Goal: Communication & Community: Answer question/provide support

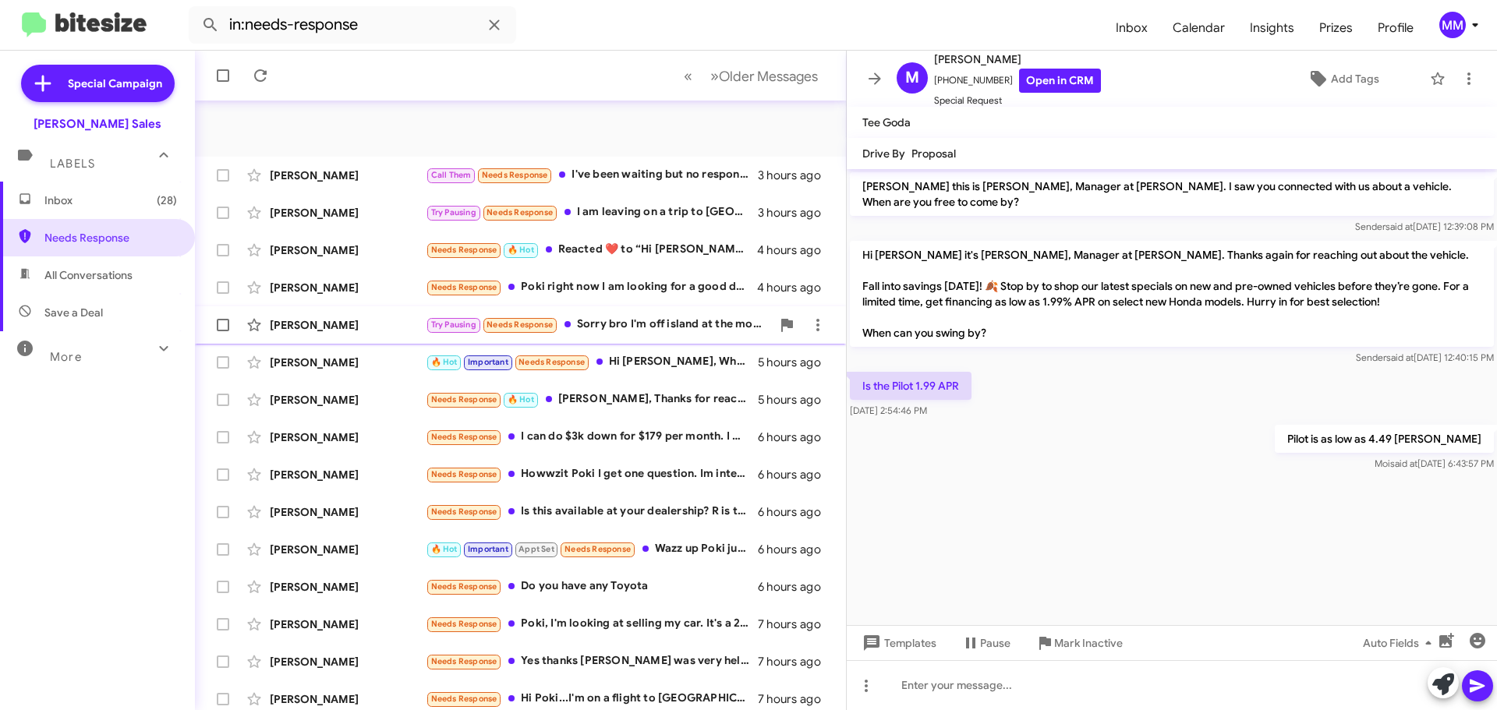
scroll to position [195, 0]
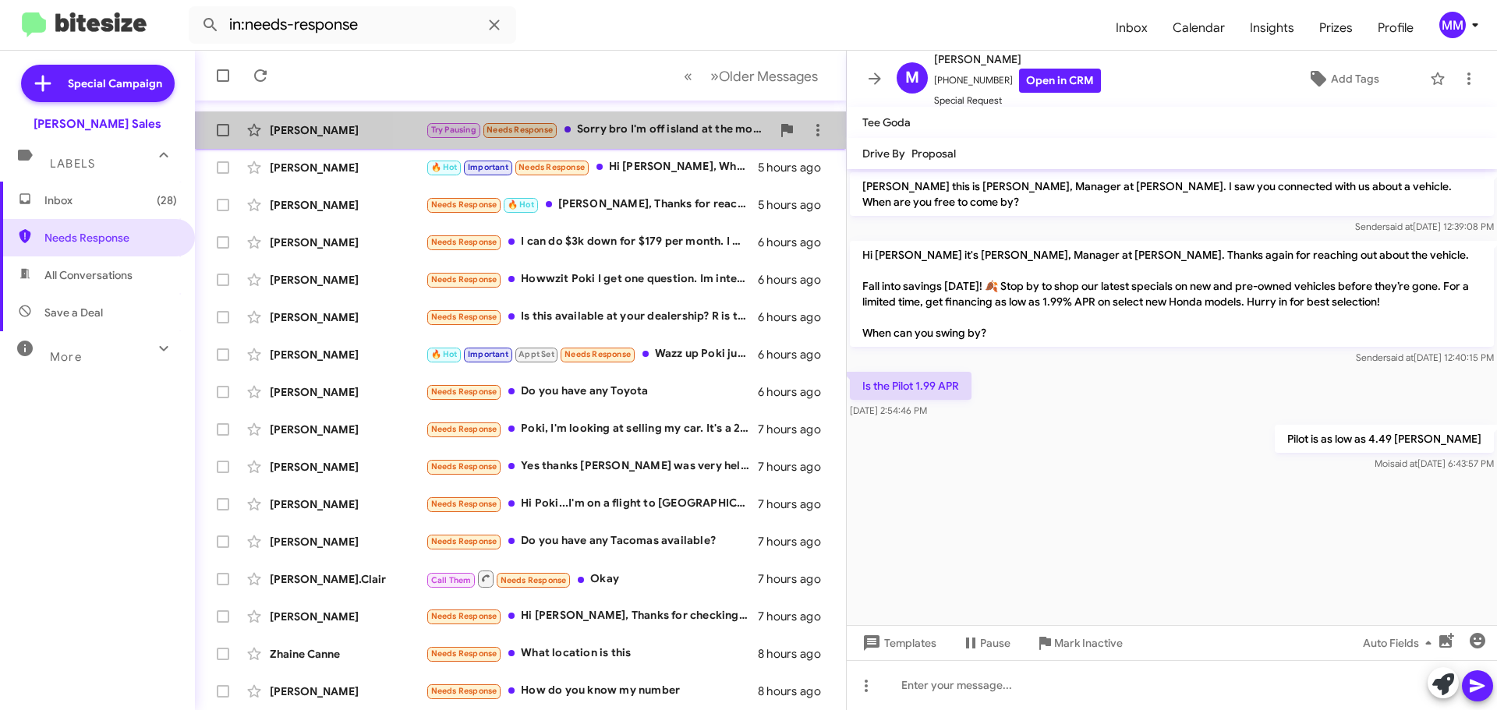
click at [680, 127] on div "Try Pausing Needs Response Sorry bro I'm off island at the moment" at bounding box center [598, 130] width 345 height 18
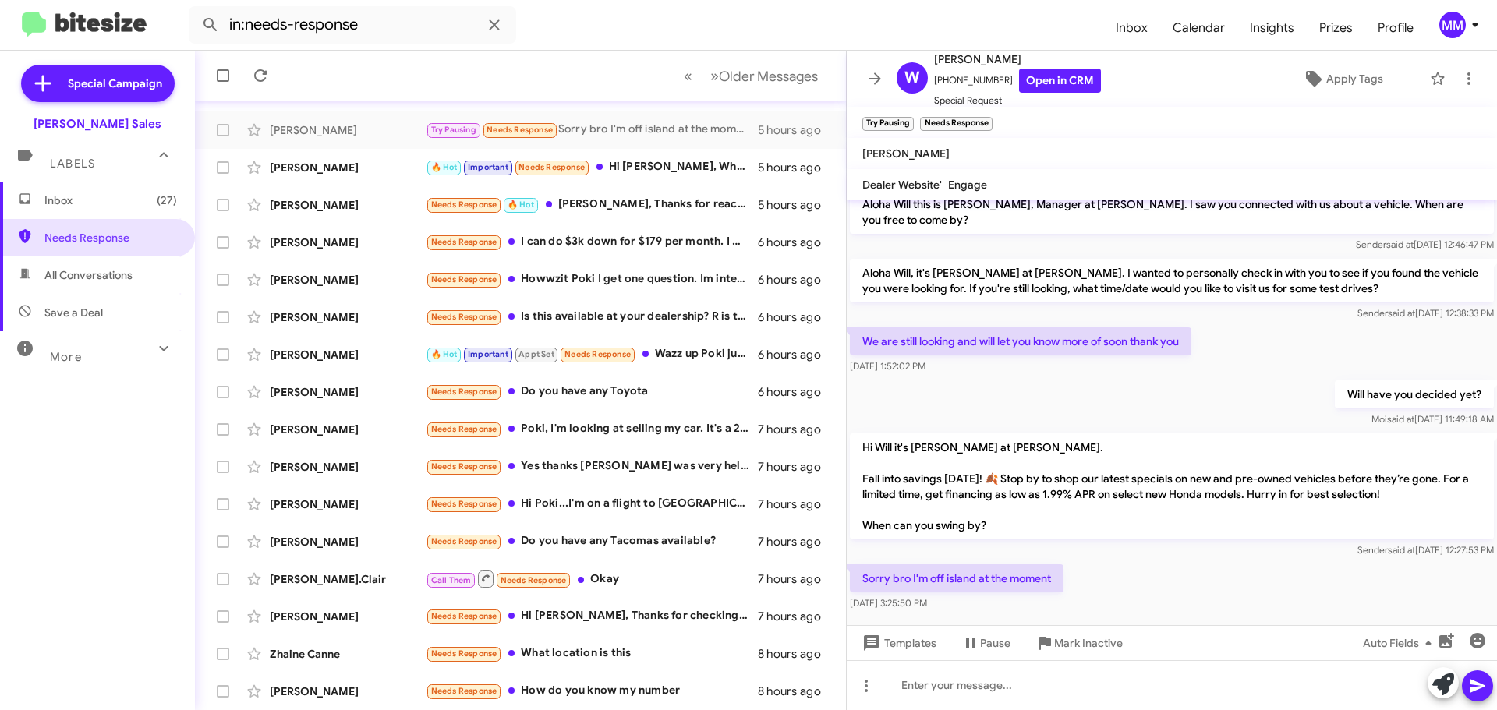
scroll to position [26, 0]
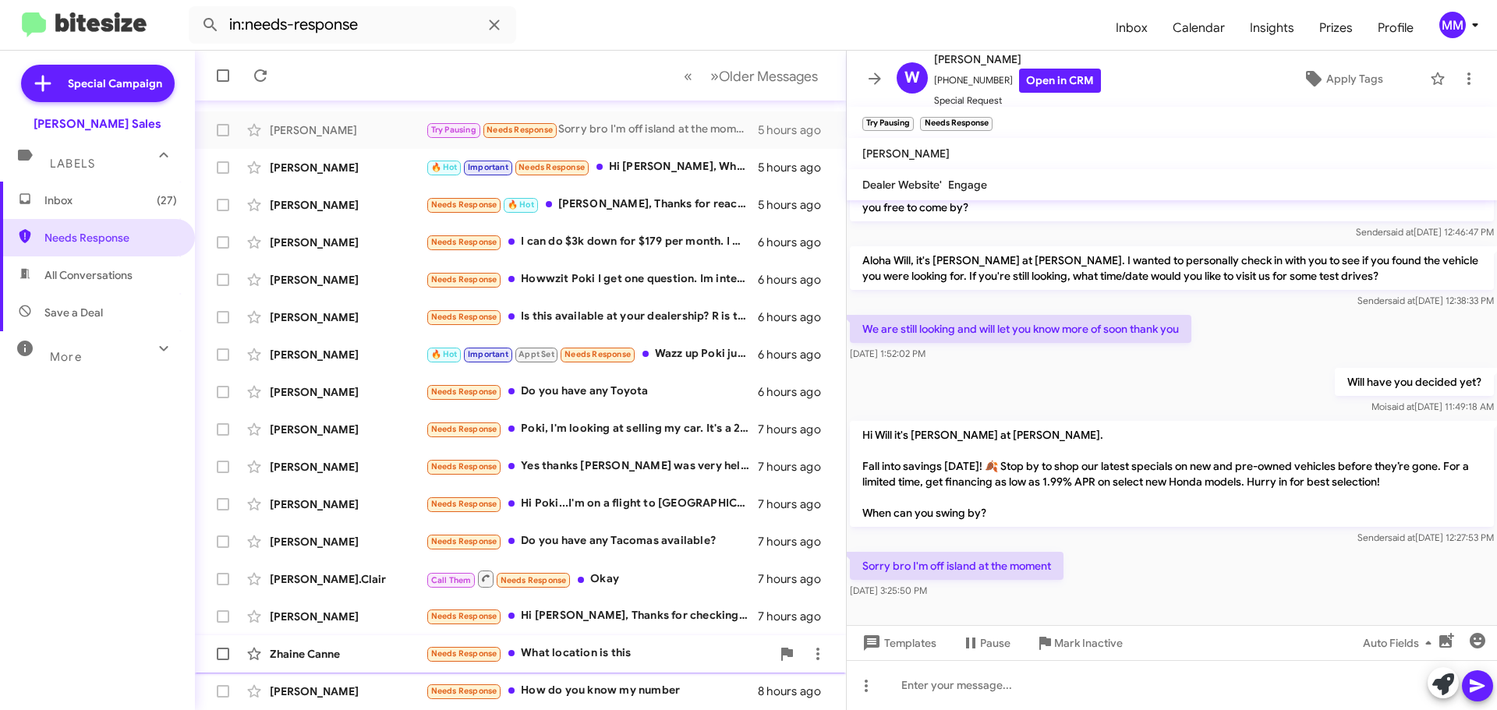
drag, startPoint x: 1059, startPoint y: 653, endPoint x: 1061, endPoint y: 643, distance: 10.3
click at [1061, 649] on span "Mark Inactive" at bounding box center [1088, 643] width 69 height 28
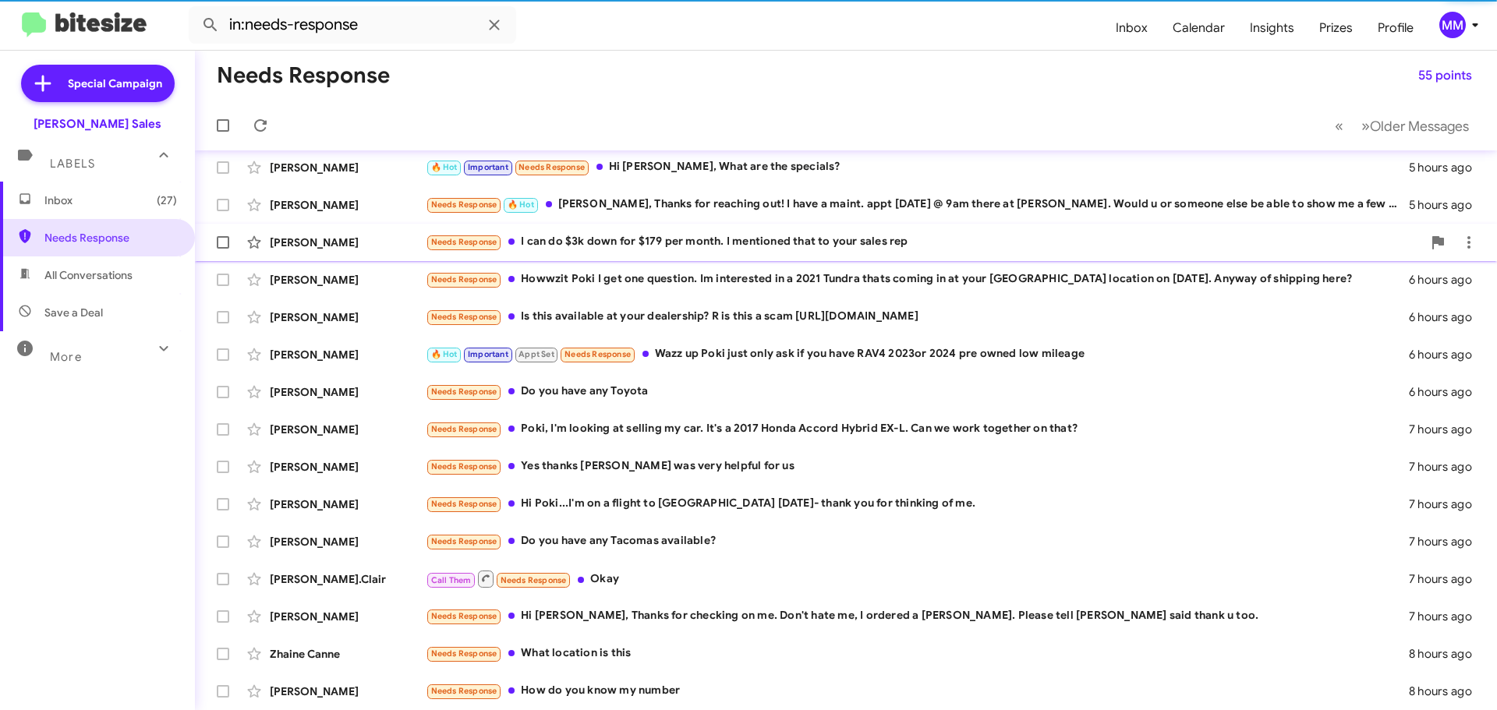
scroll to position [158, 0]
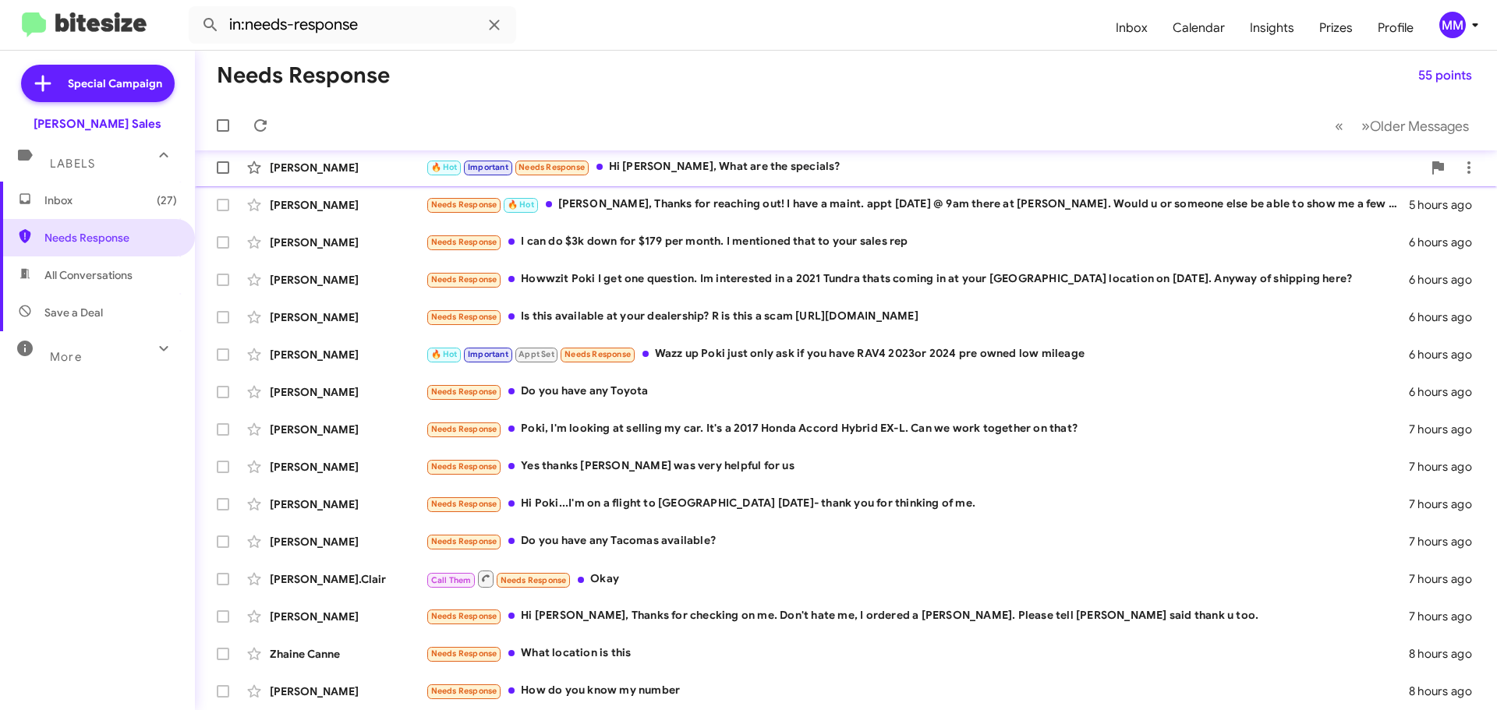
click at [661, 171] on div "🔥 Hot Important Needs Response Hi [PERSON_NAME], What are the specials?" at bounding box center [924, 167] width 997 height 18
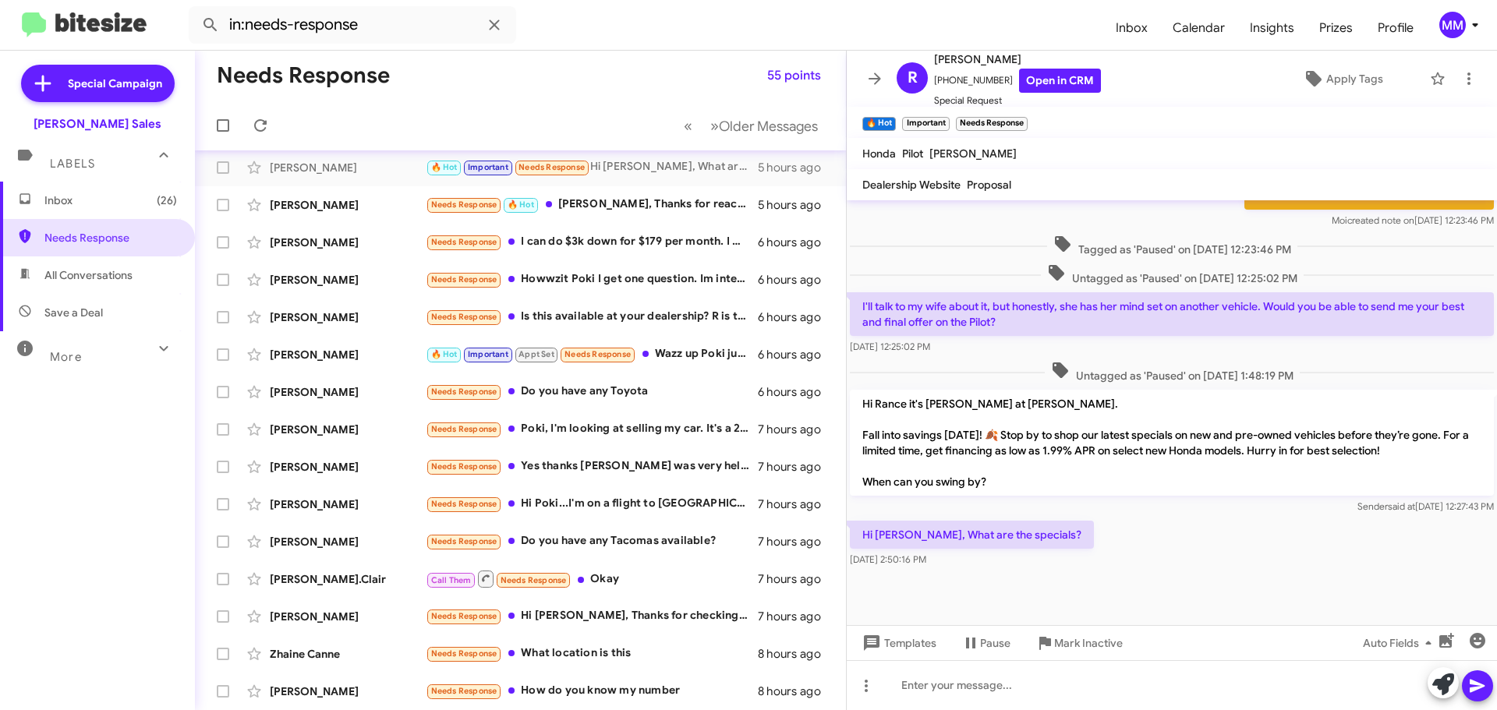
scroll to position [540, 0]
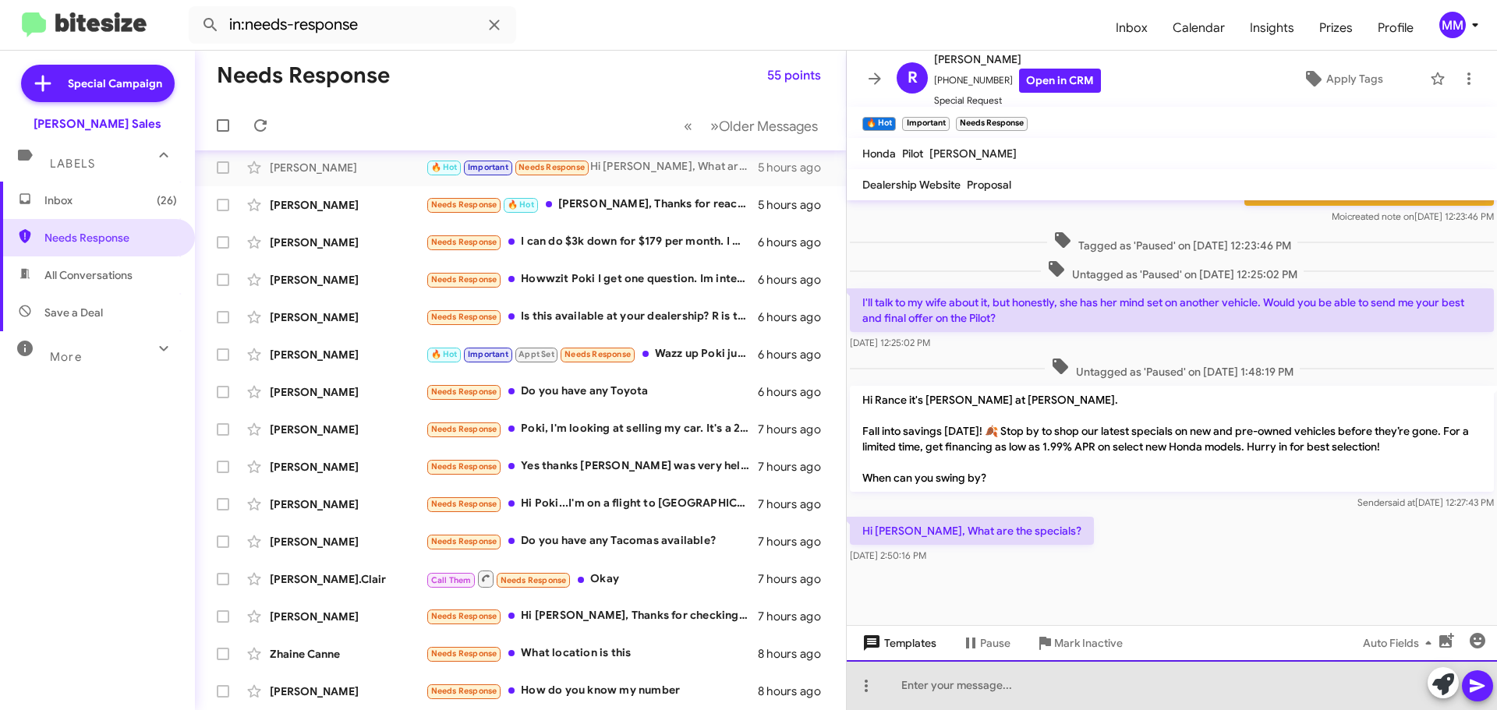
drag, startPoint x: 921, startPoint y: 685, endPoint x: 912, endPoint y: 643, distance: 42.2
click at [912, 673] on div at bounding box center [1172, 686] width 650 height 50
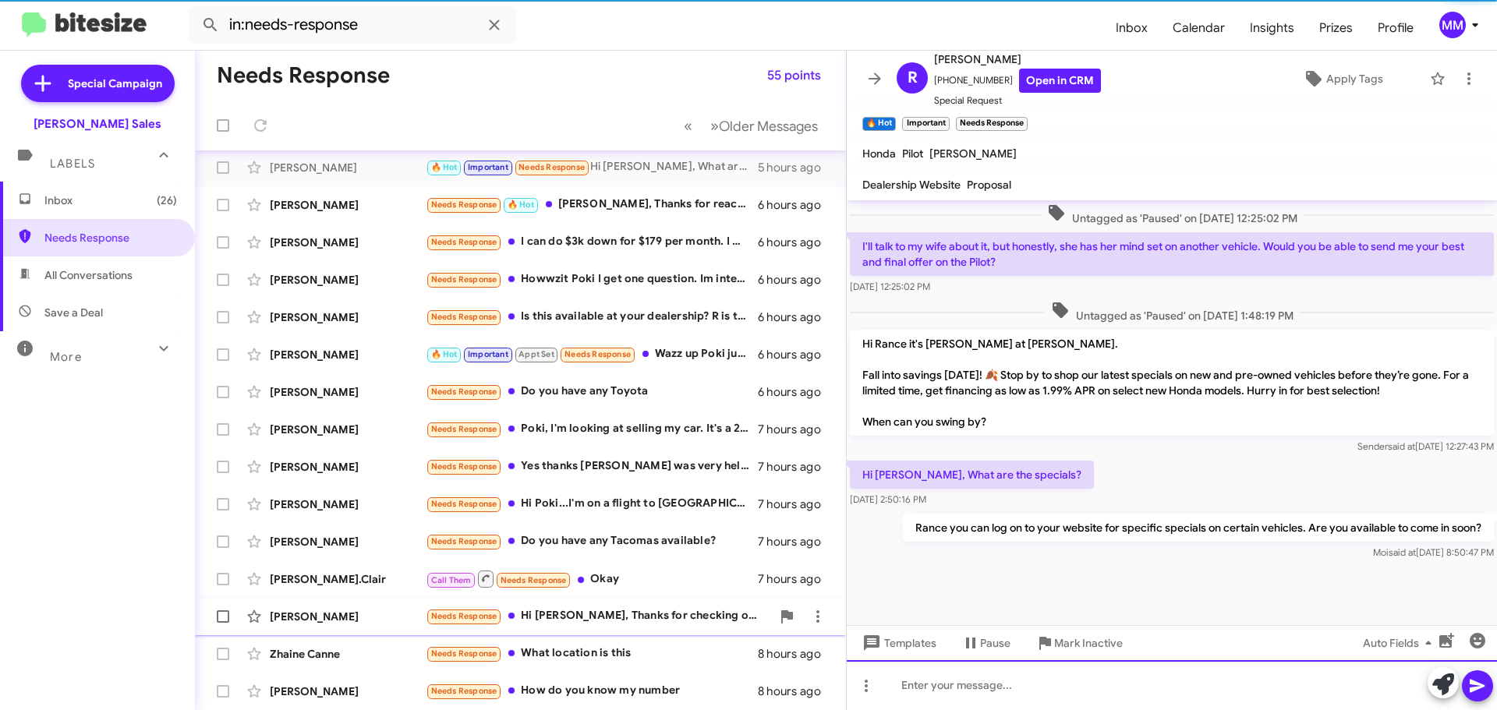
scroll to position [195, 0]
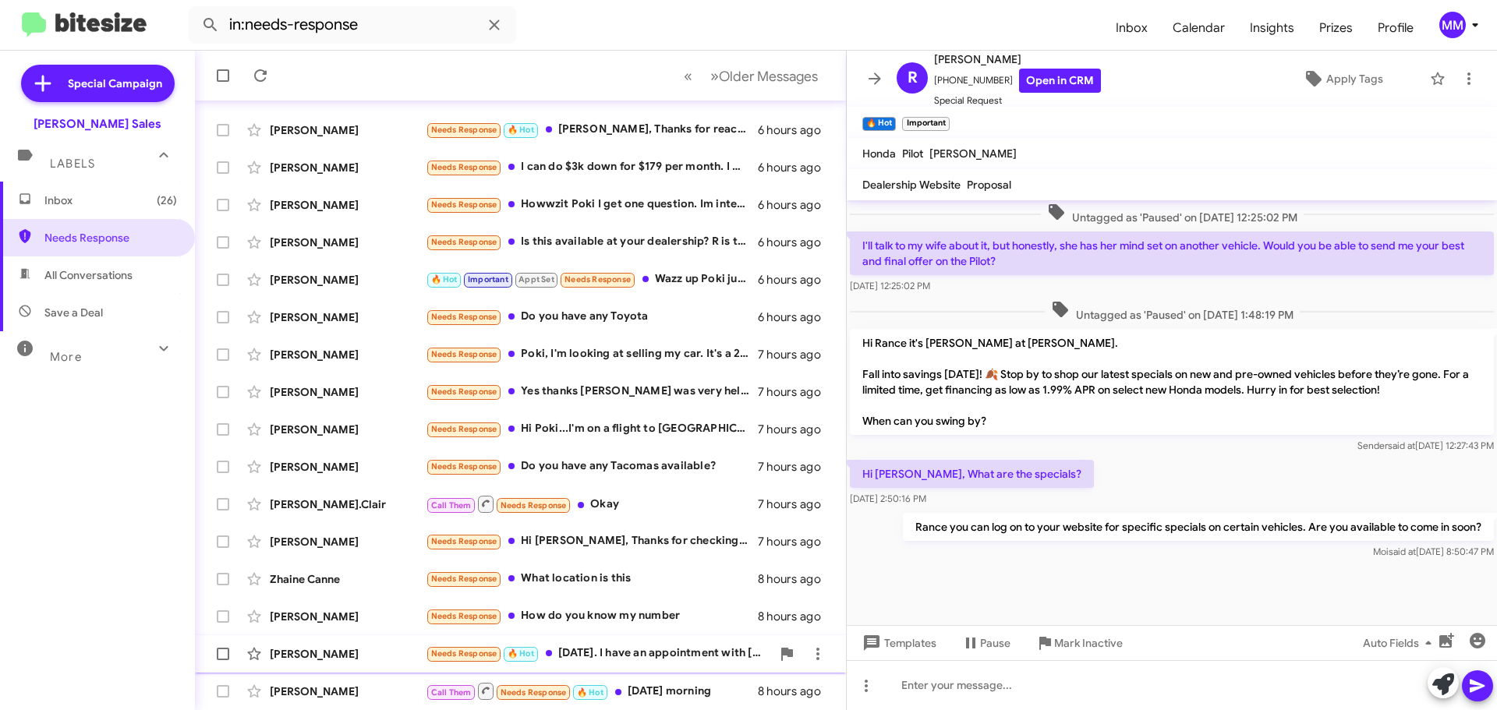
click at [402, 657] on div "[PERSON_NAME]" at bounding box center [348, 654] width 156 height 16
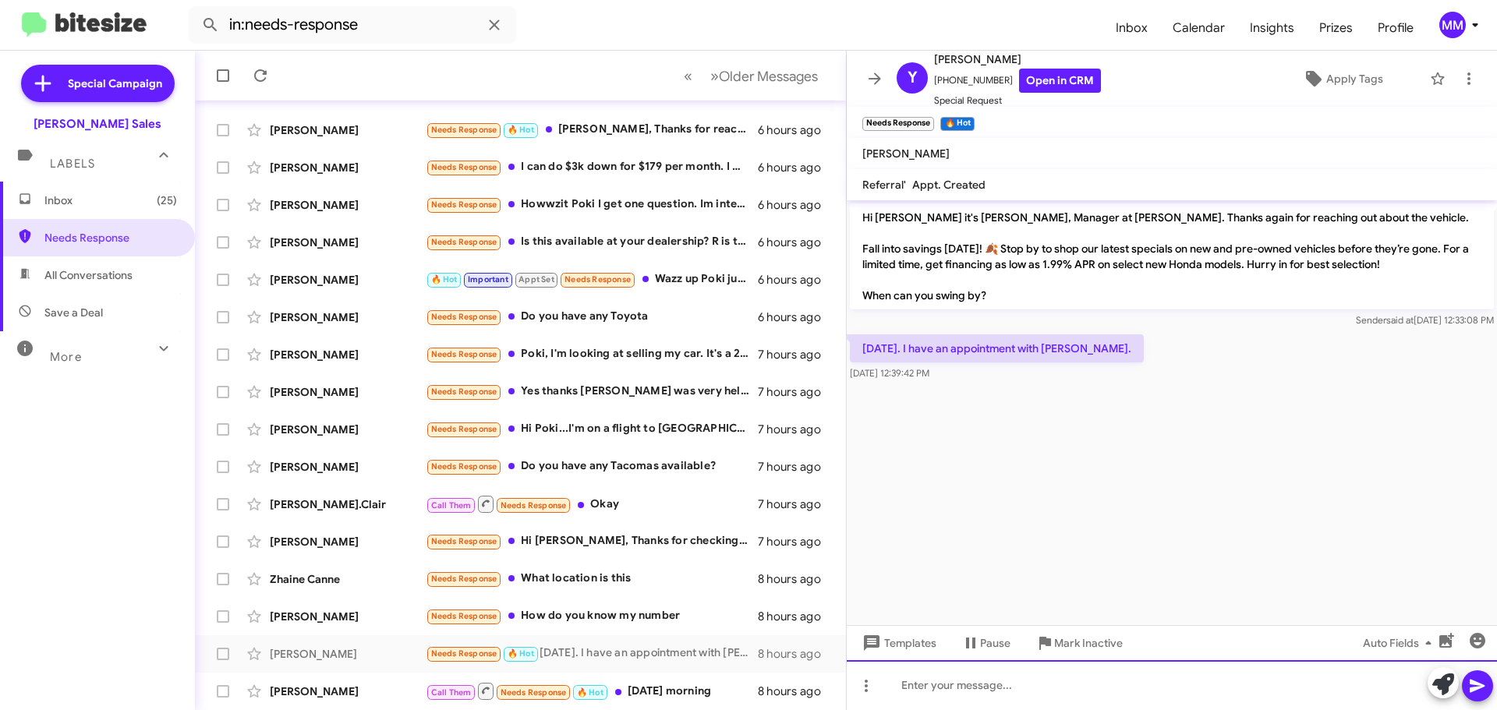
click at [976, 678] on div at bounding box center [1172, 686] width 650 height 50
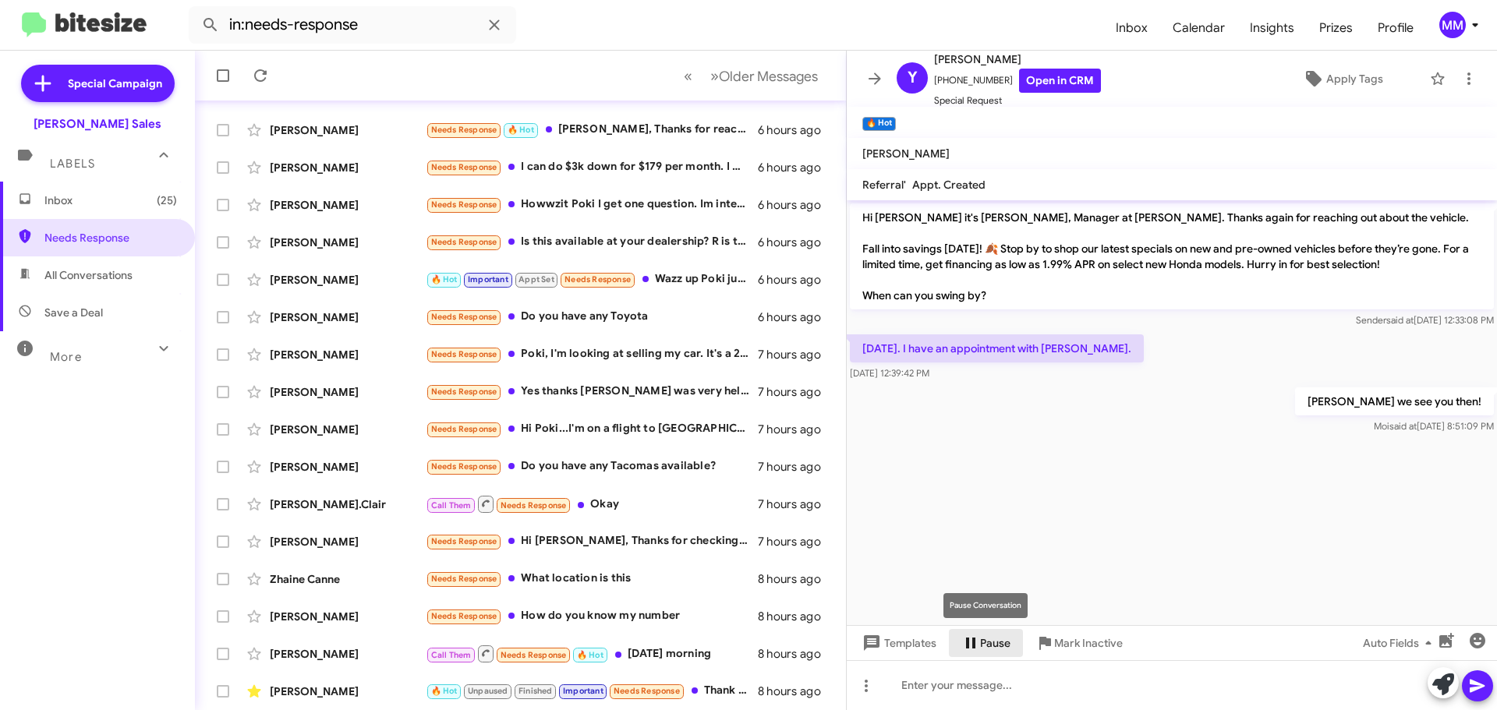
click at [986, 642] on span "Pause" at bounding box center [995, 643] width 30 height 28
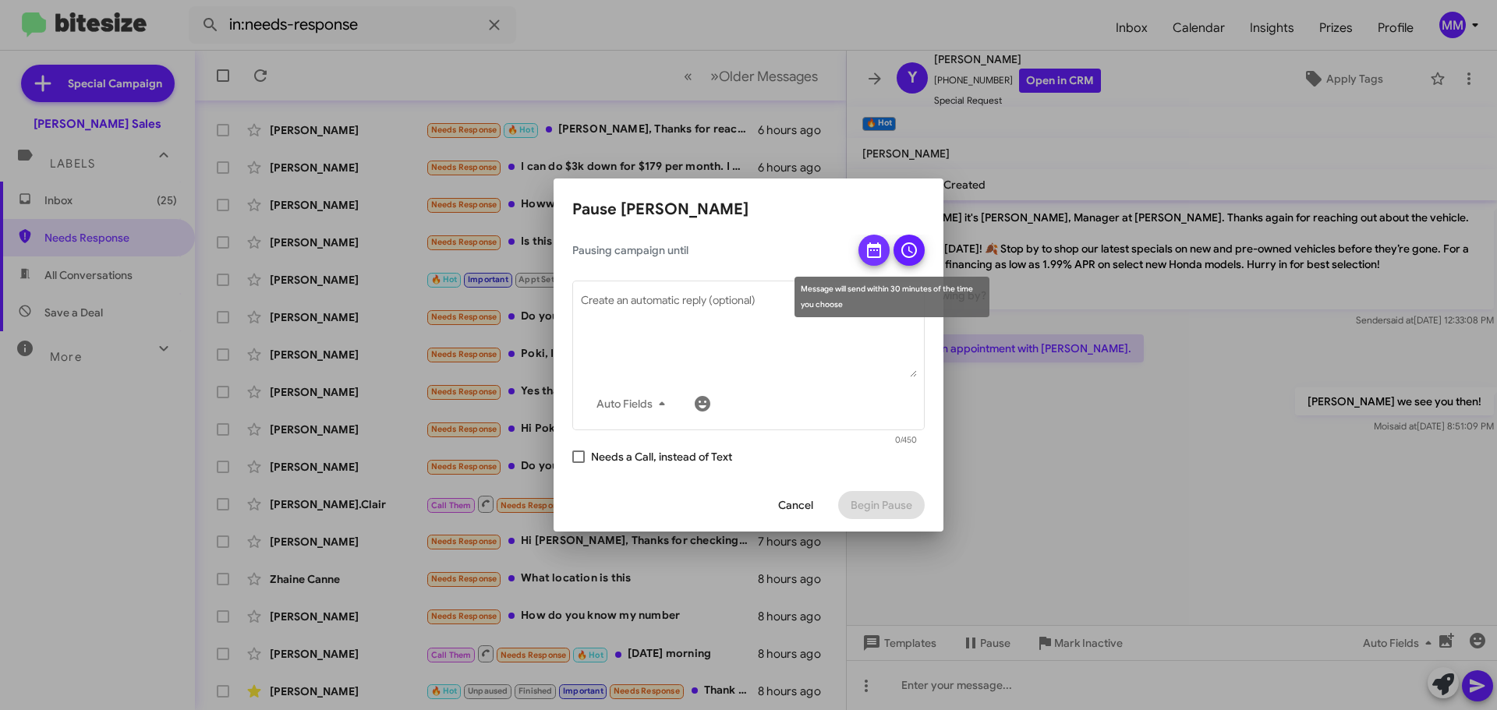
click at [870, 257] on icon at bounding box center [874, 251] width 14 height 16
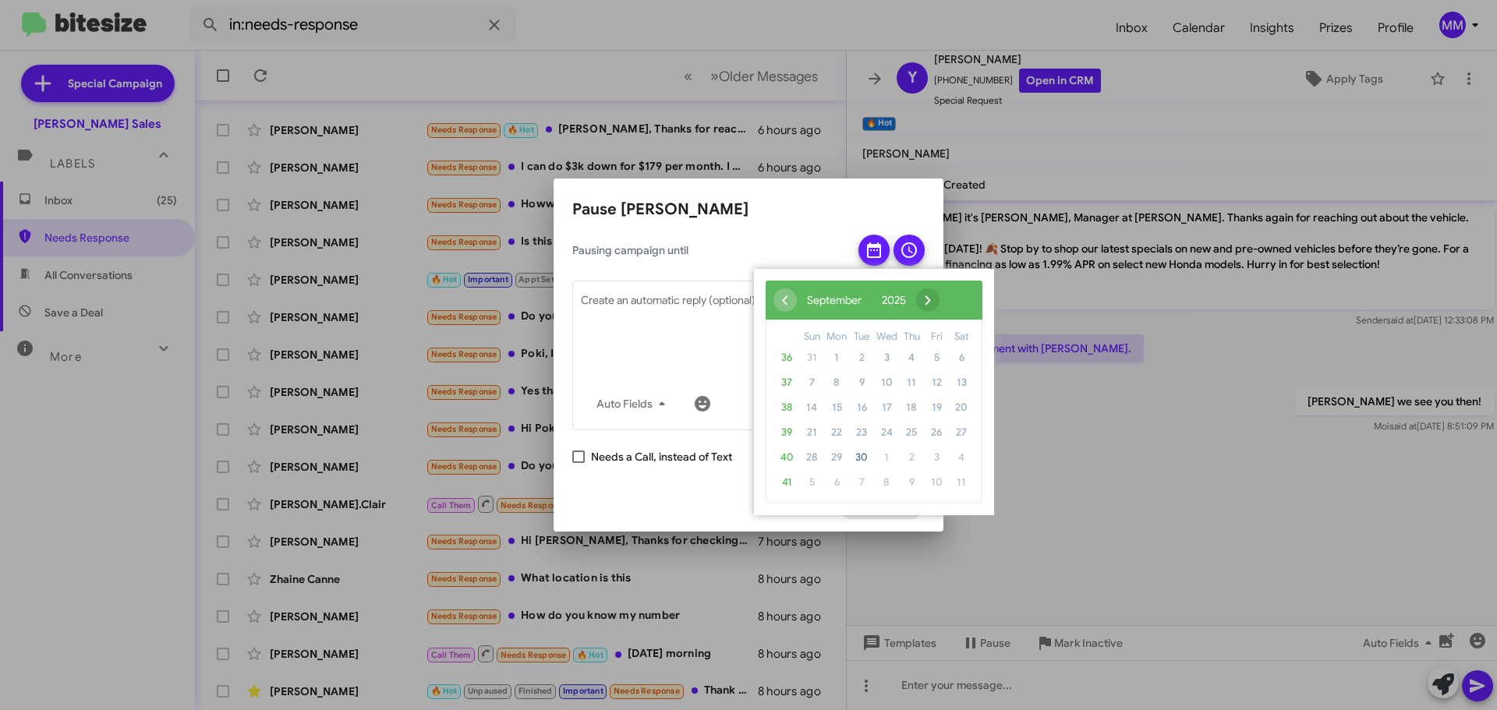
click at [940, 297] on span "›" at bounding box center [927, 300] width 23 height 23
click at [863, 406] on span "14" at bounding box center [861, 407] width 25 height 25
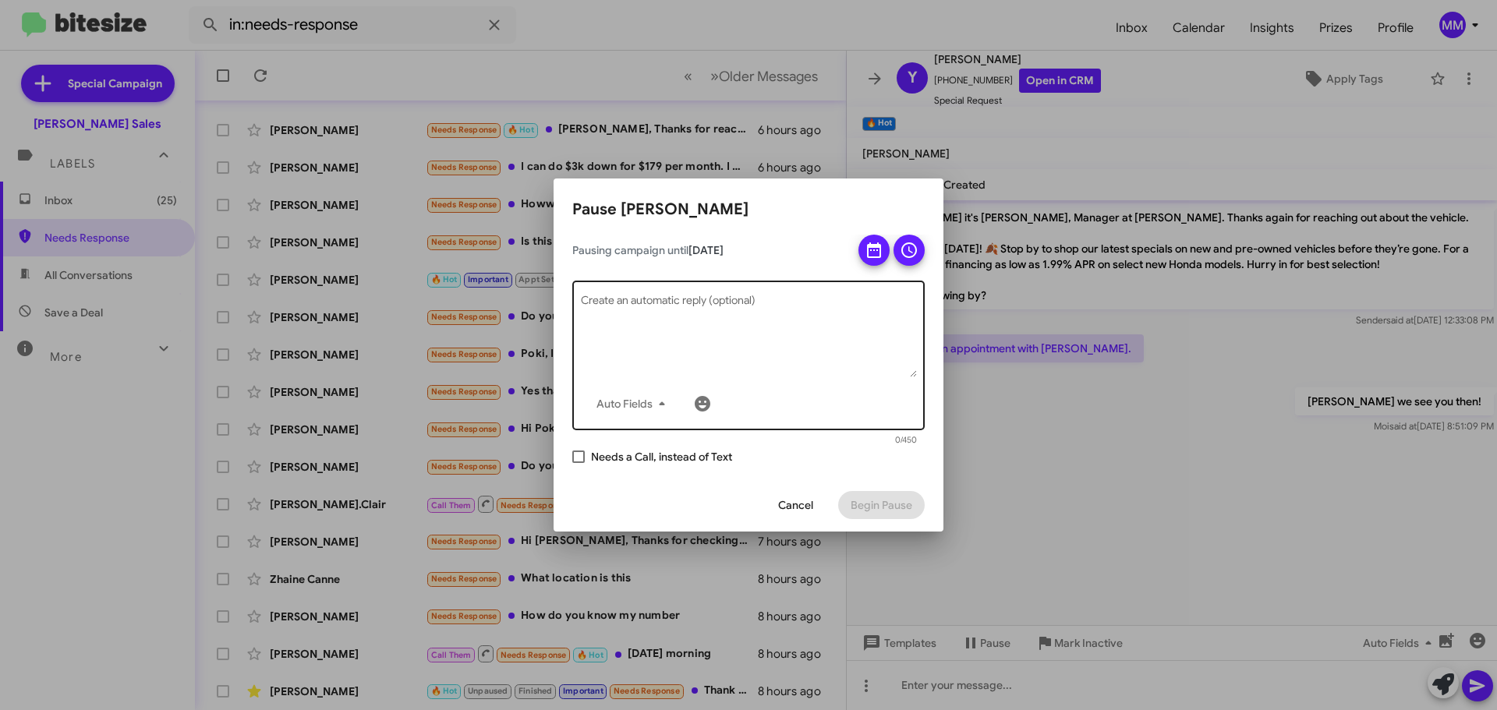
click at [683, 314] on textarea "Create an automatic reply (optional)" at bounding box center [749, 336] width 336 height 81
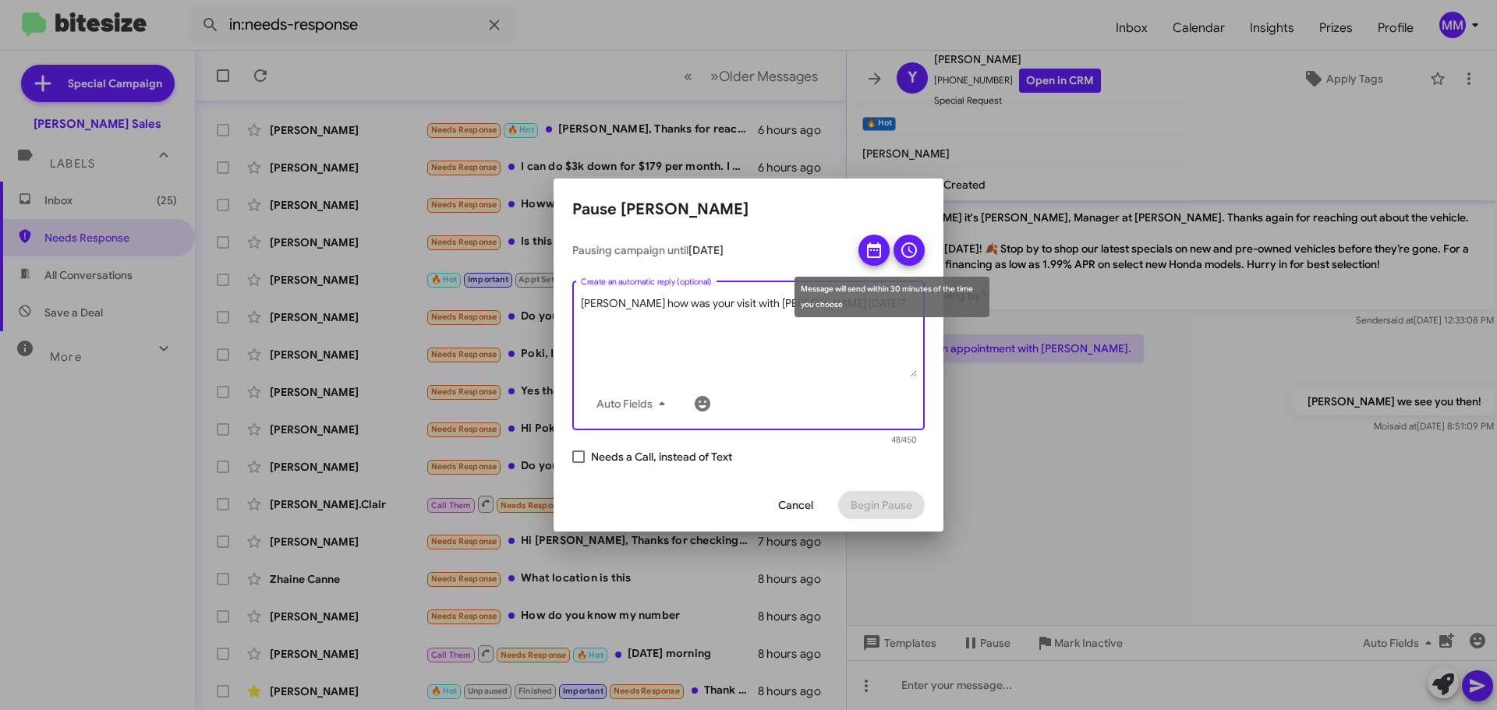
type textarea "[PERSON_NAME] how was your visit with [PERSON_NAME] [DATE]?"
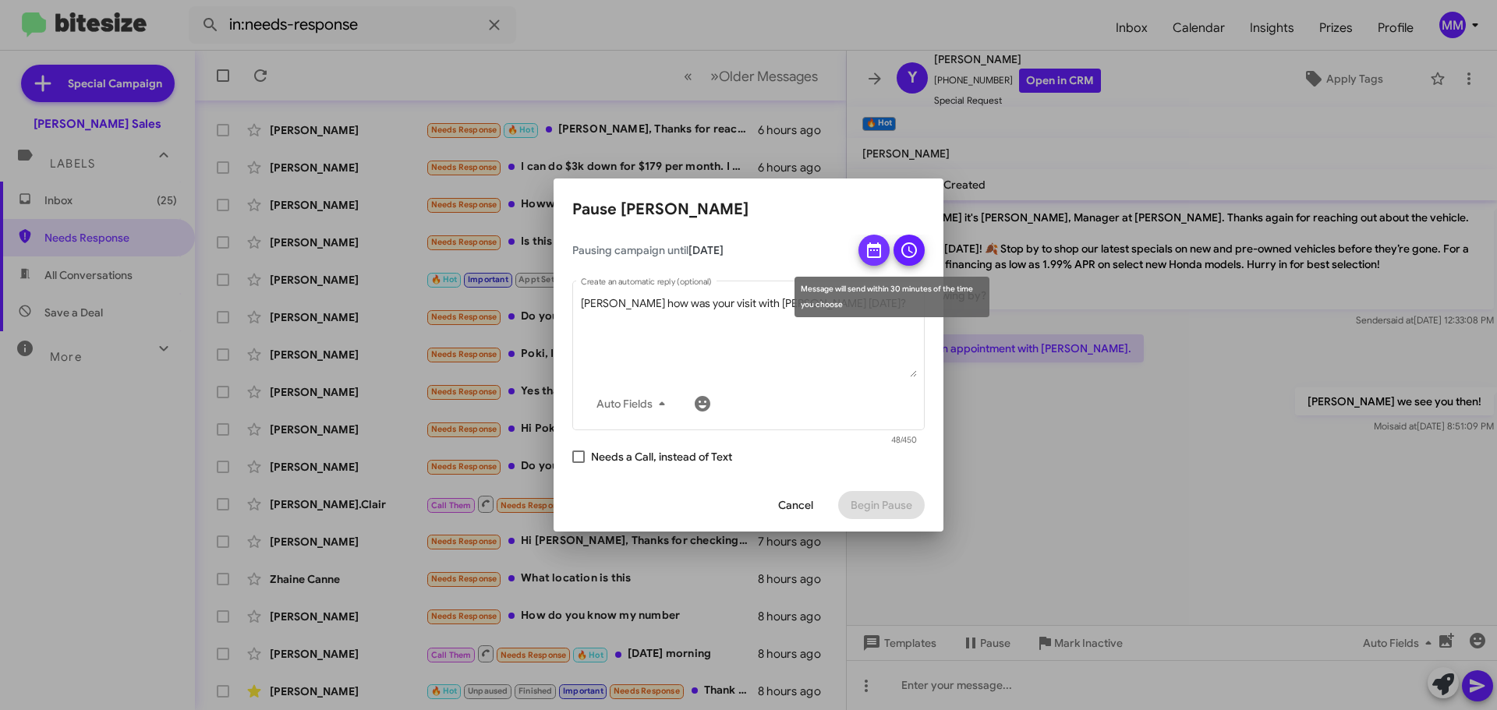
click at [880, 258] on icon at bounding box center [874, 250] width 19 height 19
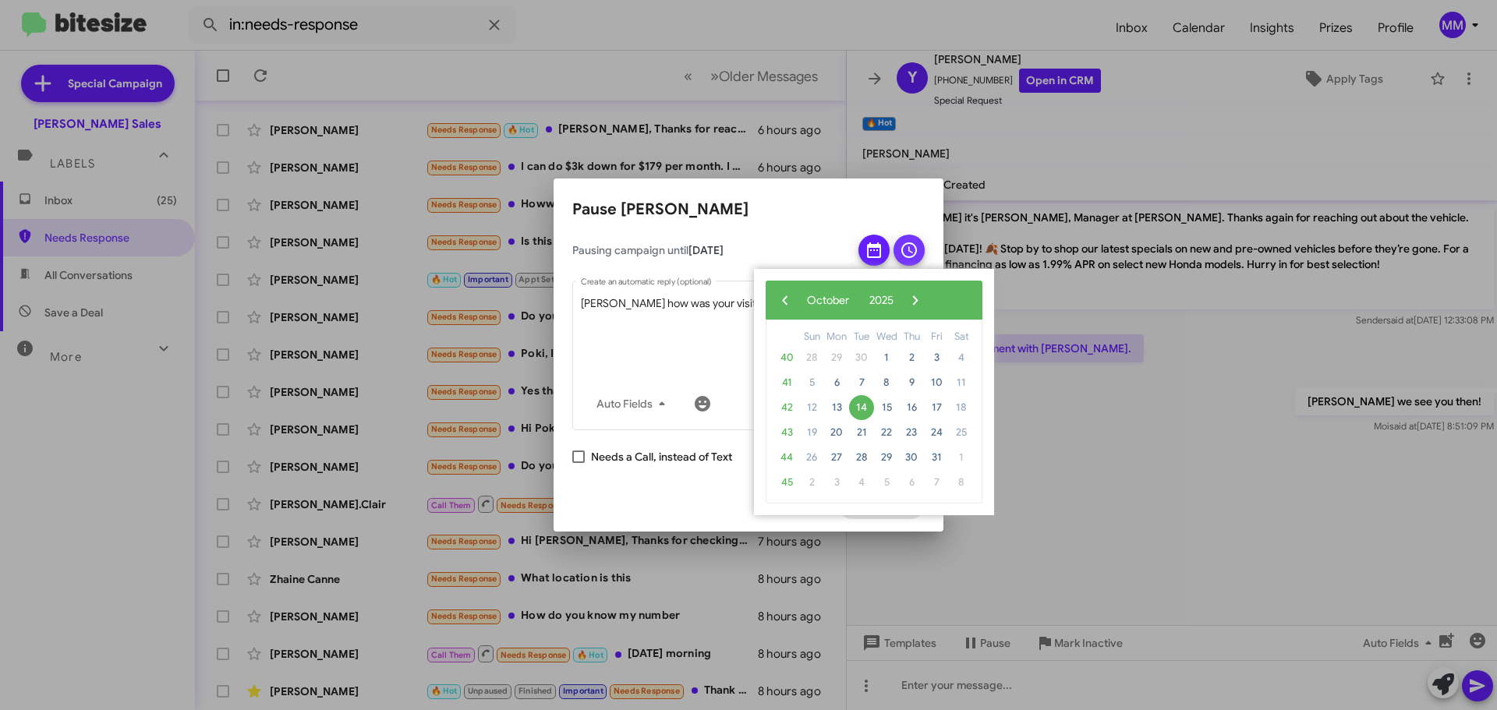
click at [909, 246] on icon at bounding box center [909, 250] width 19 height 19
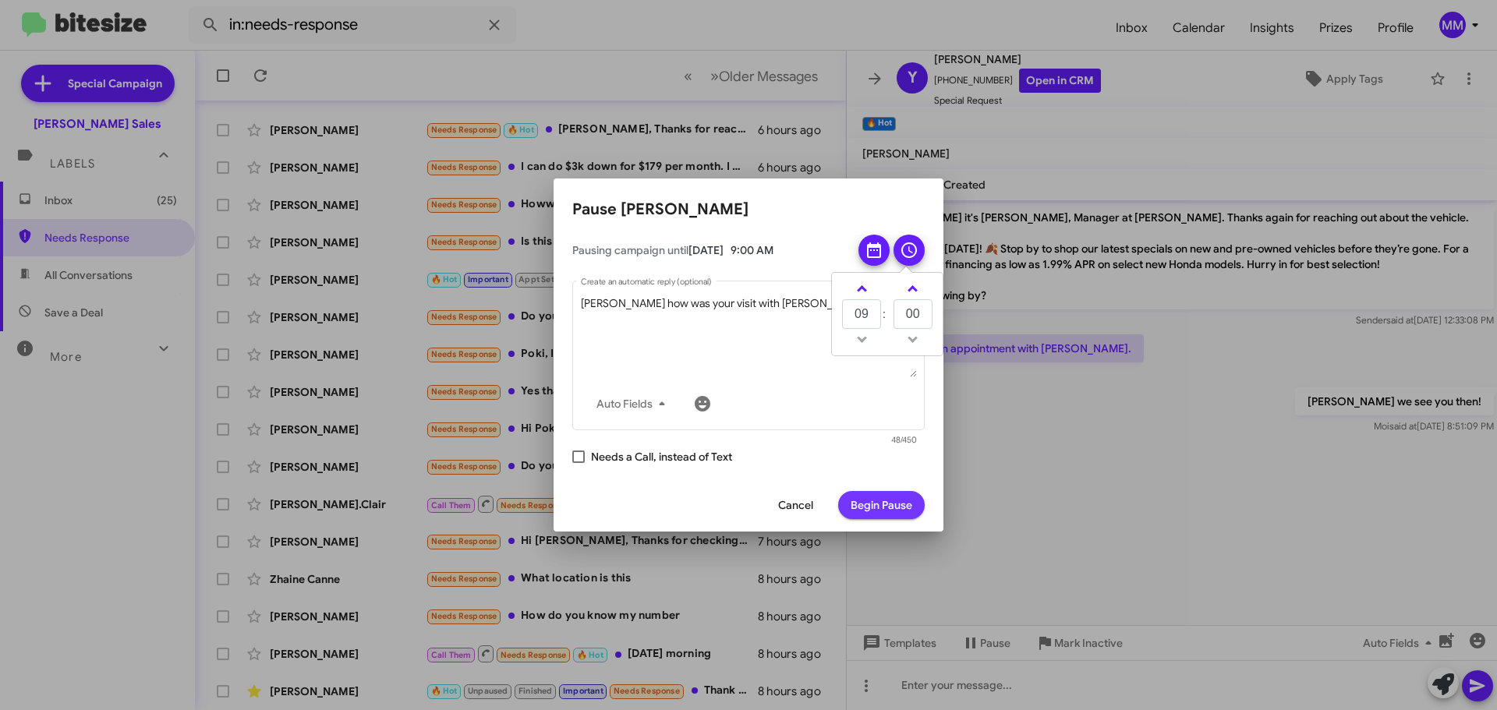
click at [886, 512] on span "Begin Pause" at bounding box center [882, 505] width 62 height 28
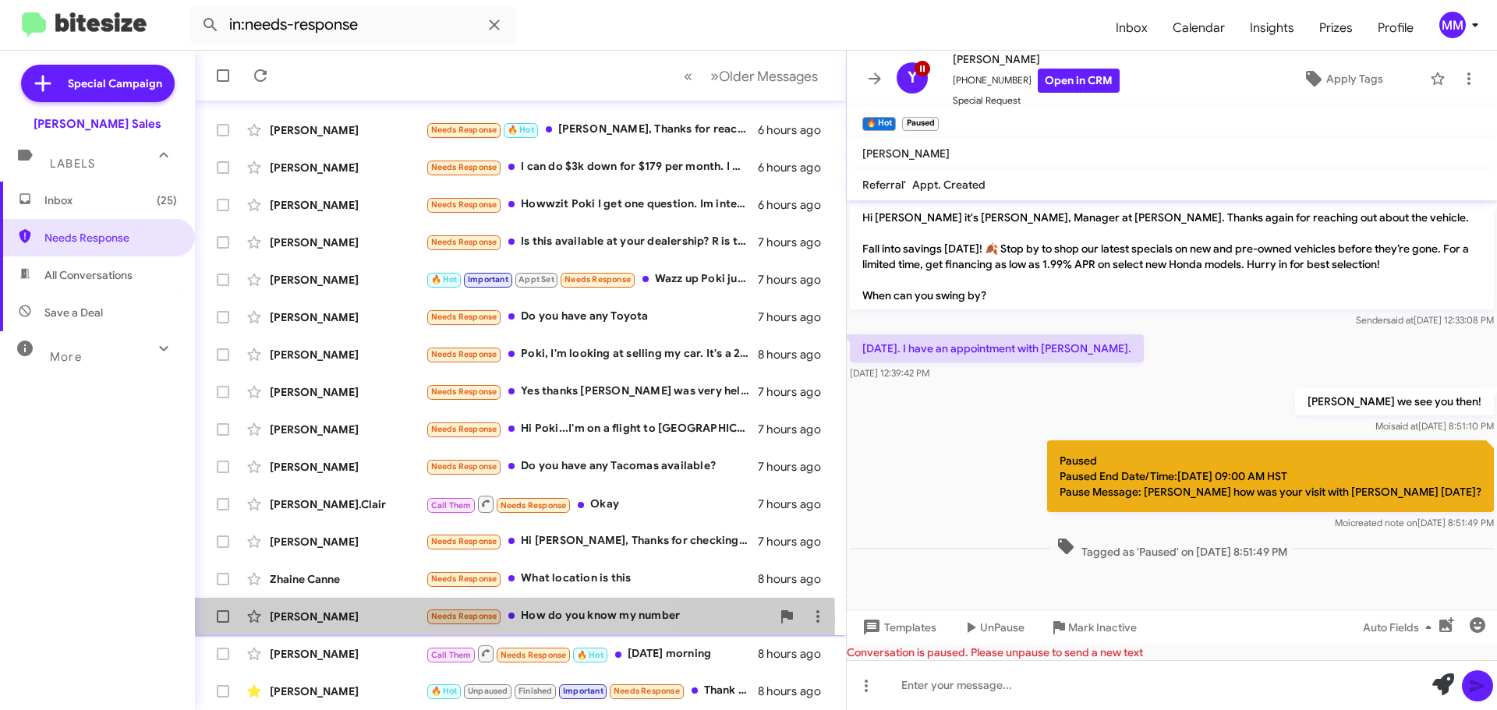
click at [360, 621] on div "[PERSON_NAME]" at bounding box center [348, 617] width 156 height 16
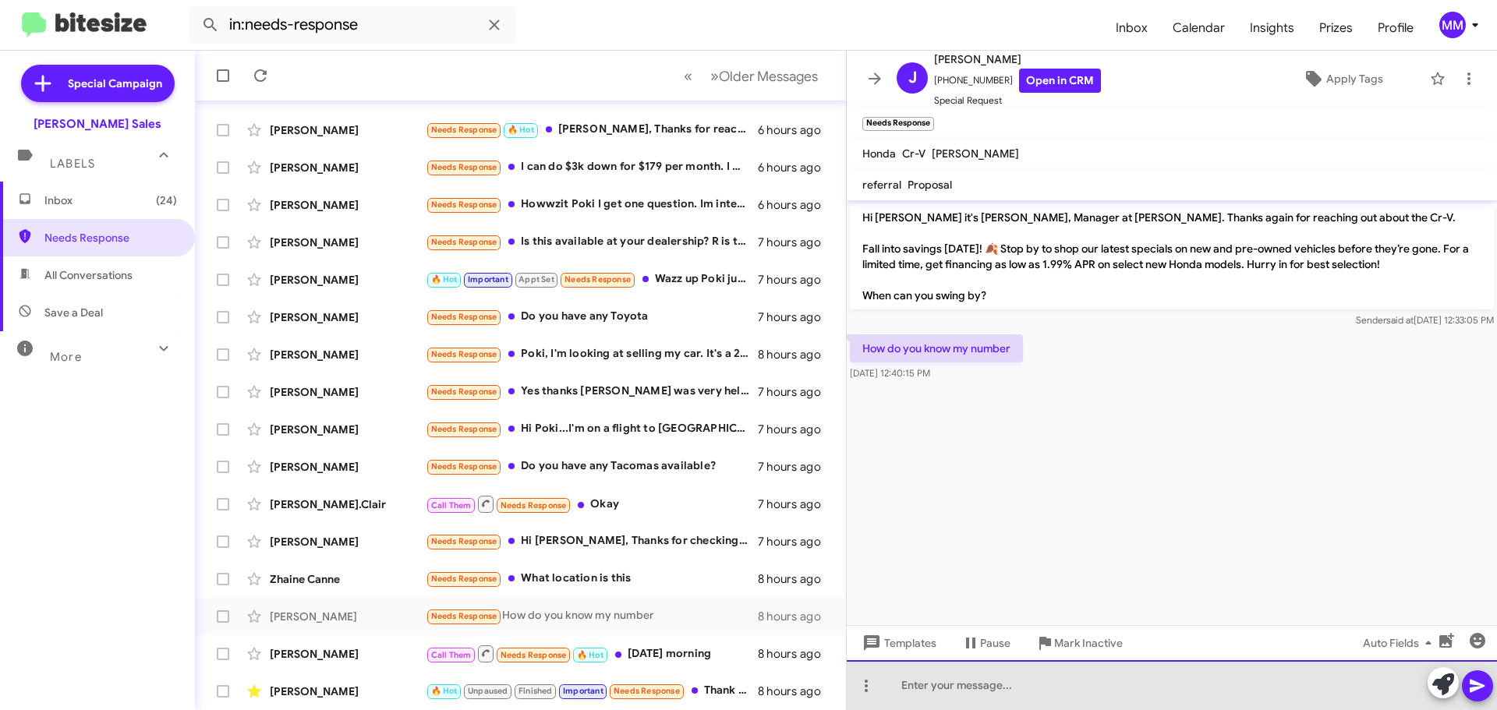
click at [936, 686] on div at bounding box center [1172, 686] width 650 height 50
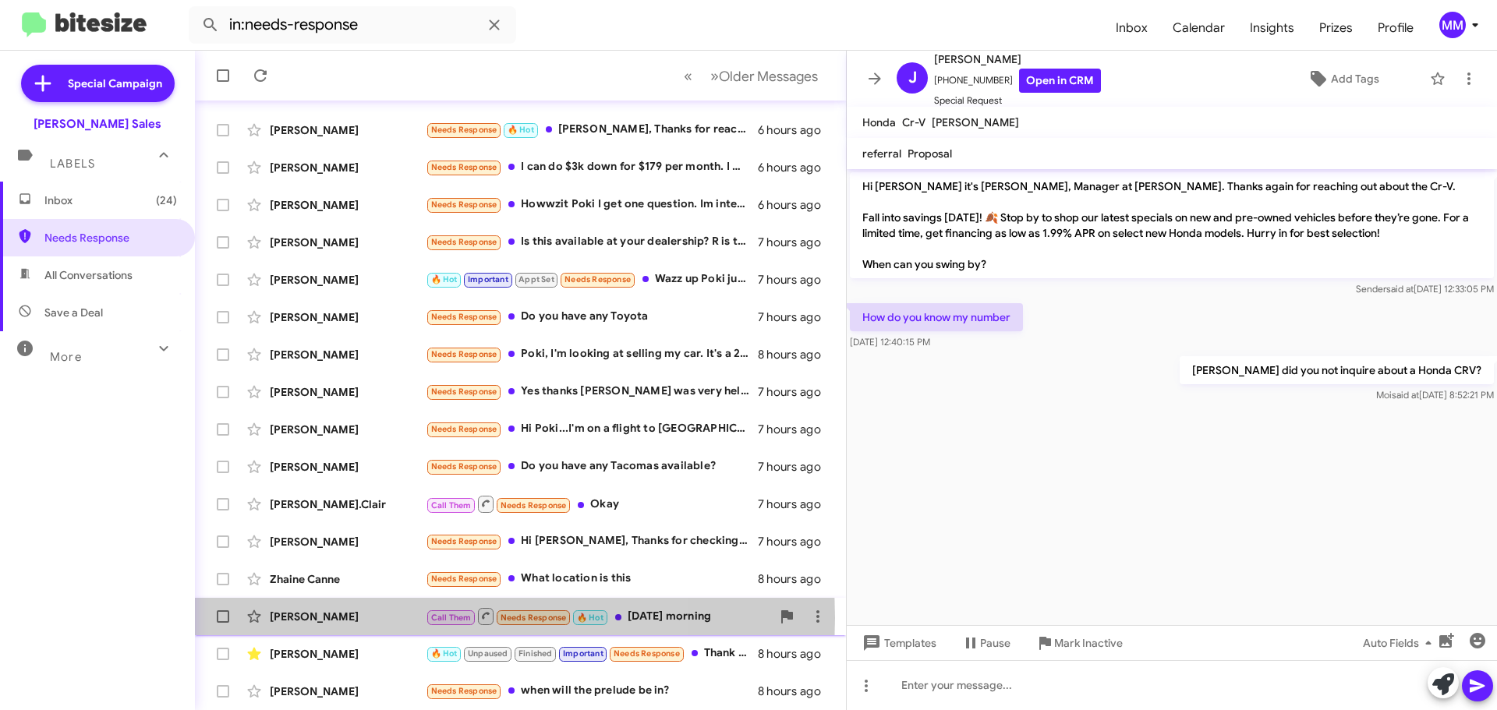
click at [364, 618] on div "[PERSON_NAME]" at bounding box center [348, 617] width 156 height 16
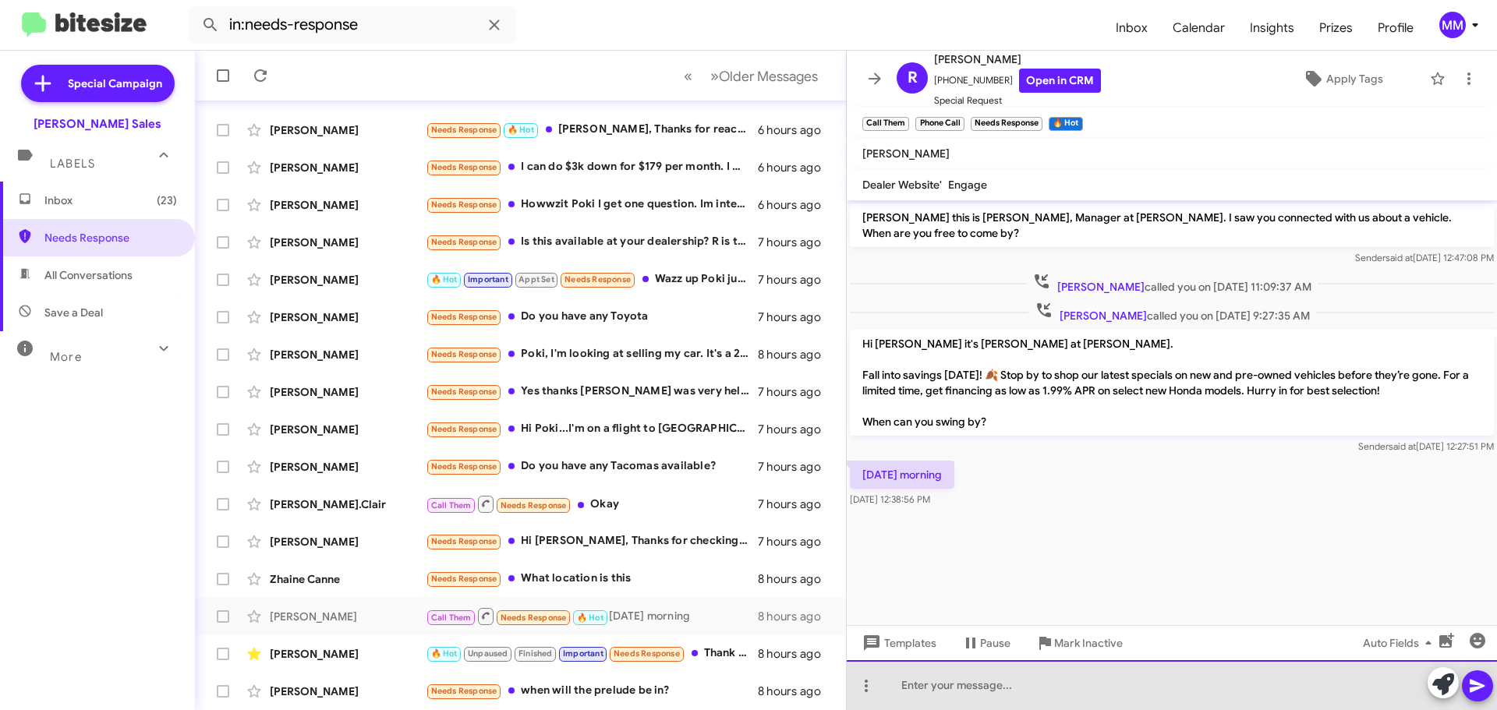
click at [948, 682] on div at bounding box center [1172, 686] width 650 height 50
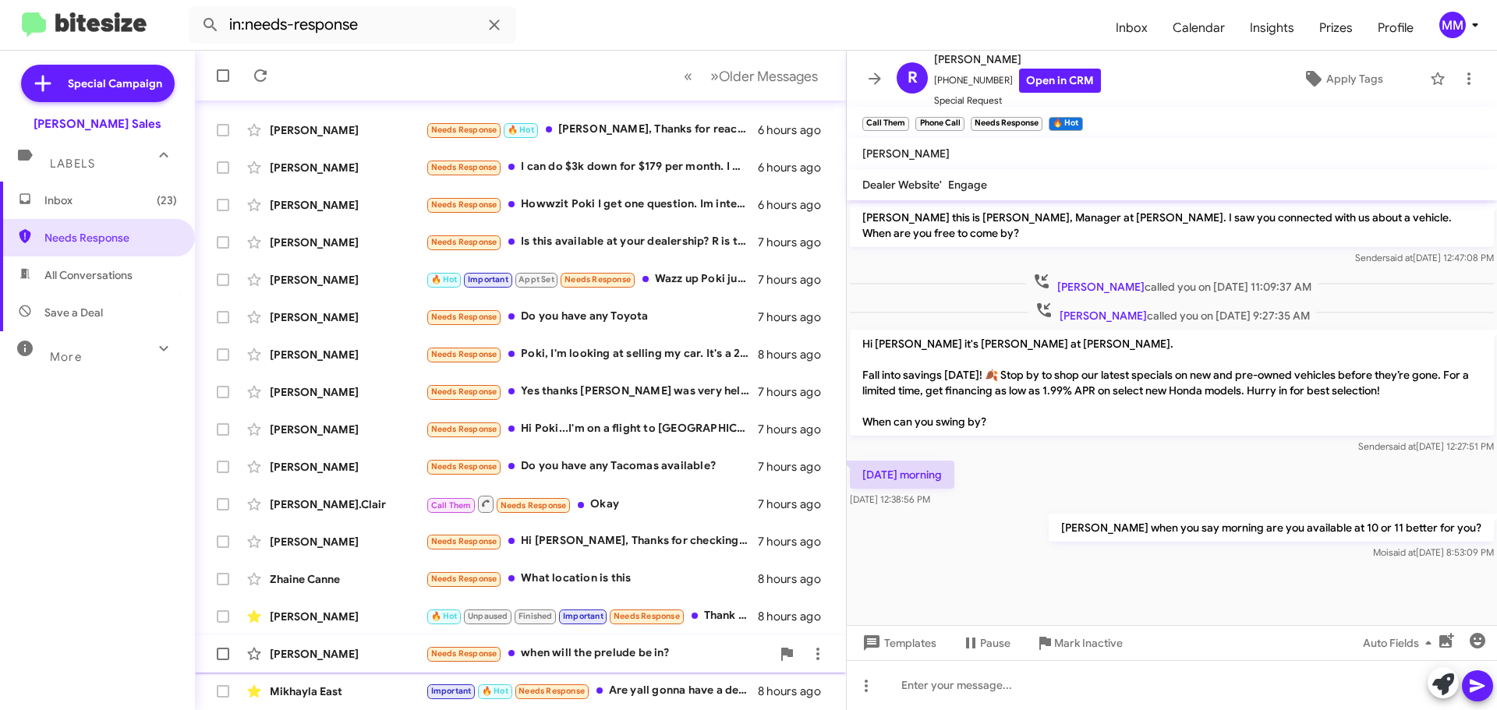
click at [395, 651] on div "[PERSON_NAME]" at bounding box center [348, 654] width 156 height 16
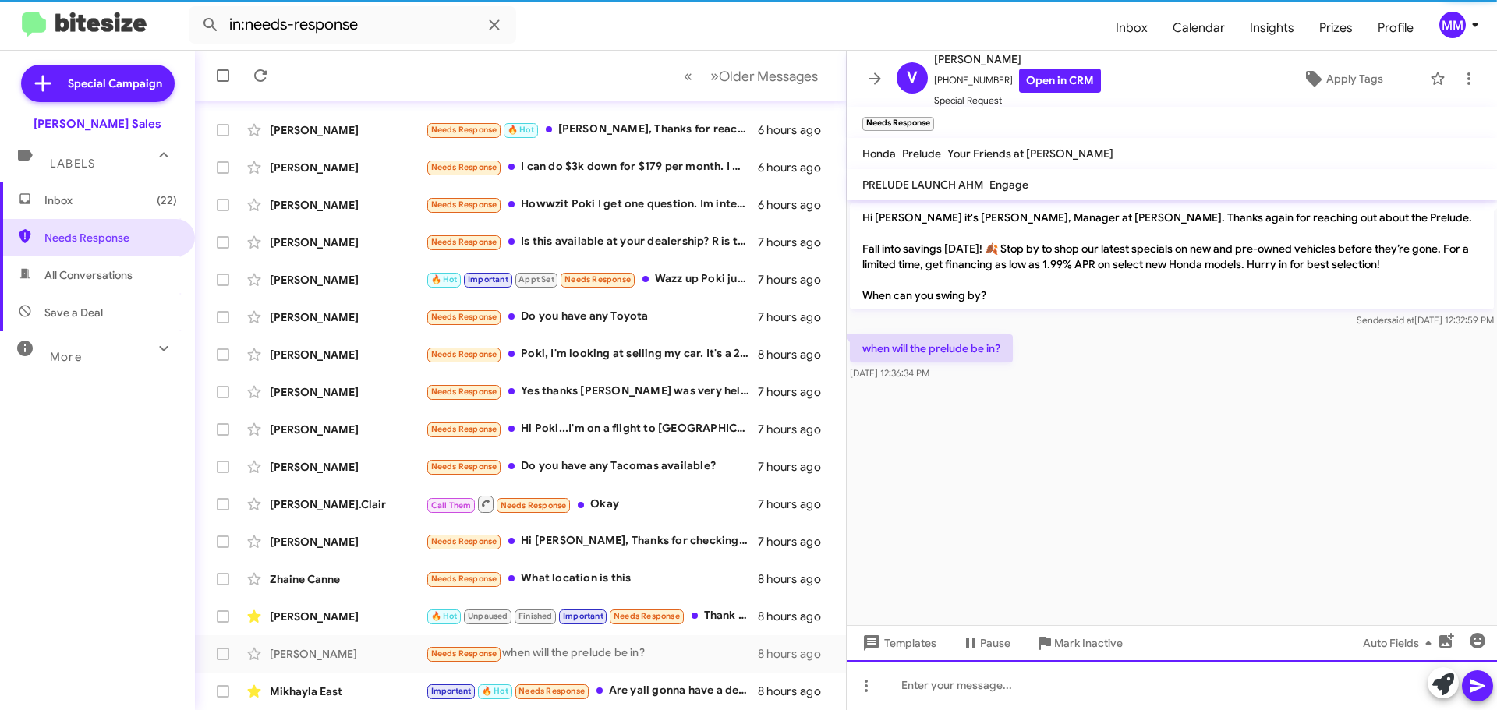
click at [982, 686] on div at bounding box center [1172, 686] width 650 height 50
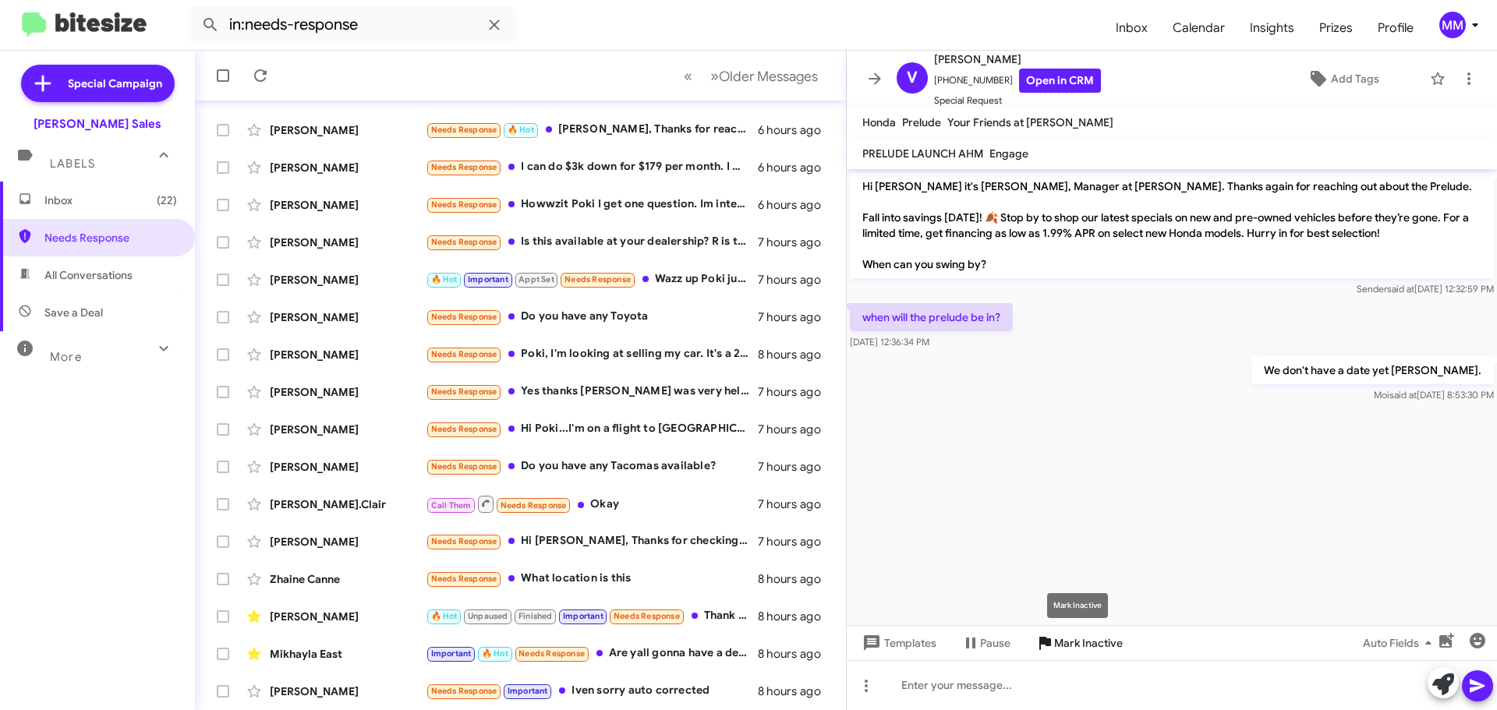
click at [1053, 644] on icon at bounding box center [1045, 643] width 19 height 19
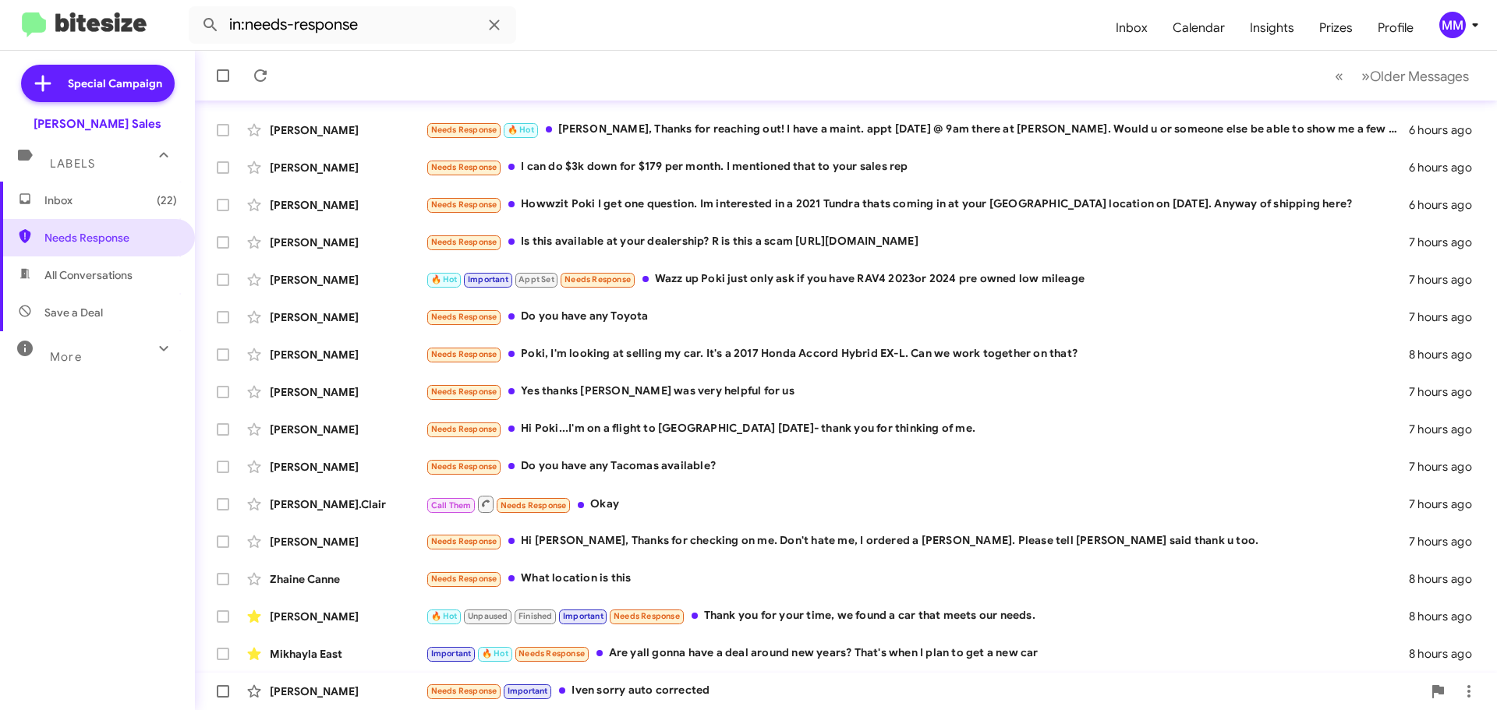
click at [631, 689] on div "Needs Response Important Iven sorry auto corrected" at bounding box center [924, 691] width 997 height 18
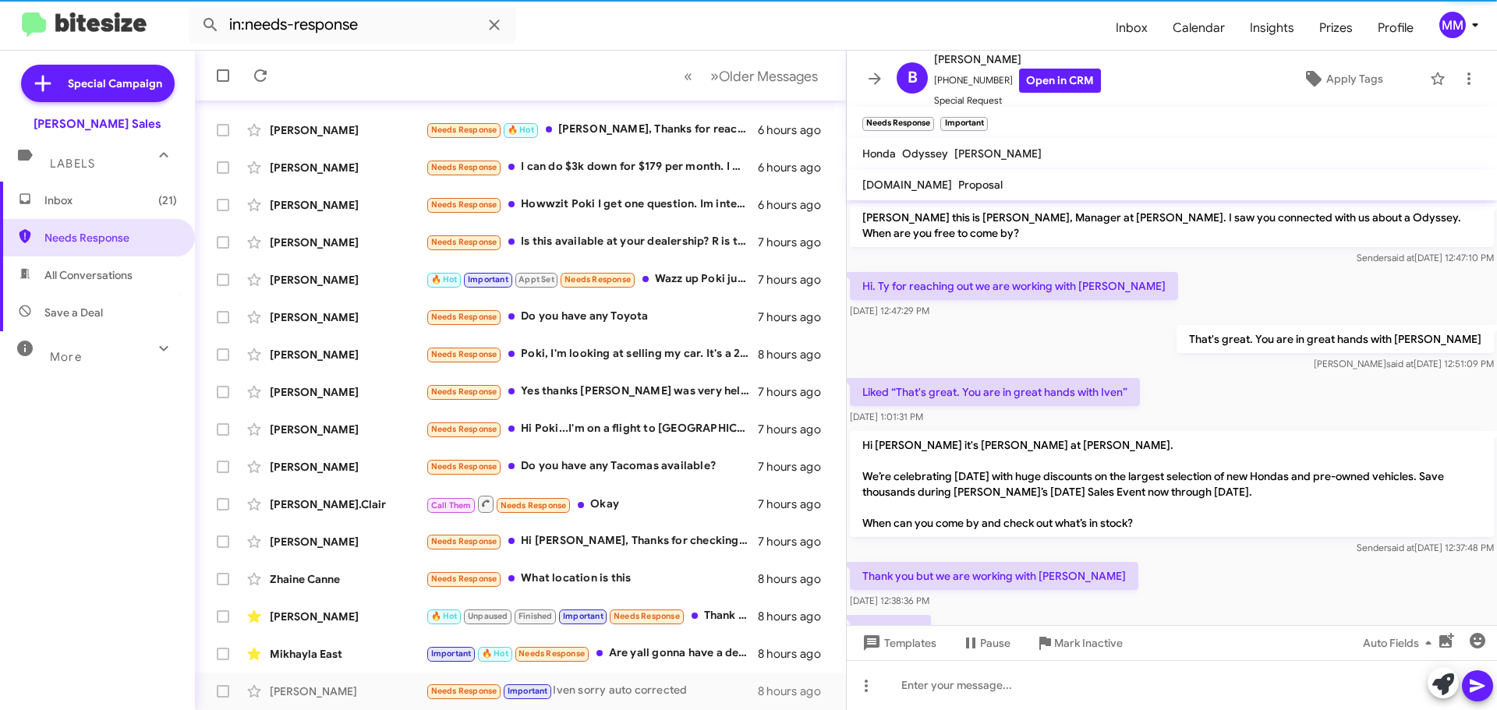
scroll to position [544, 0]
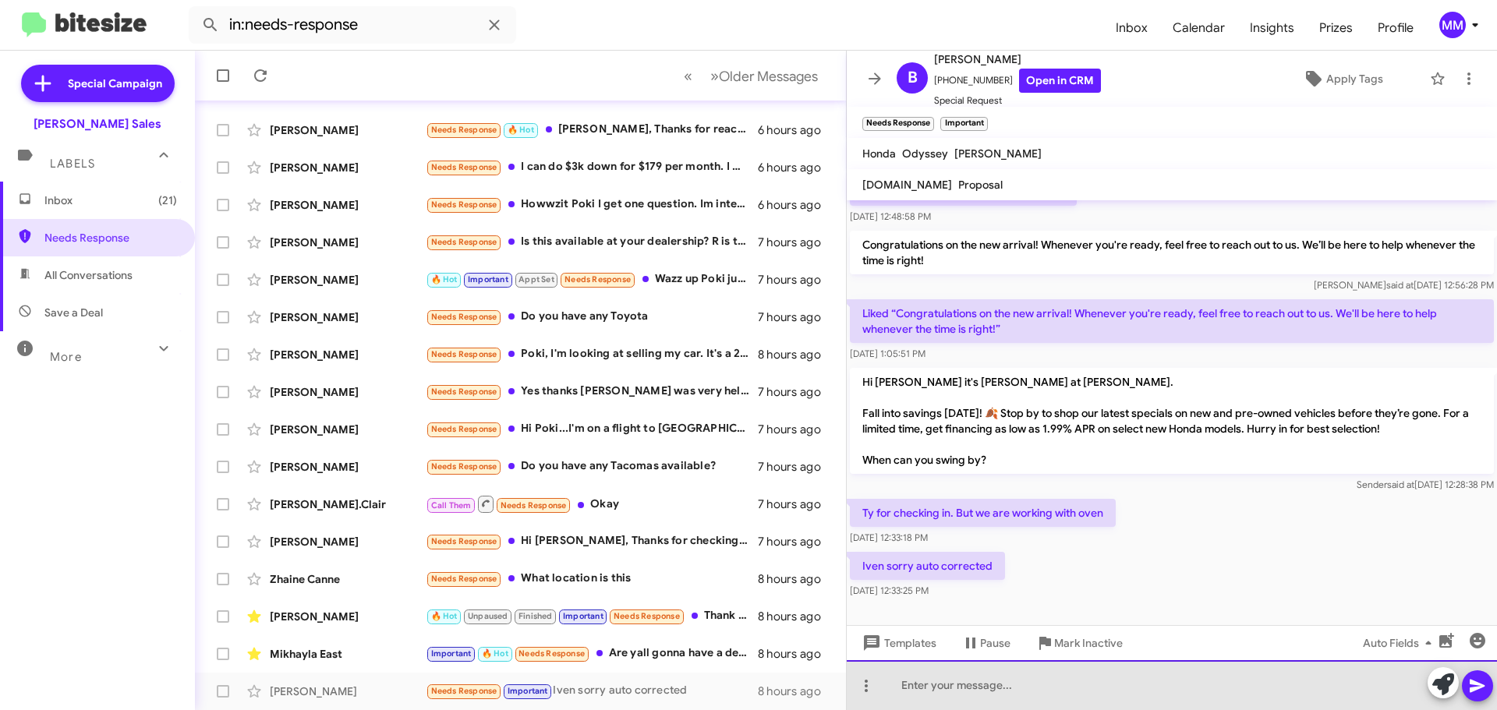
click at [938, 691] on div at bounding box center [1172, 686] width 650 height 50
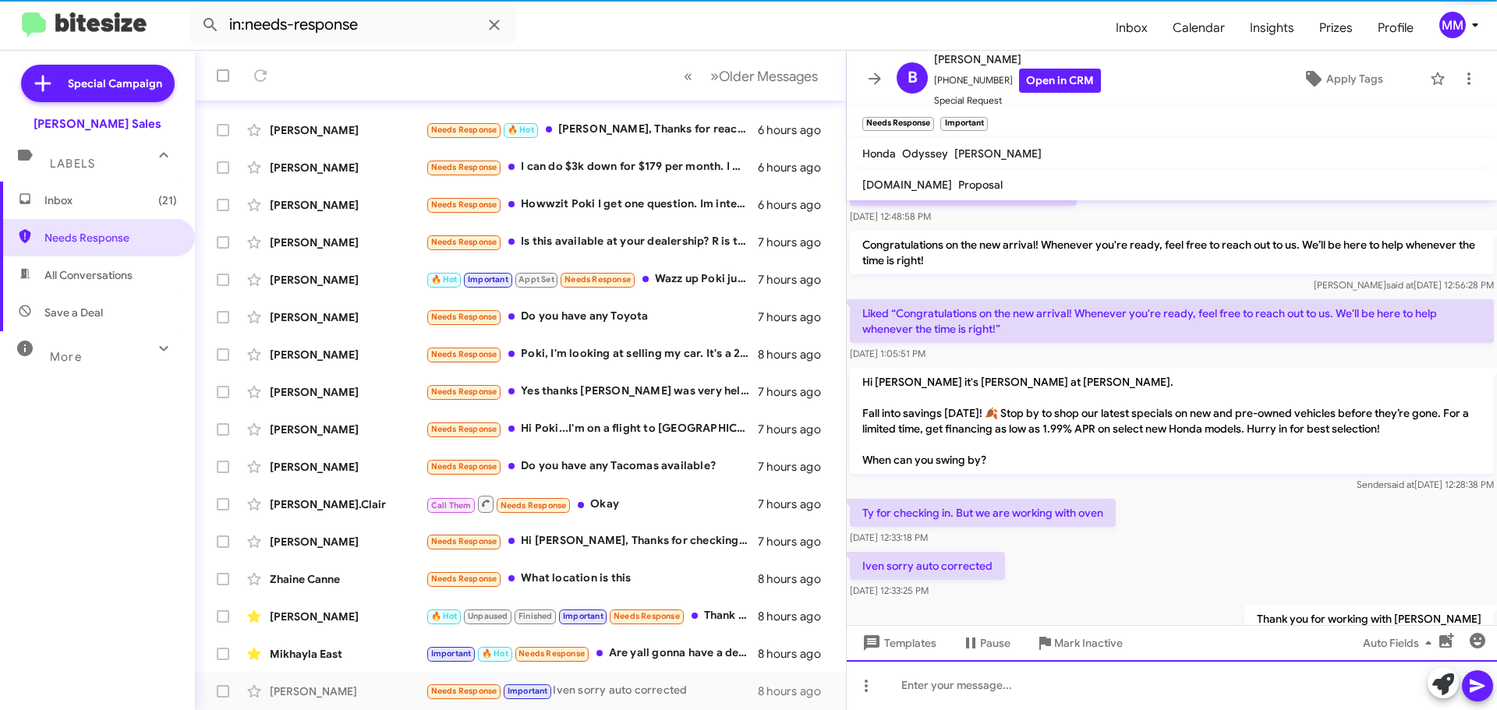
scroll to position [0, 0]
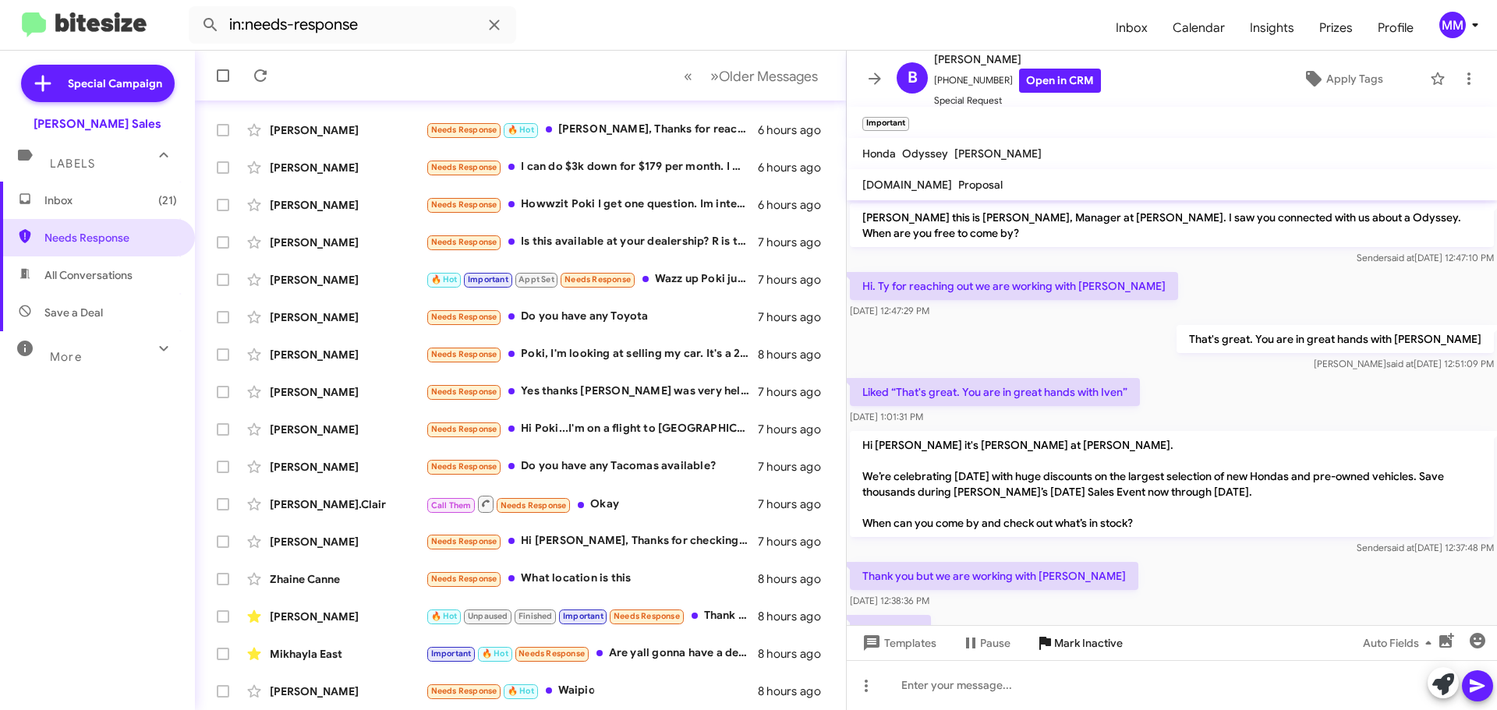
click at [1054, 643] on span "Mark Inactive" at bounding box center [1088, 643] width 69 height 28
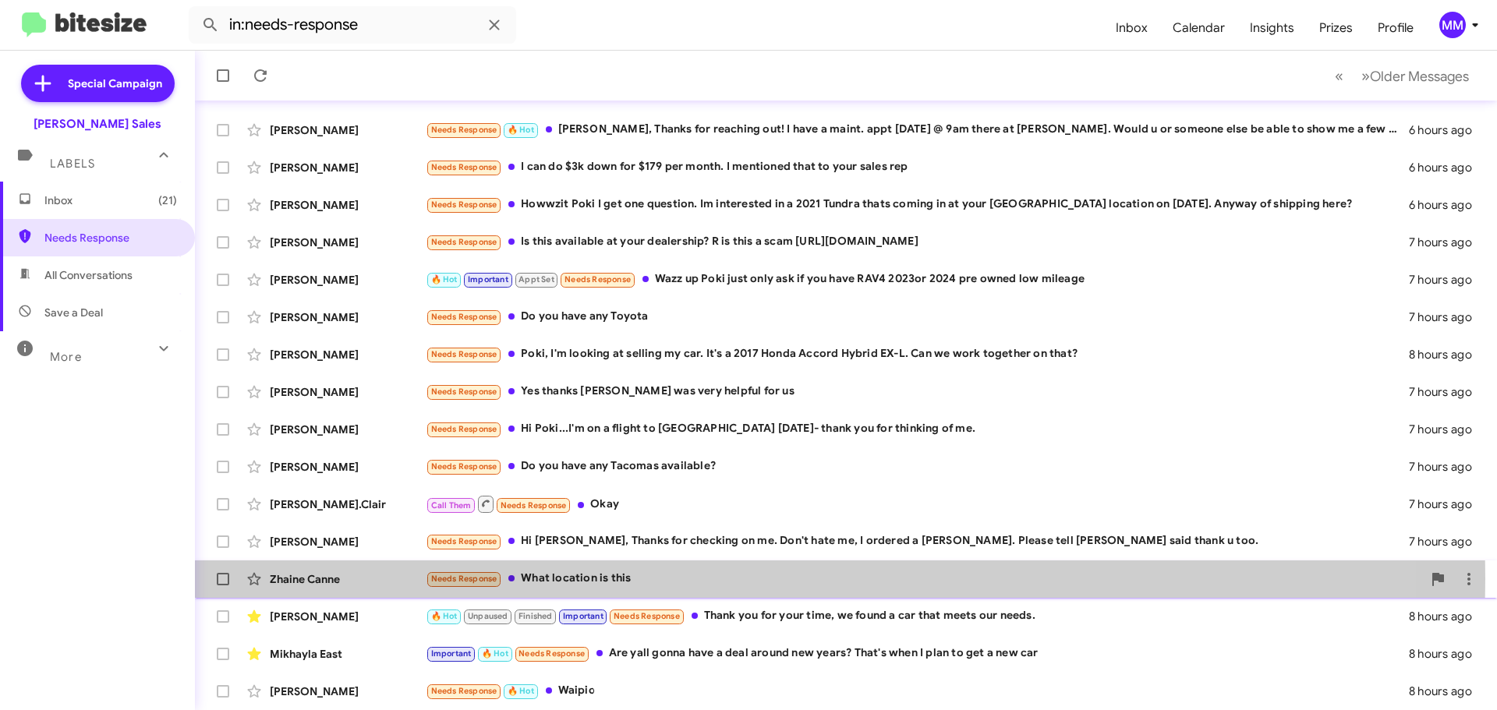
click at [559, 579] on div "Needs Response What location is this" at bounding box center [924, 579] width 997 height 18
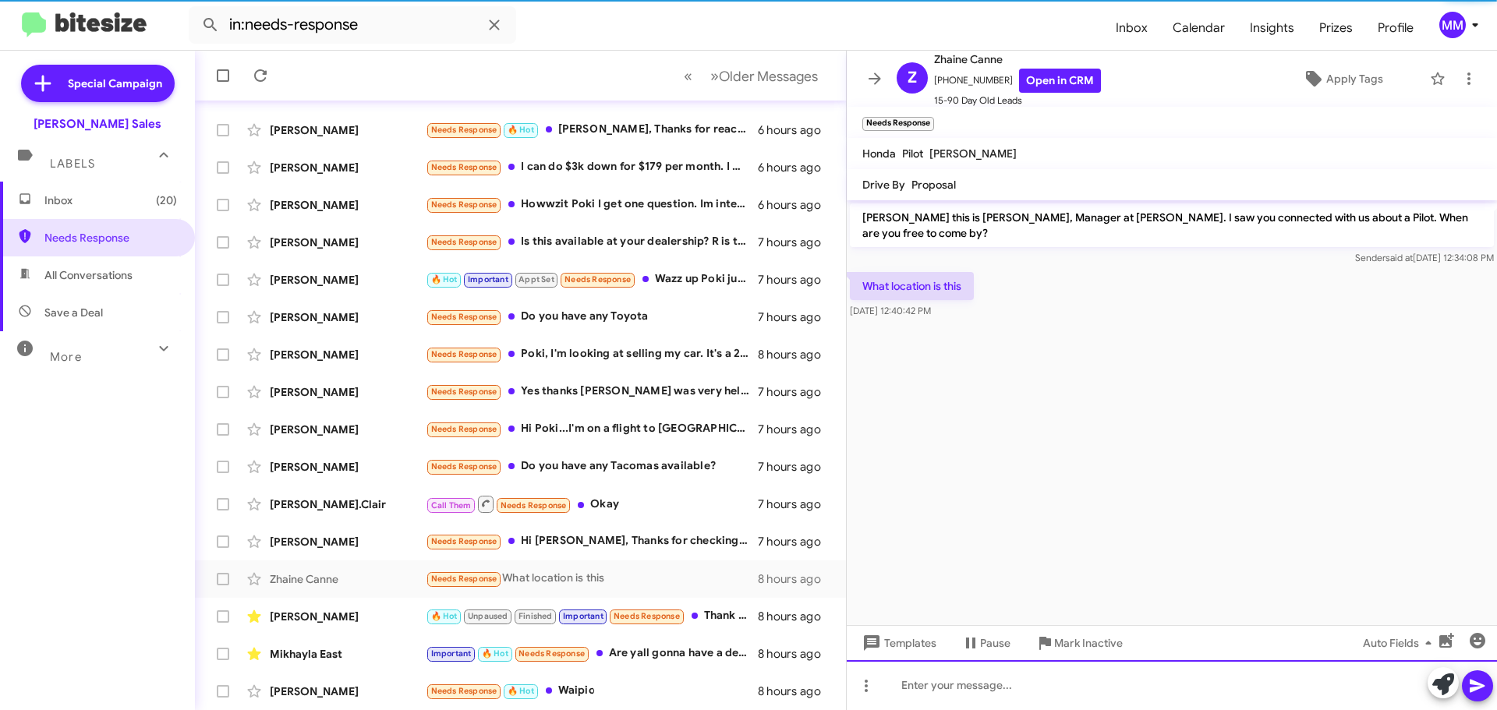
drag, startPoint x: 940, startPoint y: 685, endPoint x: 959, endPoint y: 678, distance: 20.0
click at [944, 684] on div at bounding box center [1172, 686] width 650 height 50
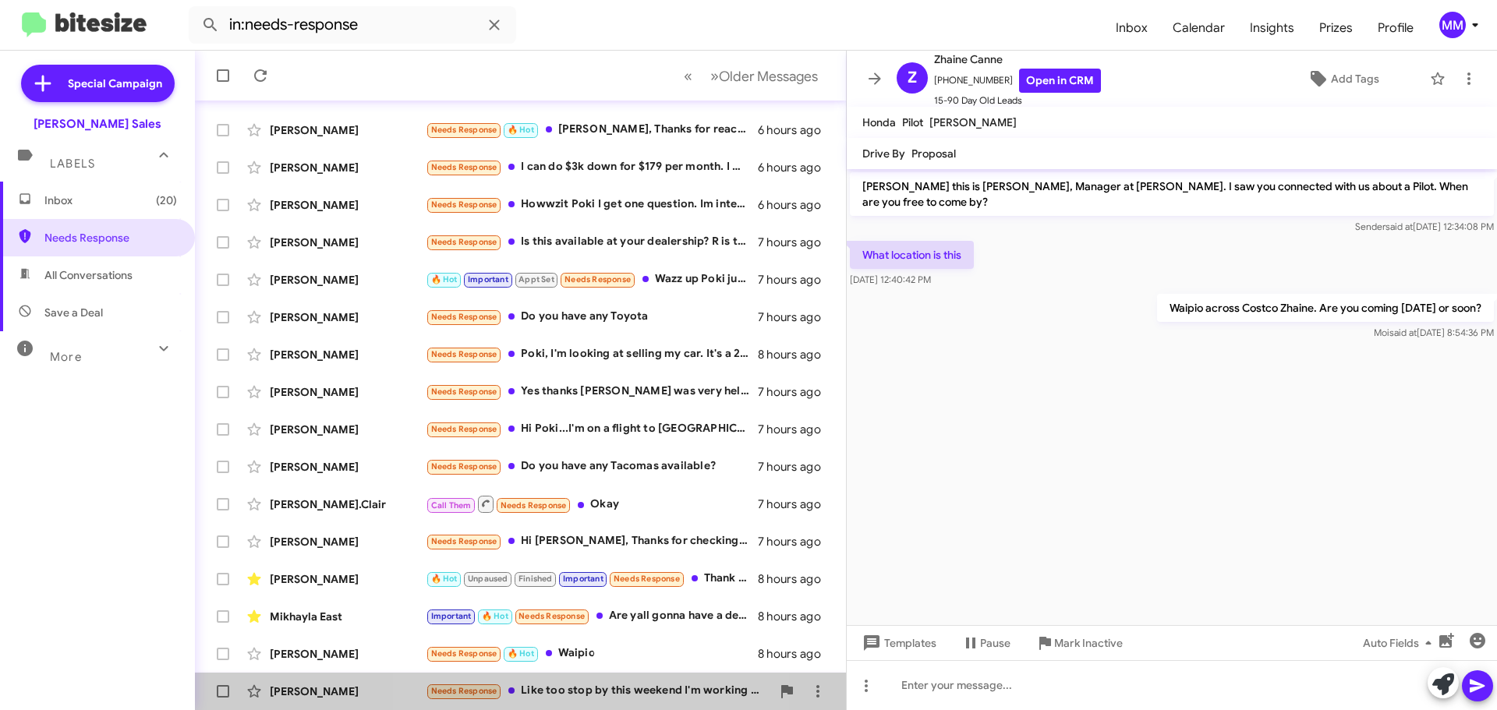
click at [598, 693] on div "Needs Response Like too stop by this weekend I'm working off island" at bounding box center [598, 691] width 345 height 18
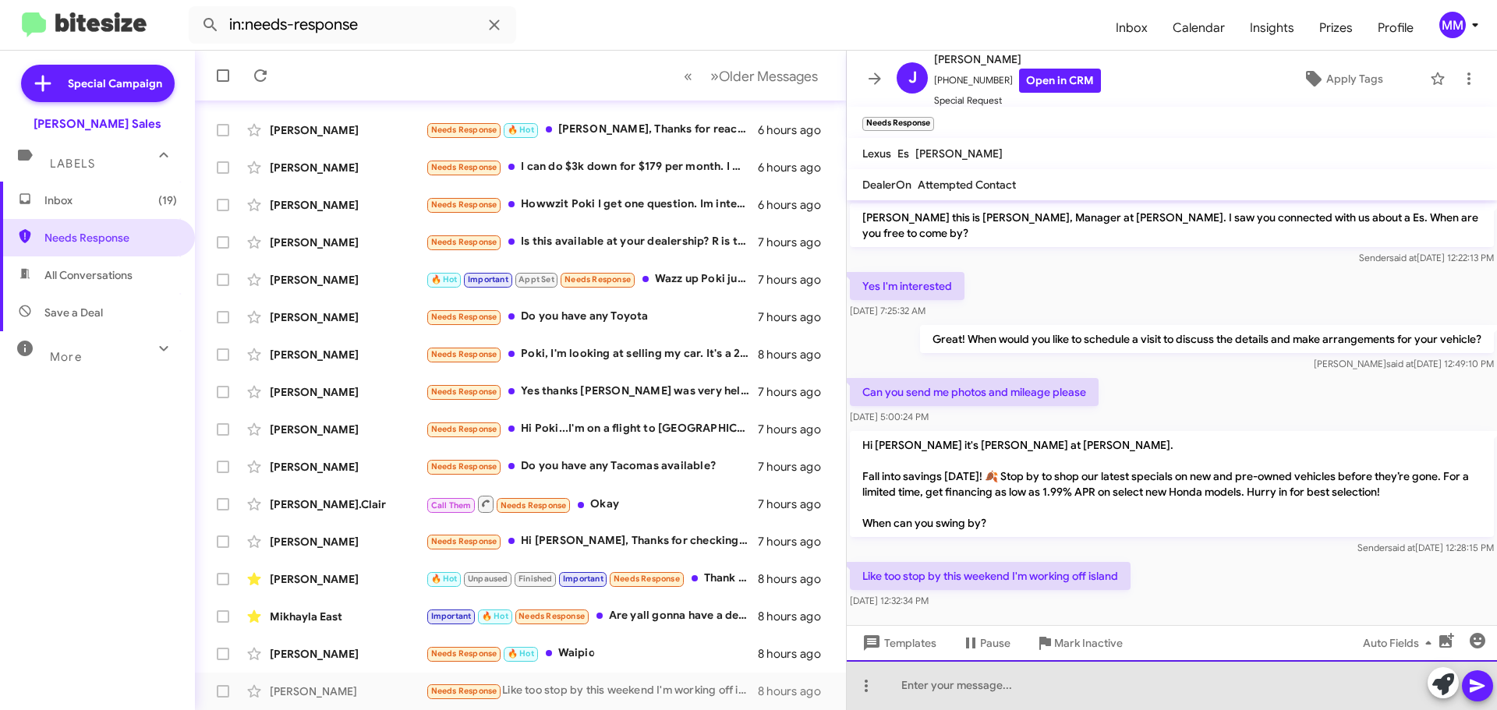
click at [964, 685] on div at bounding box center [1172, 686] width 650 height 50
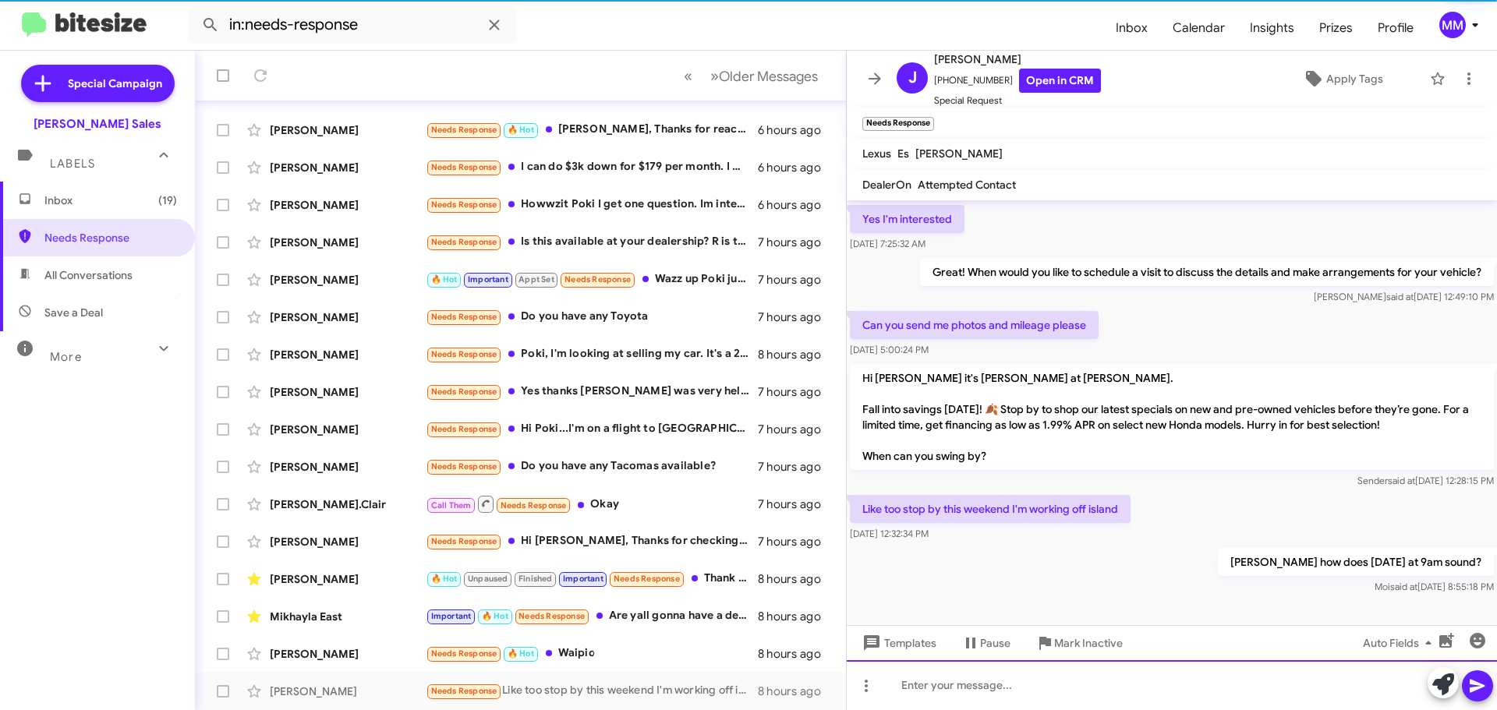
scroll to position [36, 0]
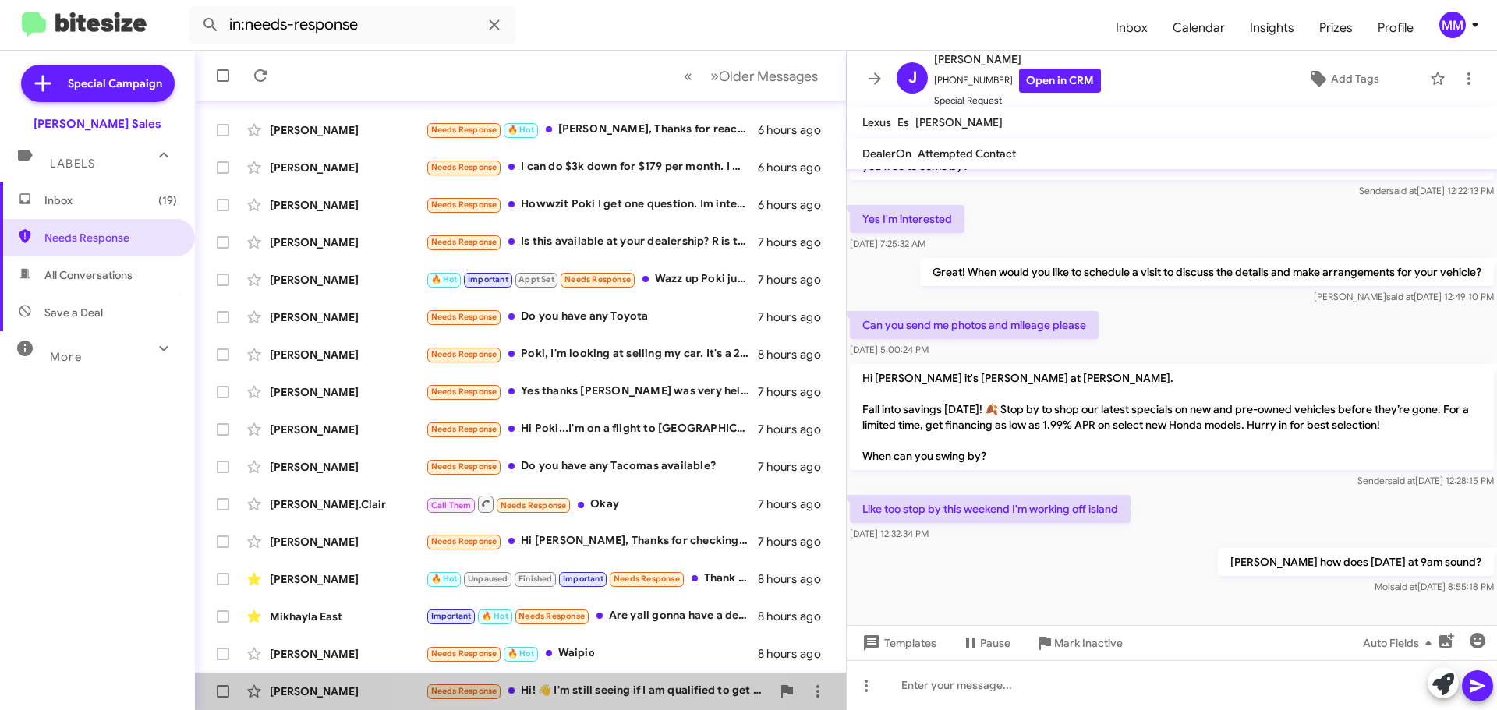
click at [604, 691] on div "Needs Response Hi! 👋 I'm still seeing if I am qualified to get a car. I don't h…" at bounding box center [598, 691] width 345 height 18
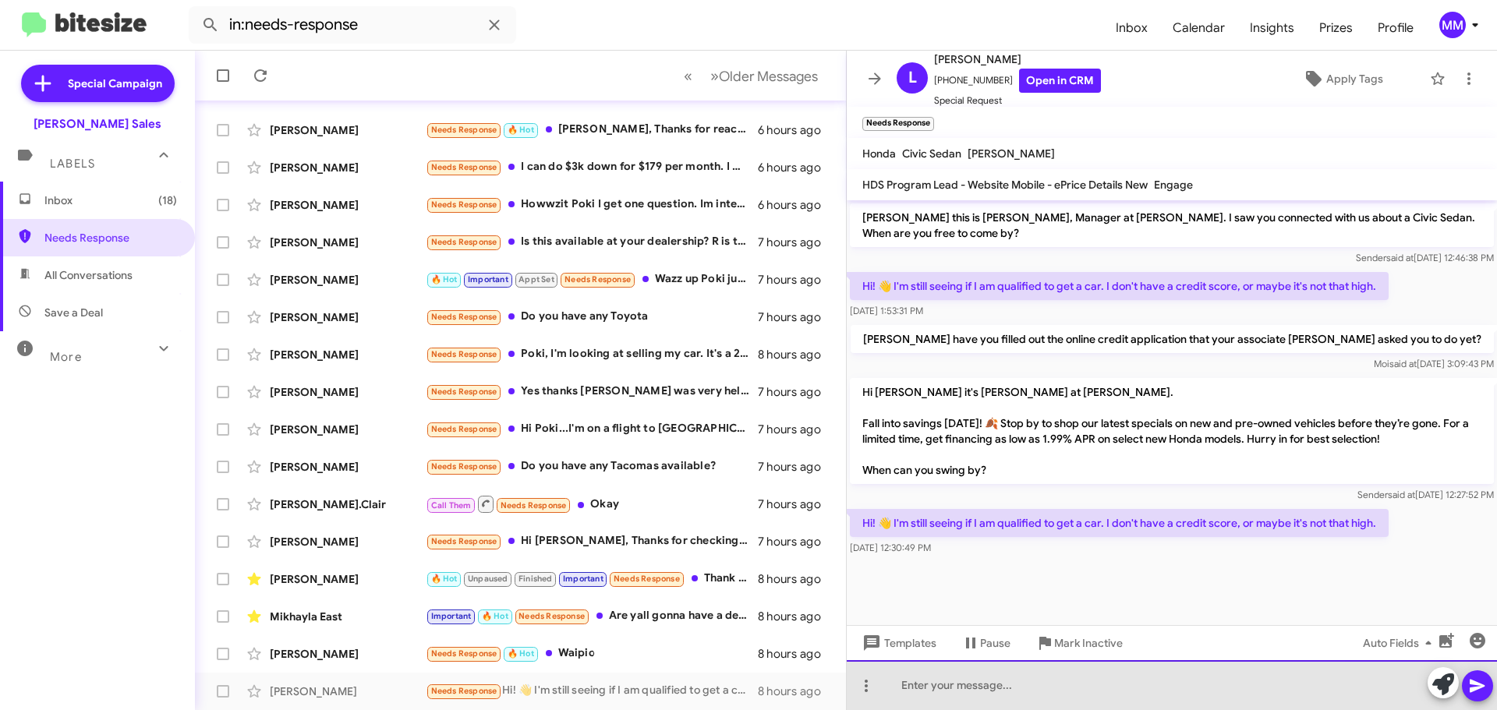
click at [927, 695] on div at bounding box center [1172, 686] width 650 height 50
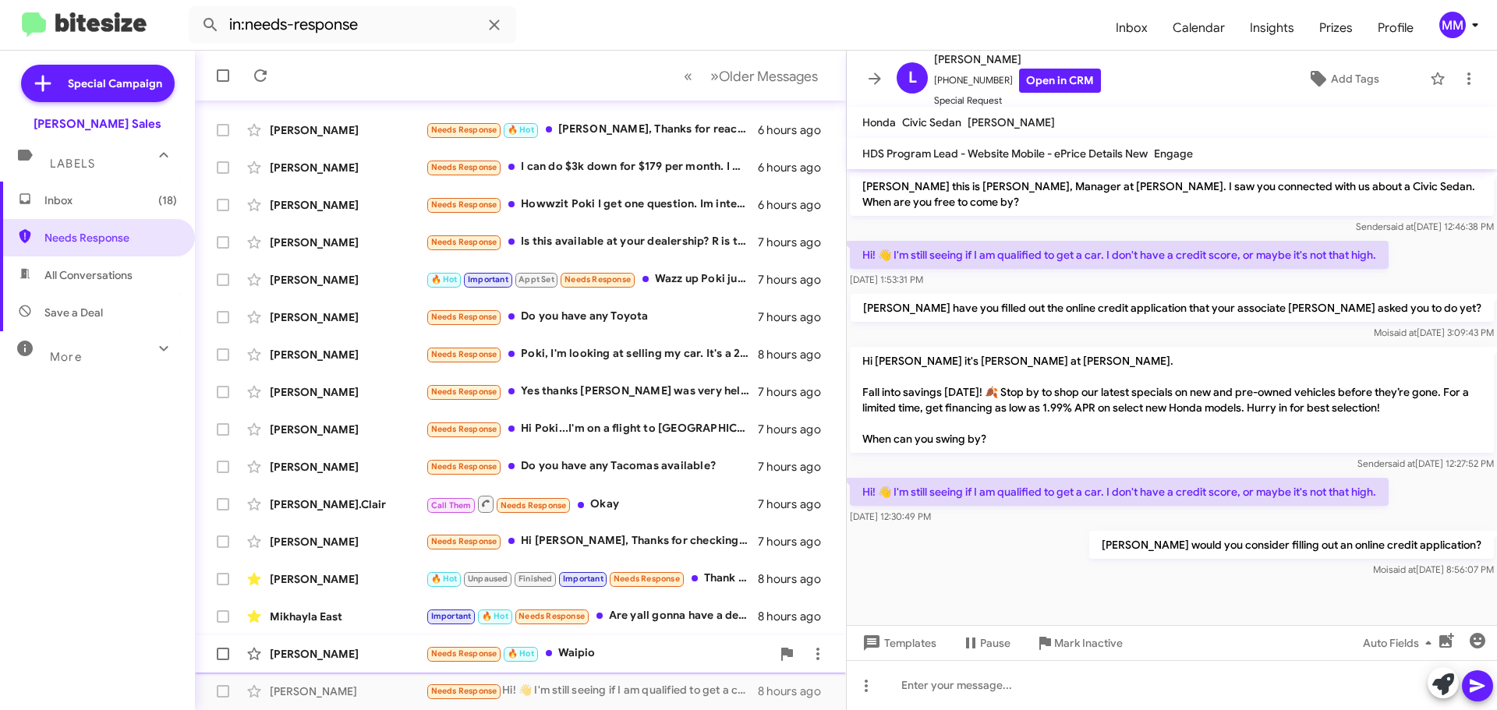
click at [599, 654] on div "Needs Response 🔥 Hot Waipio" at bounding box center [598, 654] width 345 height 18
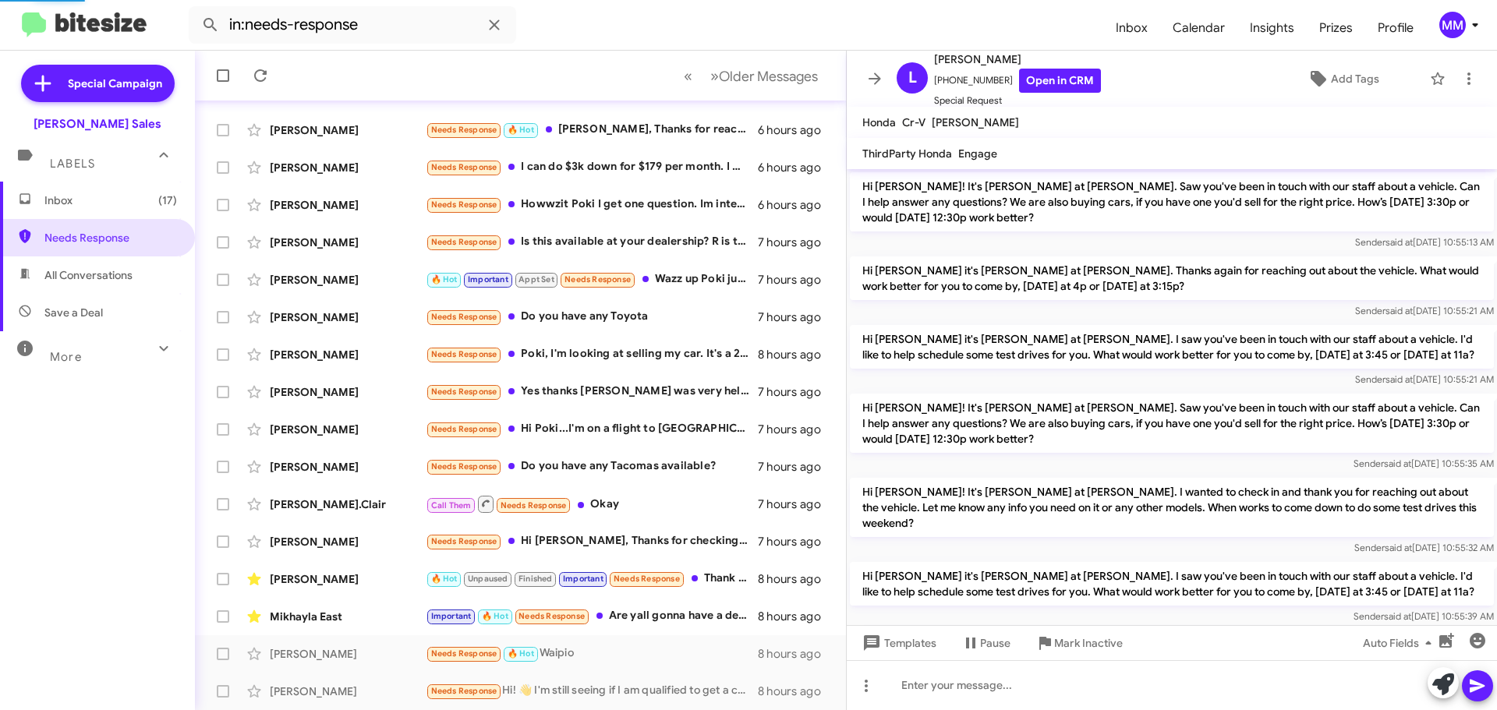
scroll to position [1213, 0]
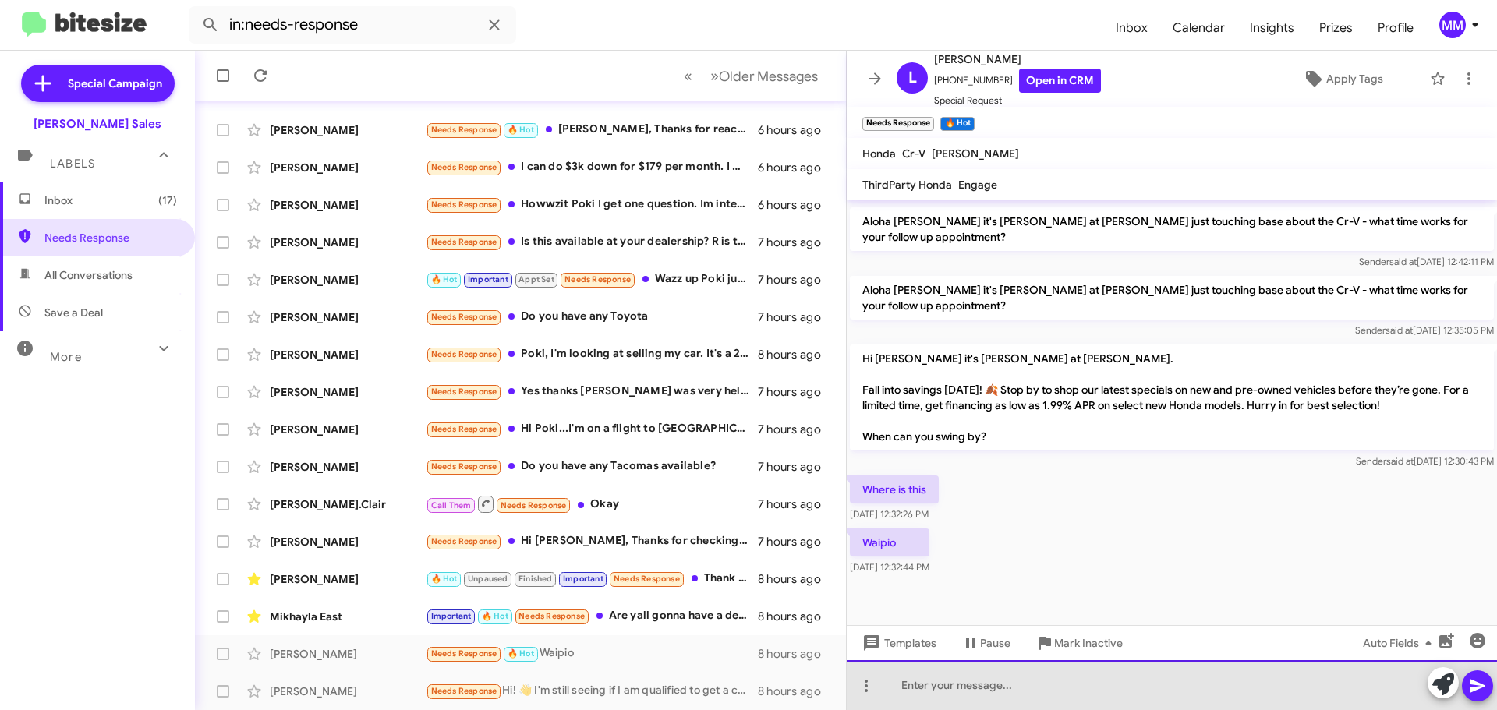
click at [941, 693] on div at bounding box center [1172, 686] width 650 height 50
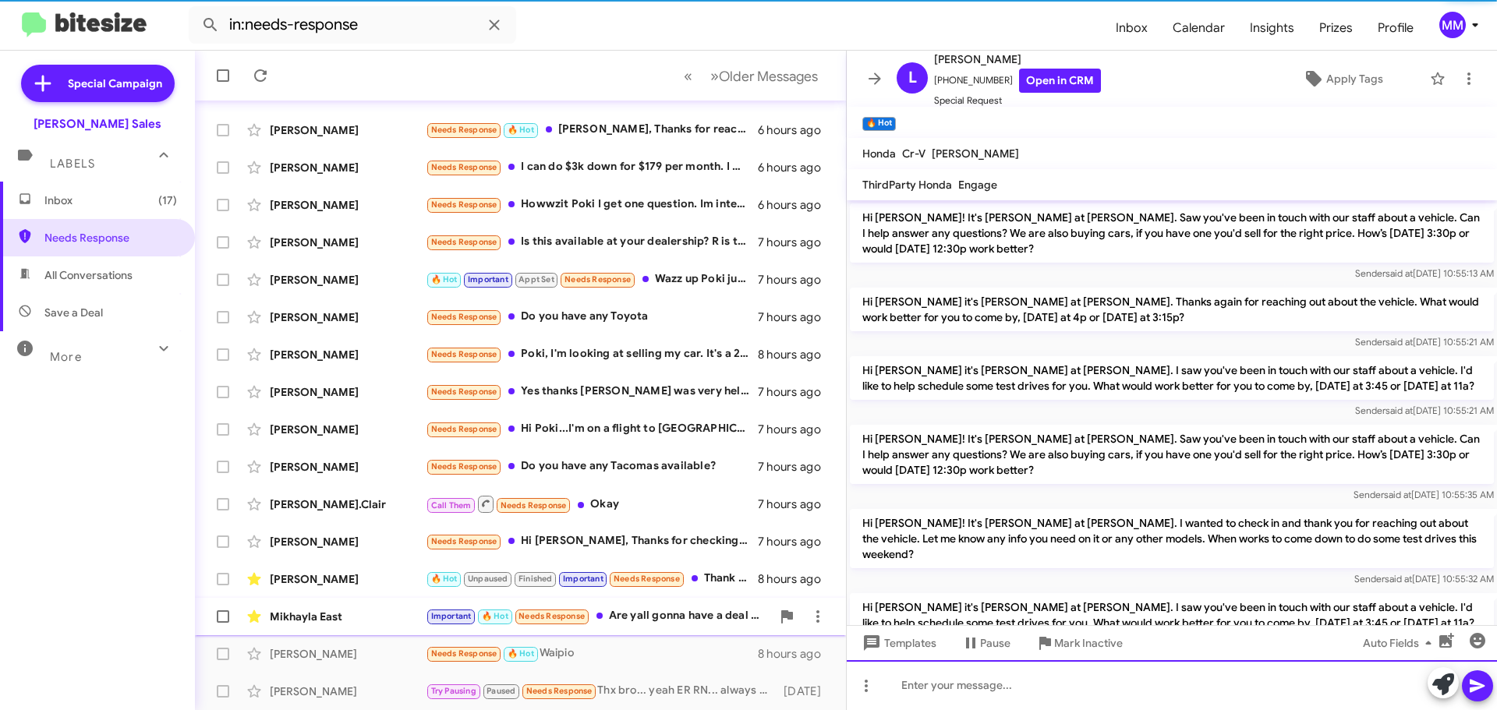
scroll to position [78, 0]
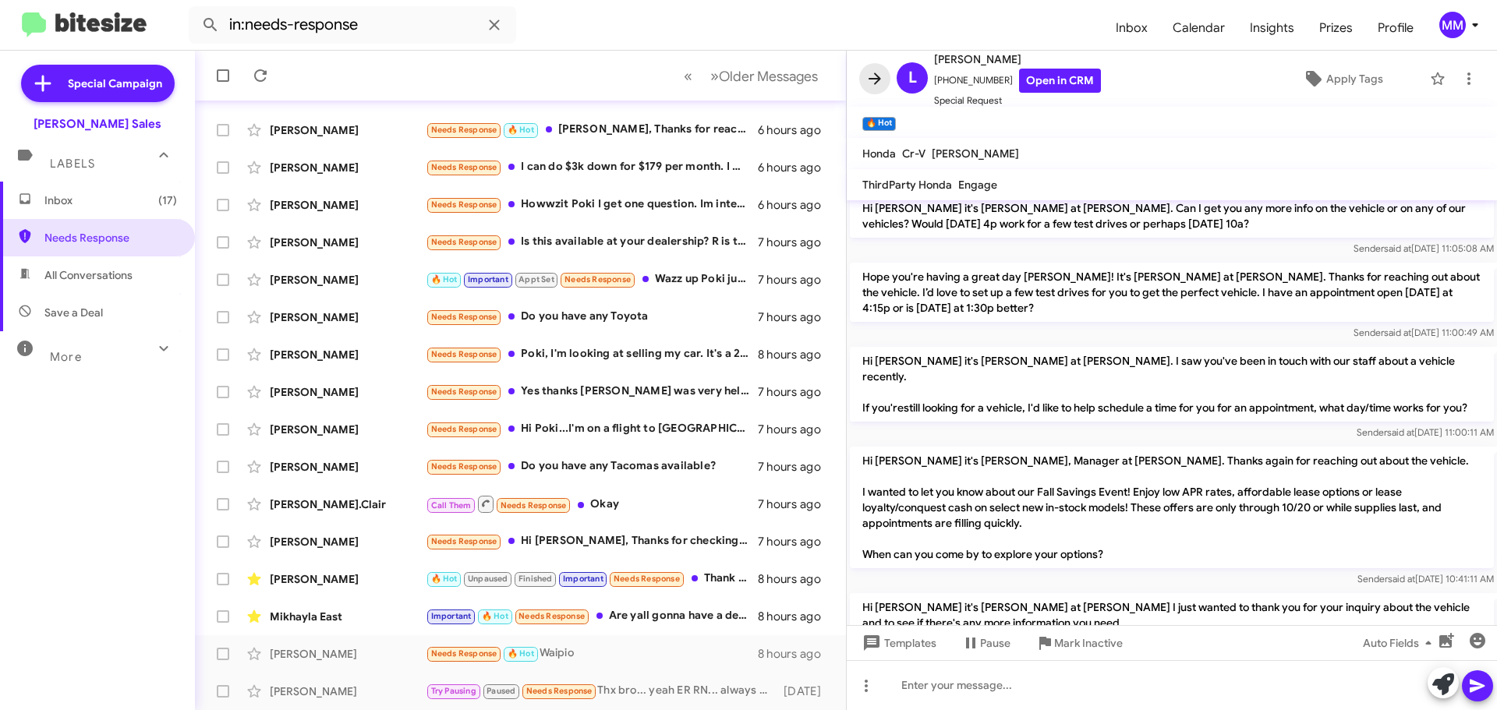
click at [876, 79] on icon at bounding box center [875, 79] width 12 height 12
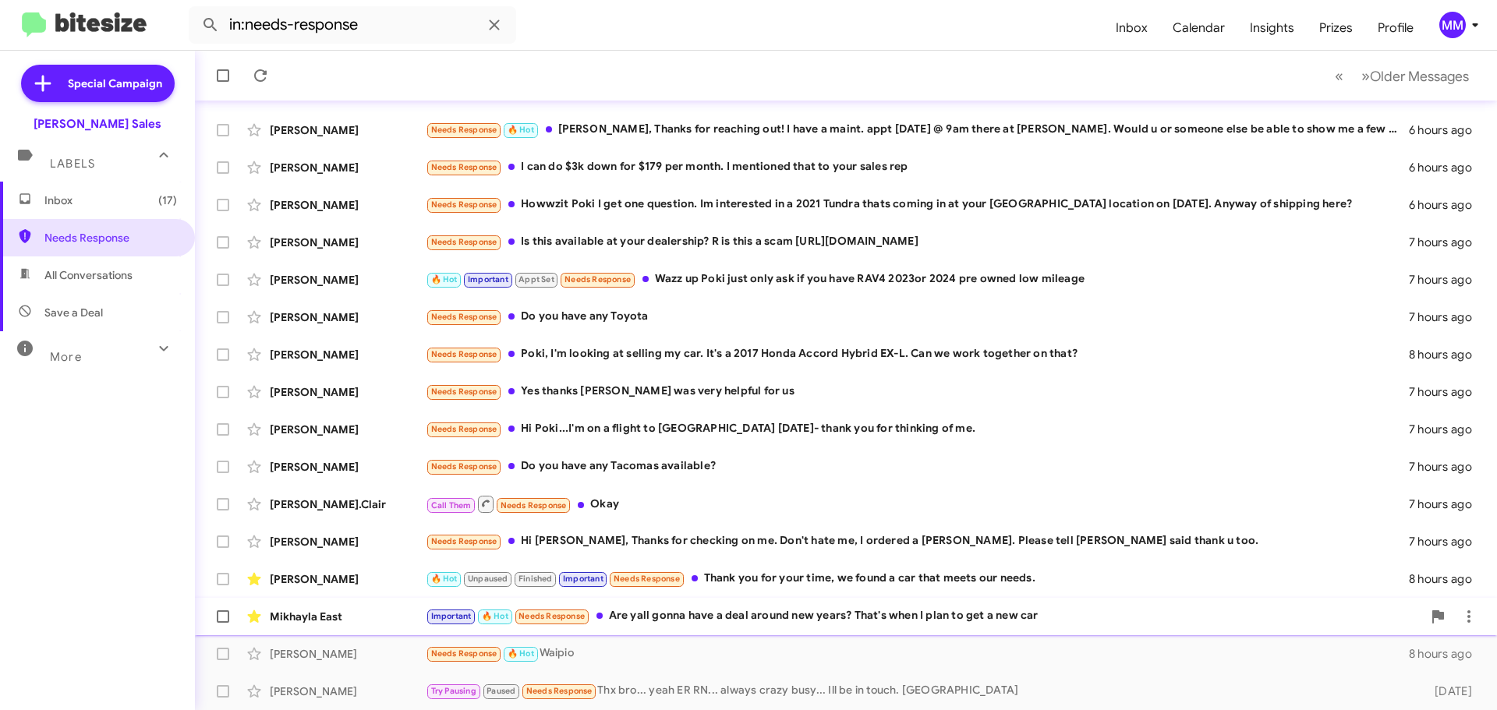
click at [780, 614] on div "Important 🔥 Hot Needs Response Are yall gonna have a deal around new years? Tha…" at bounding box center [924, 616] width 997 height 18
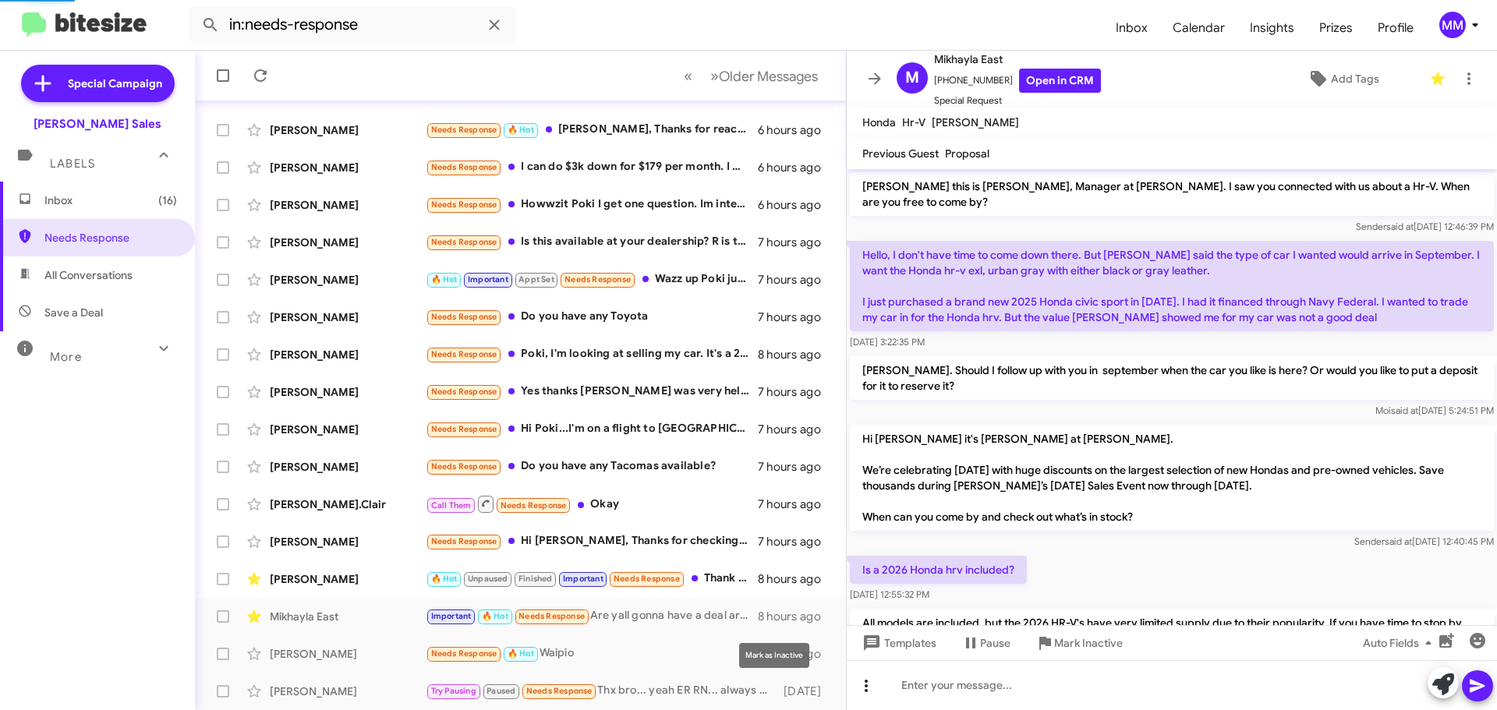
scroll to position [549, 0]
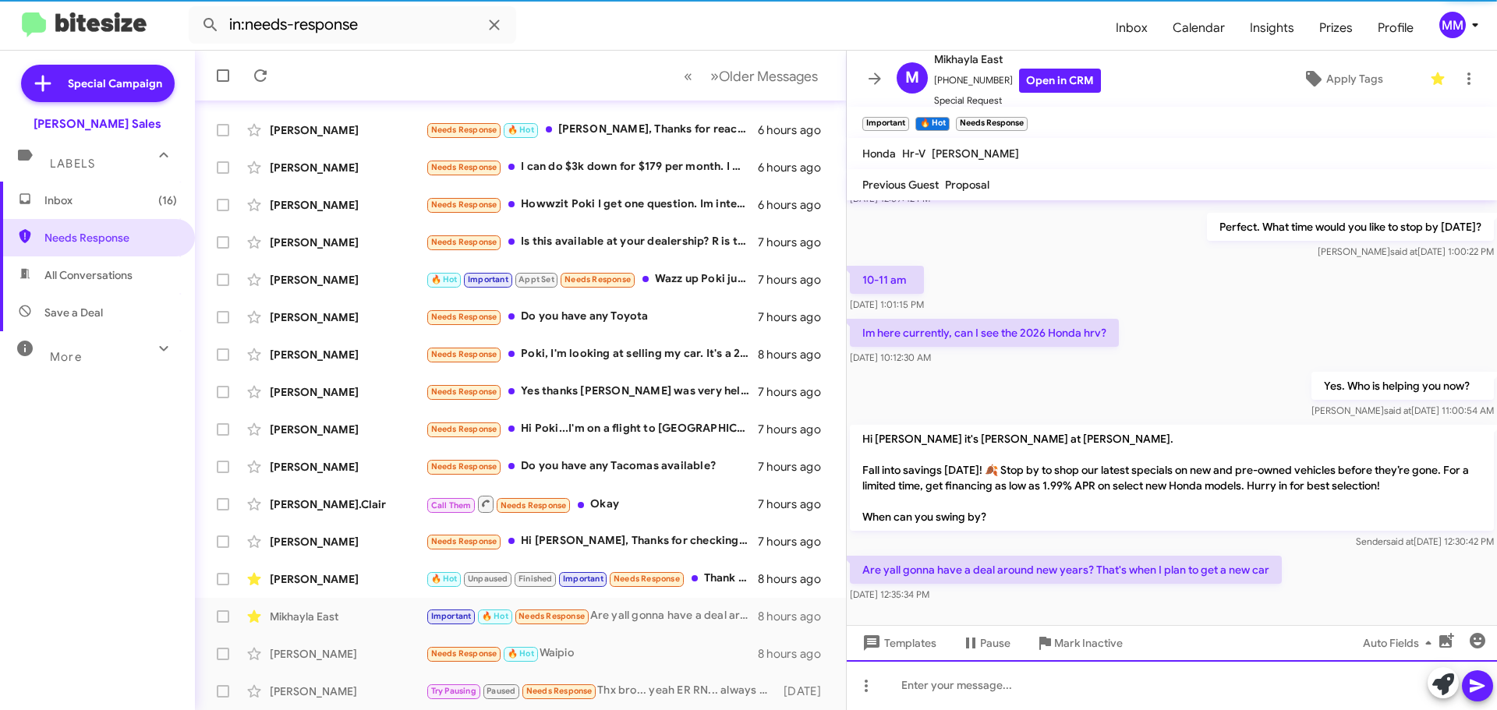
drag, startPoint x: 895, startPoint y: 685, endPoint x: 907, endPoint y: 681, distance: 12.3
click at [907, 681] on div at bounding box center [1172, 686] width 650 height 50
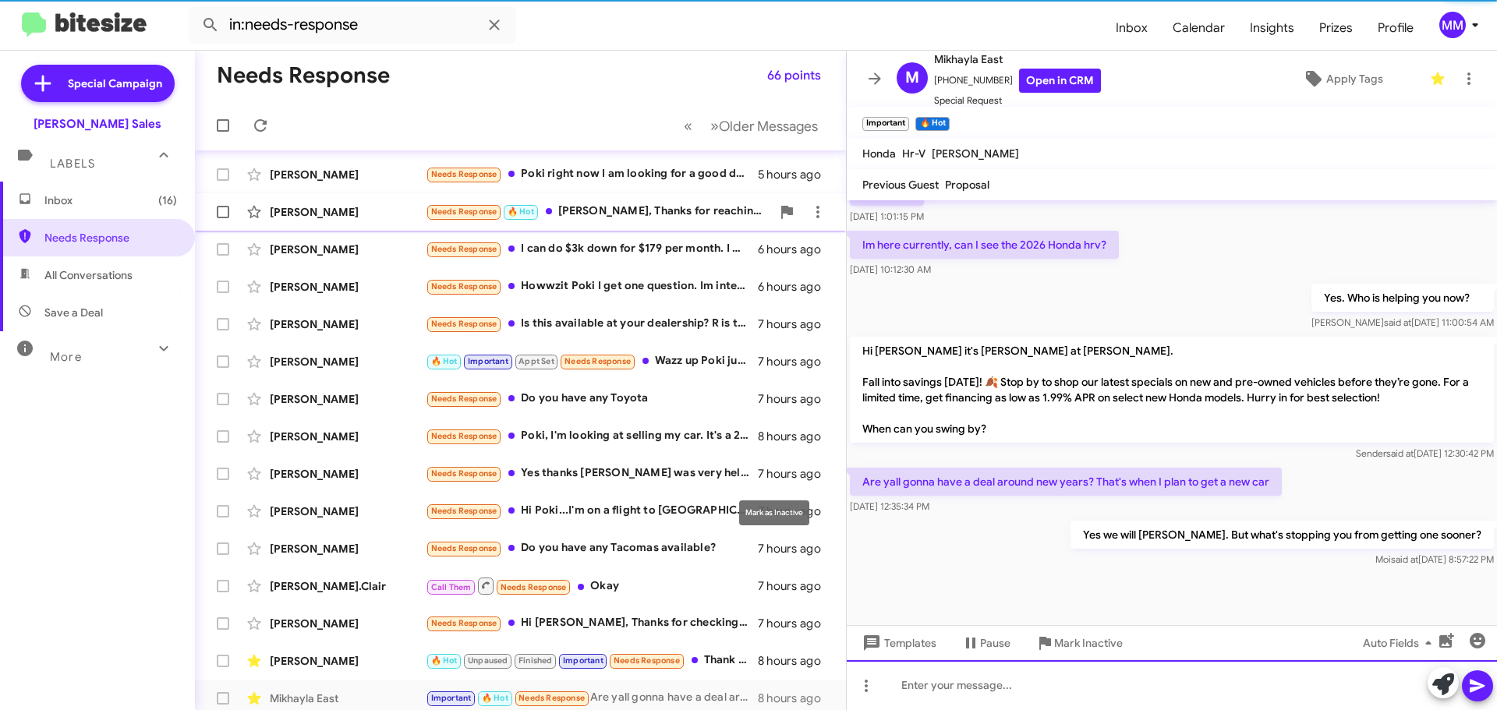
scroll to position [39, 0]
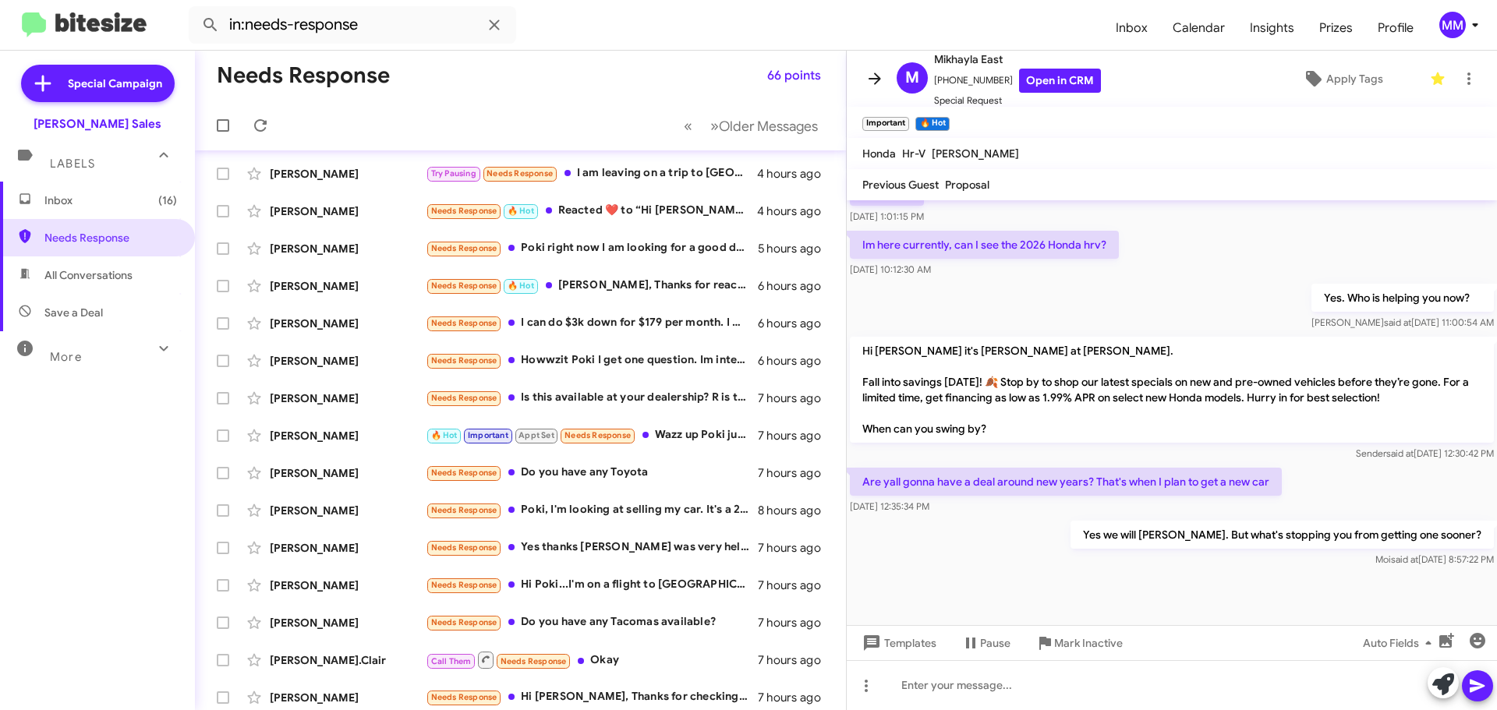
click at [884, 80] on span at bounding box center [874, 78] width 31 height 19
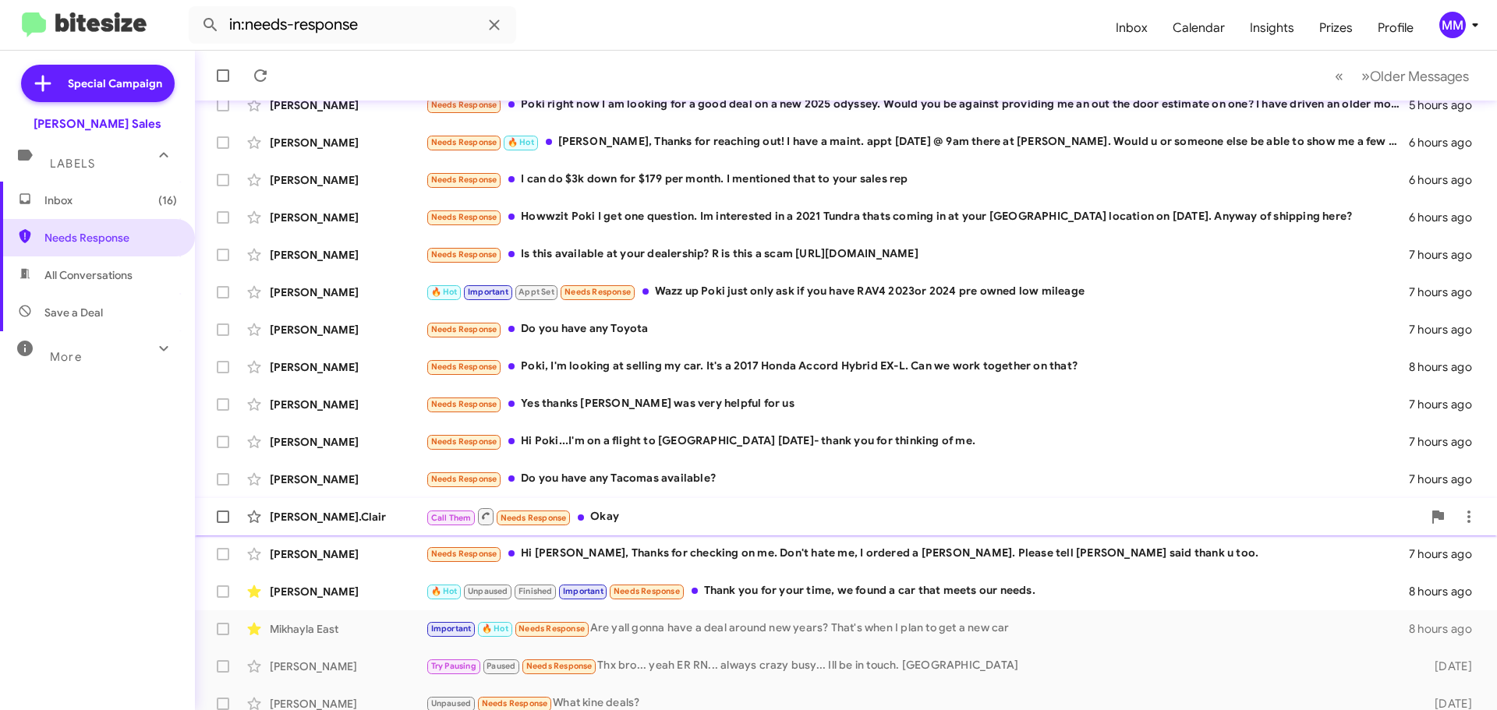
scroll to position [195, 0]
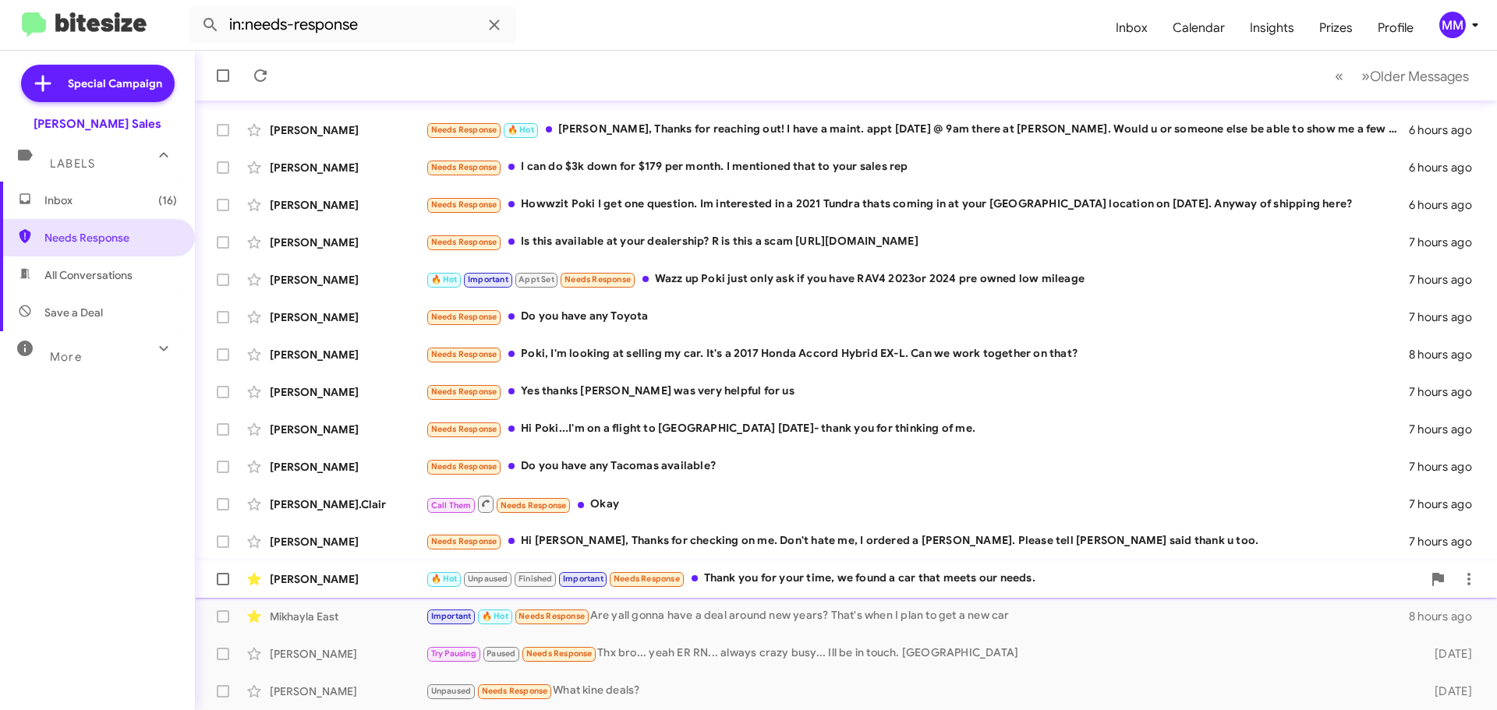
click at [770, 574] on div "🔥 Hot Unpaused Finished Important Needs Response Thank you for your time, we fo…" at bounding box center [924, 579] width 997 height 18
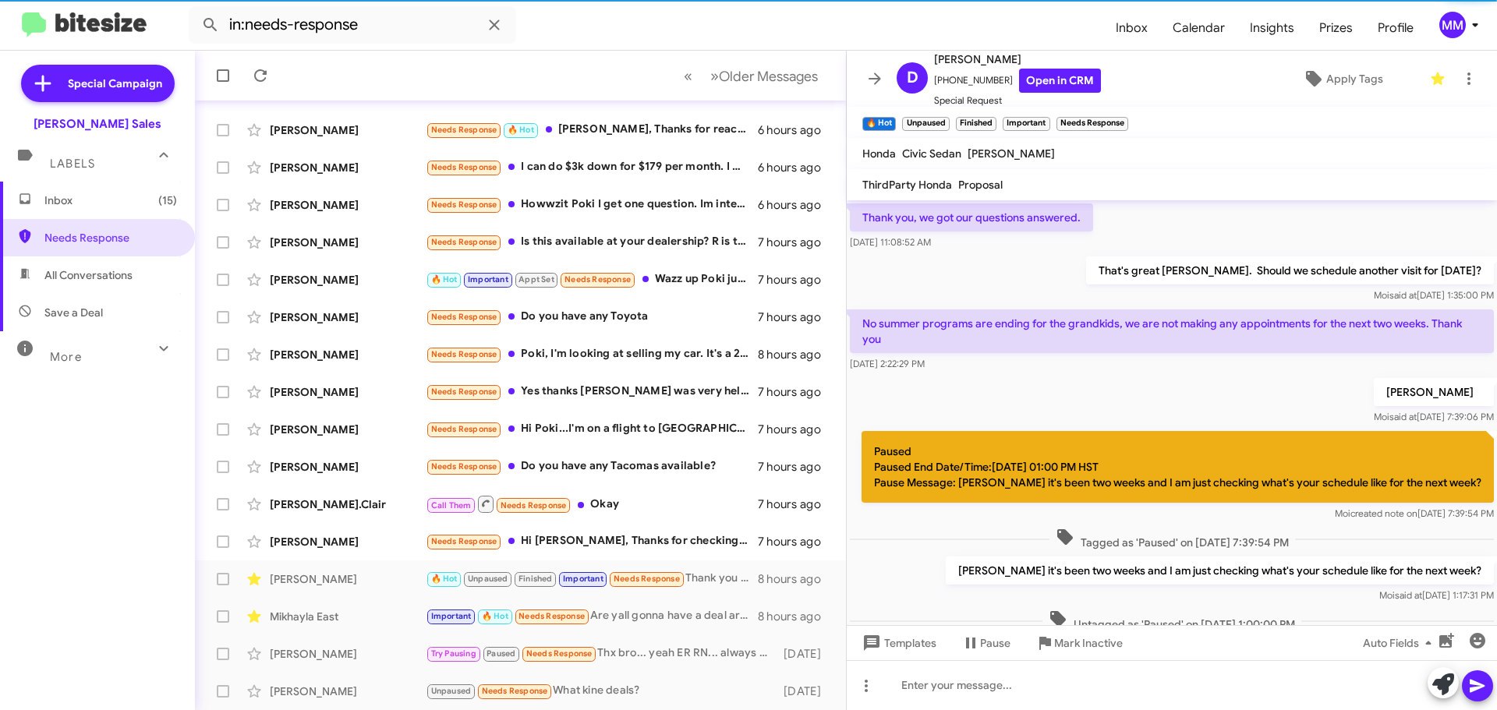
scroll to position [903, 0]
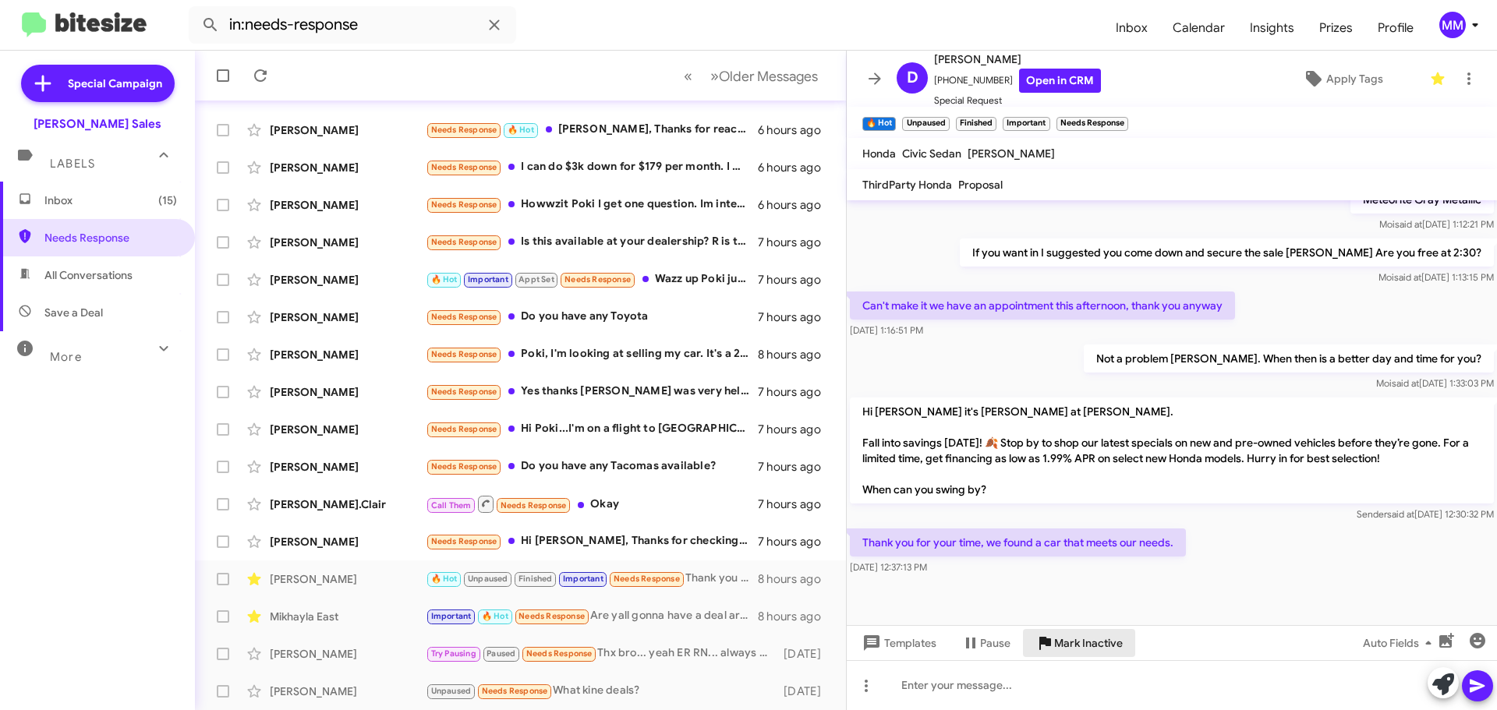
click at [1070, 643] on span "Mark Inactive" at bounding box center [1088, 643] width 69 height 28
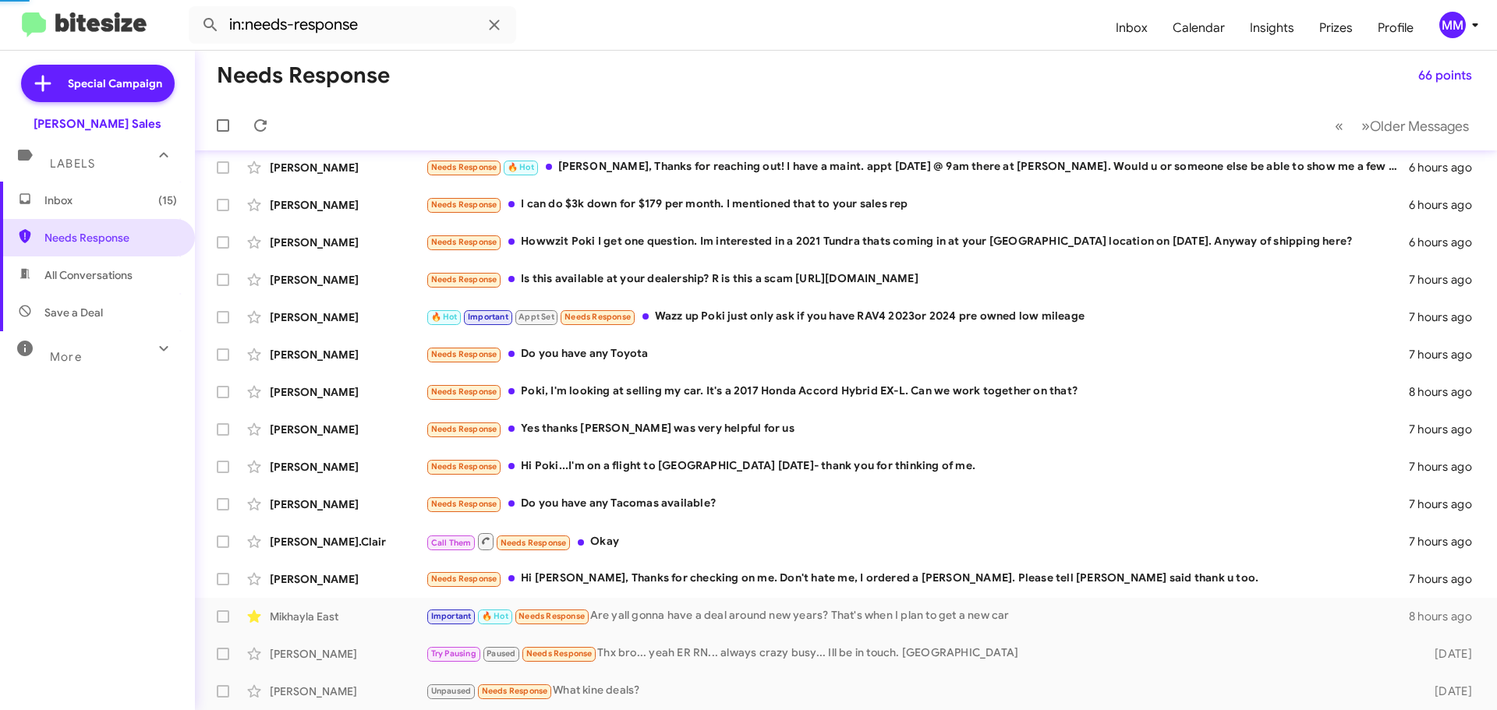
scroll to position [158, 0]
click at [646, 498] on div "Needs Response Do you have any Tacomas available?" at bounding box center [924, 504] width 997 height 18
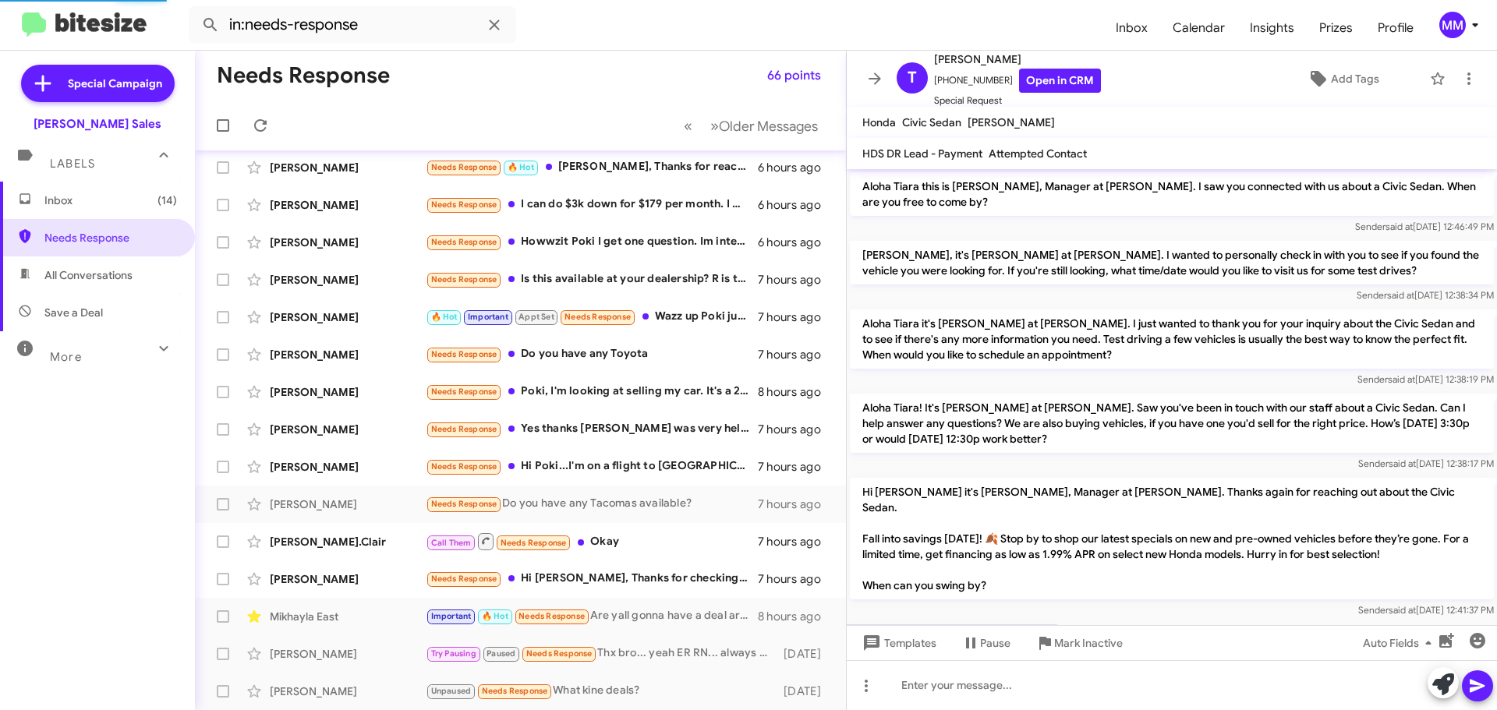
scroll to position [57, 0]
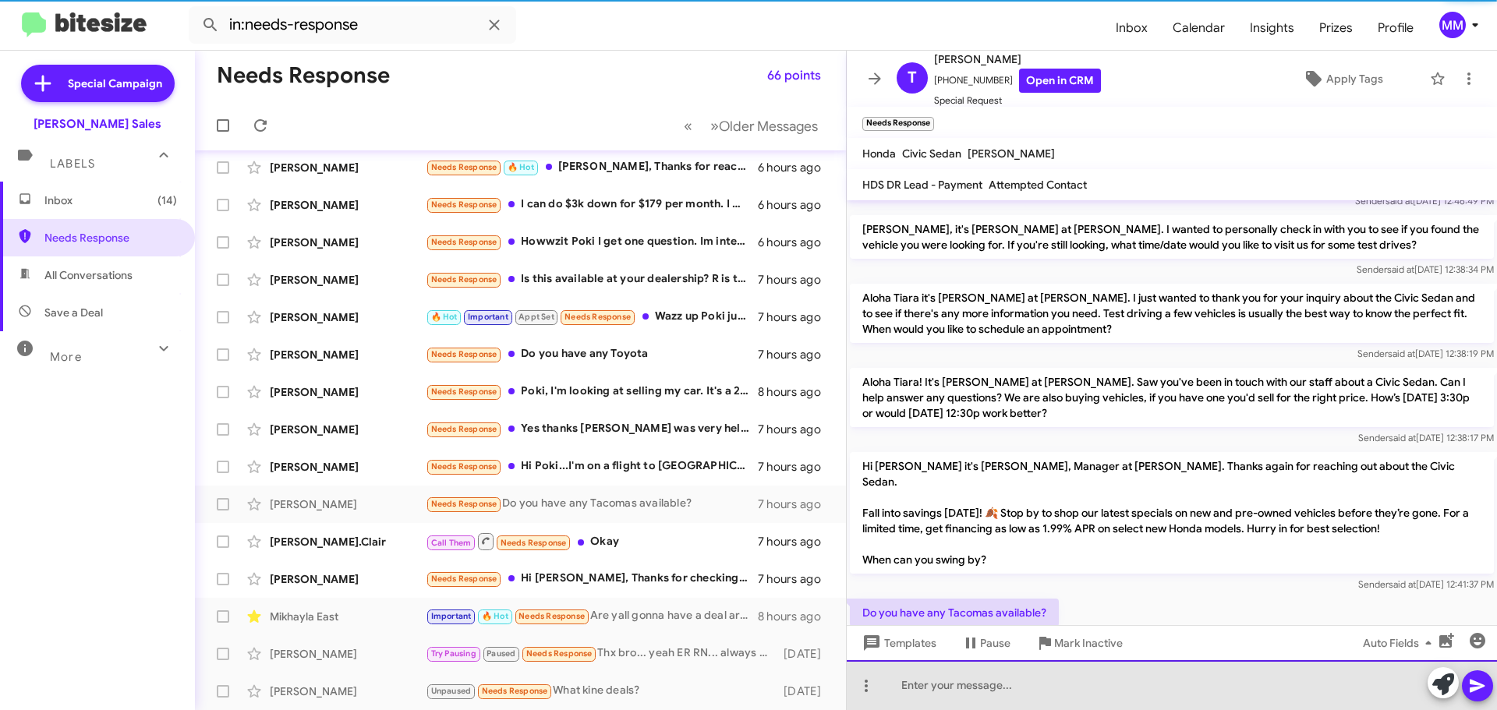
drag, startPoint x: 963, startPoint y: 684, endPoint x: 974, endPoint y: 670, distance: 17.8
click at [971, 670] on div at bounding box center [1172, 686] width 650 height 50
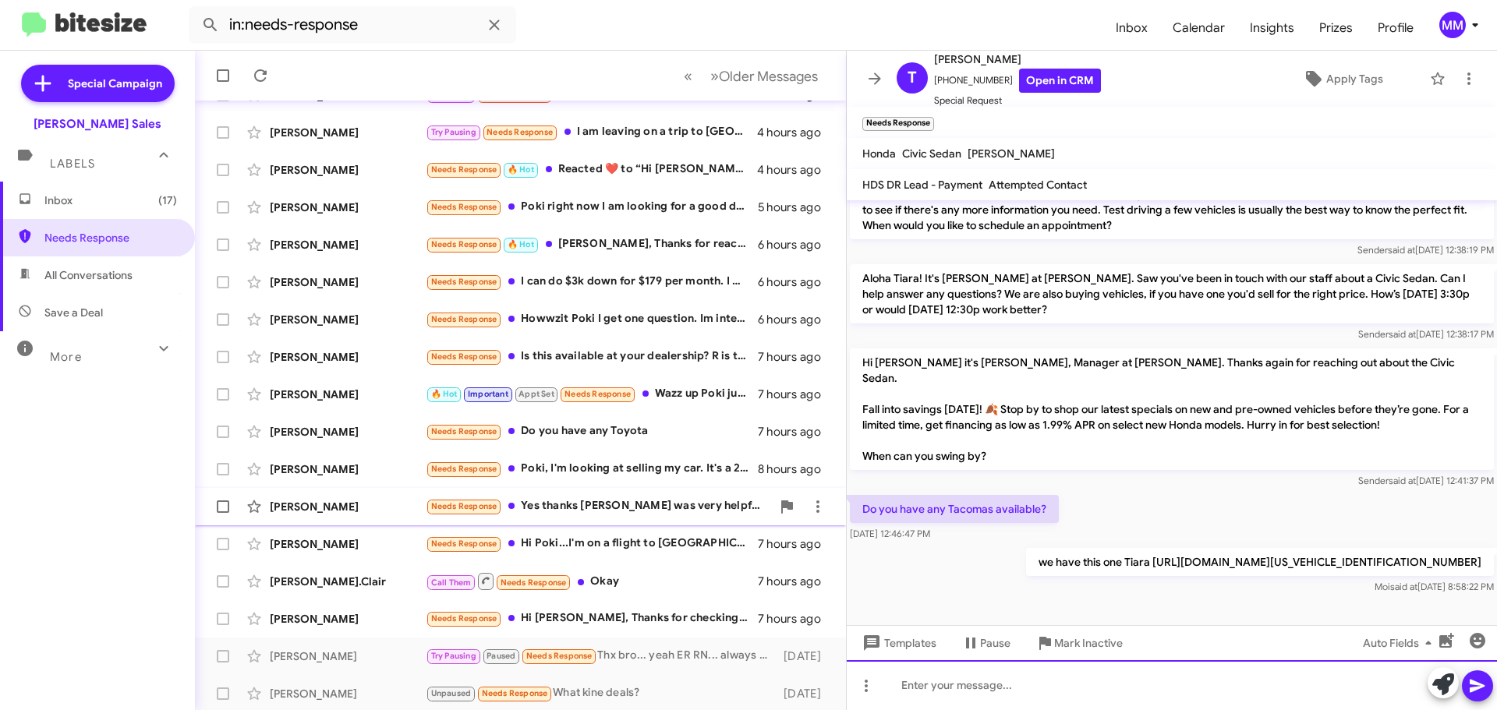
scroll to position [195, 0]
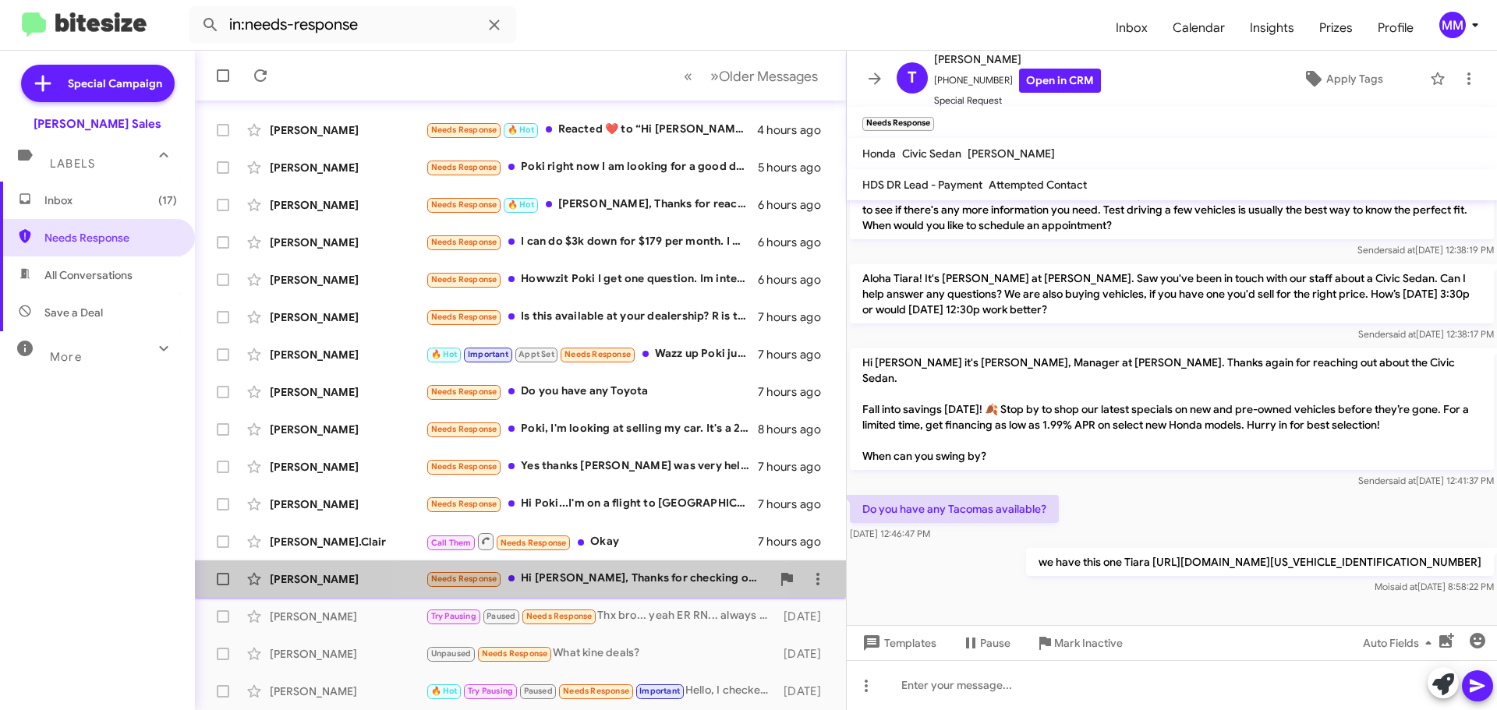
click at [587, 576] on div "Needs Response Hi [PERSON_NAME], Thanks for checking on me. Don't hate me, I or…" at bounding box center [598, 579] width 345 height 18
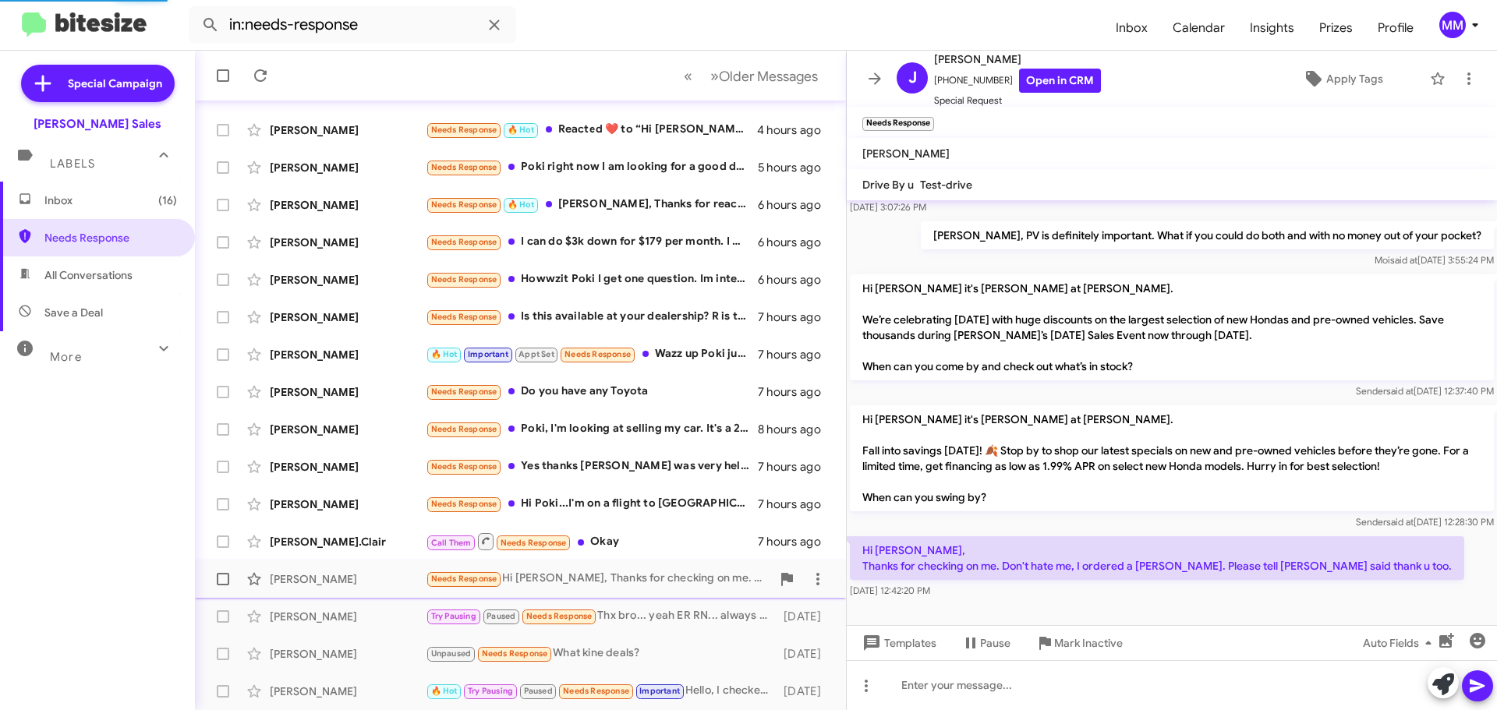
scroll to position [119, 0]
click at [1083, 656] on span "Mark Inactive" at bounding box center [1088, 643] width 69 height 28
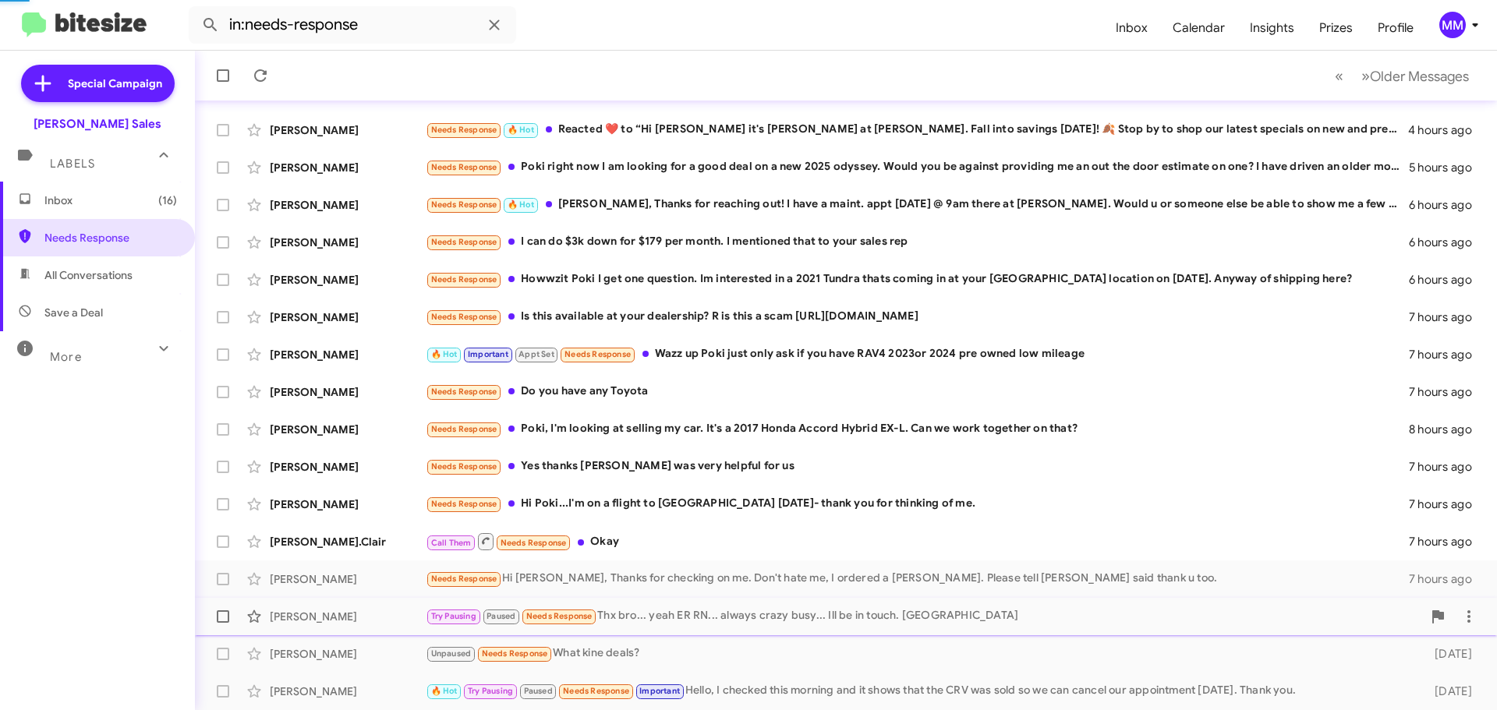
scroll to position [158, 0]
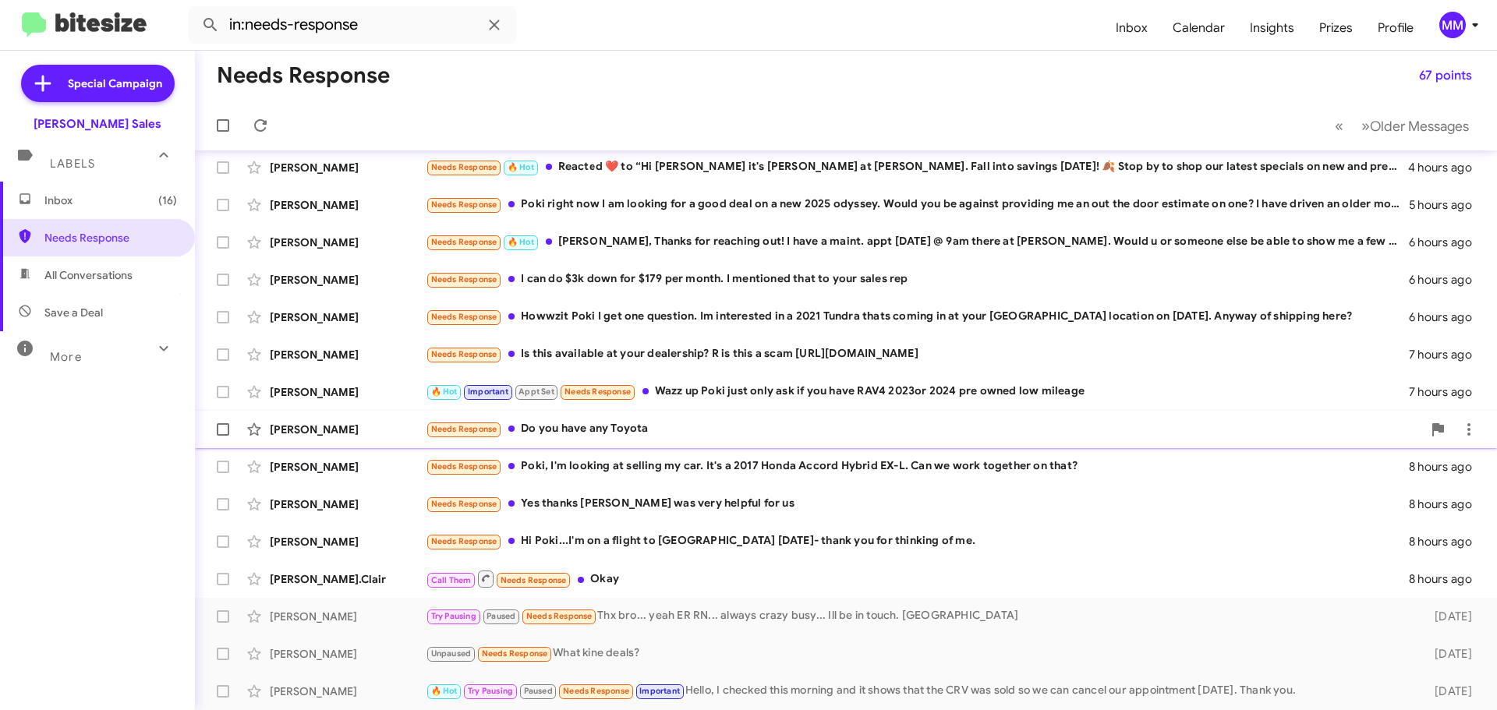
click at [615, 432] on div "Needs Response Do you have any Toyota" at bounding box center [924, 429] width 997 height 18
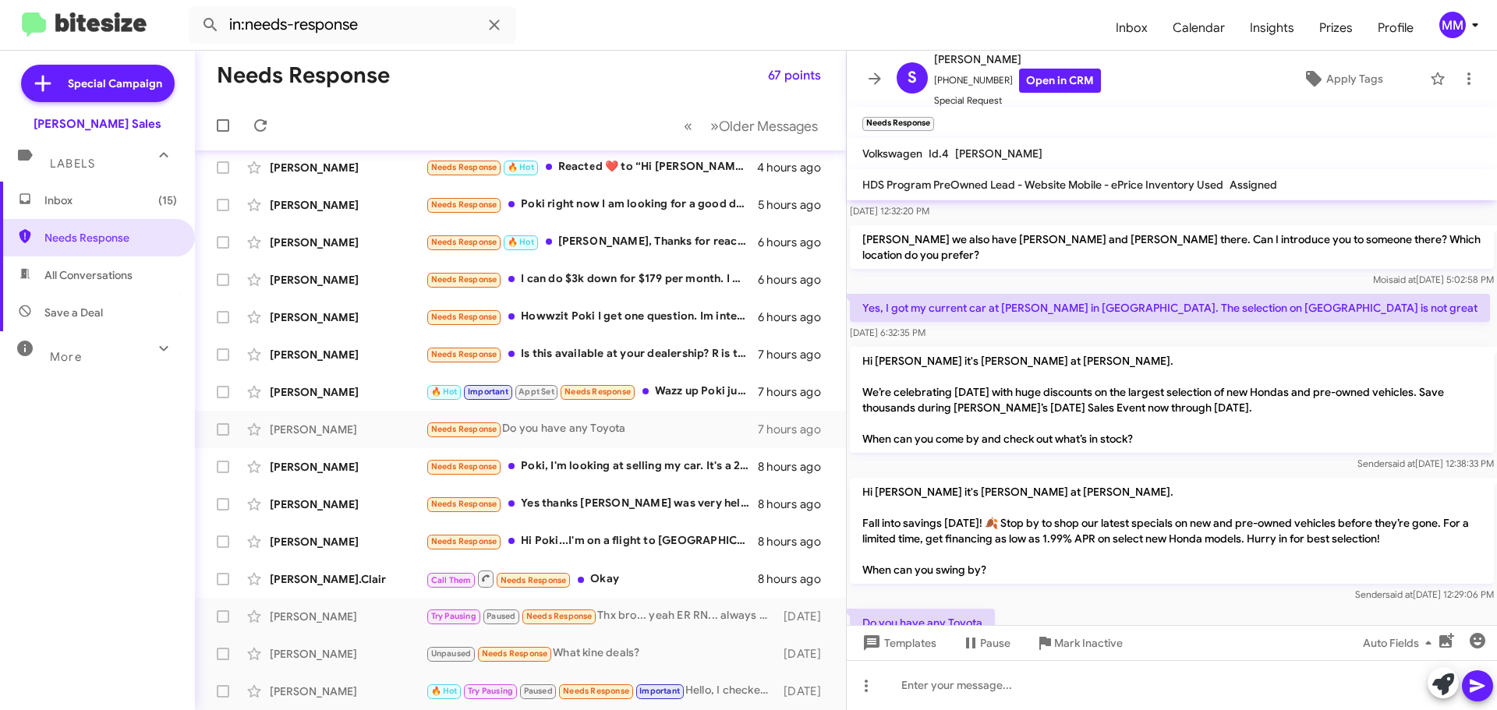
scroll to position [161, 0]
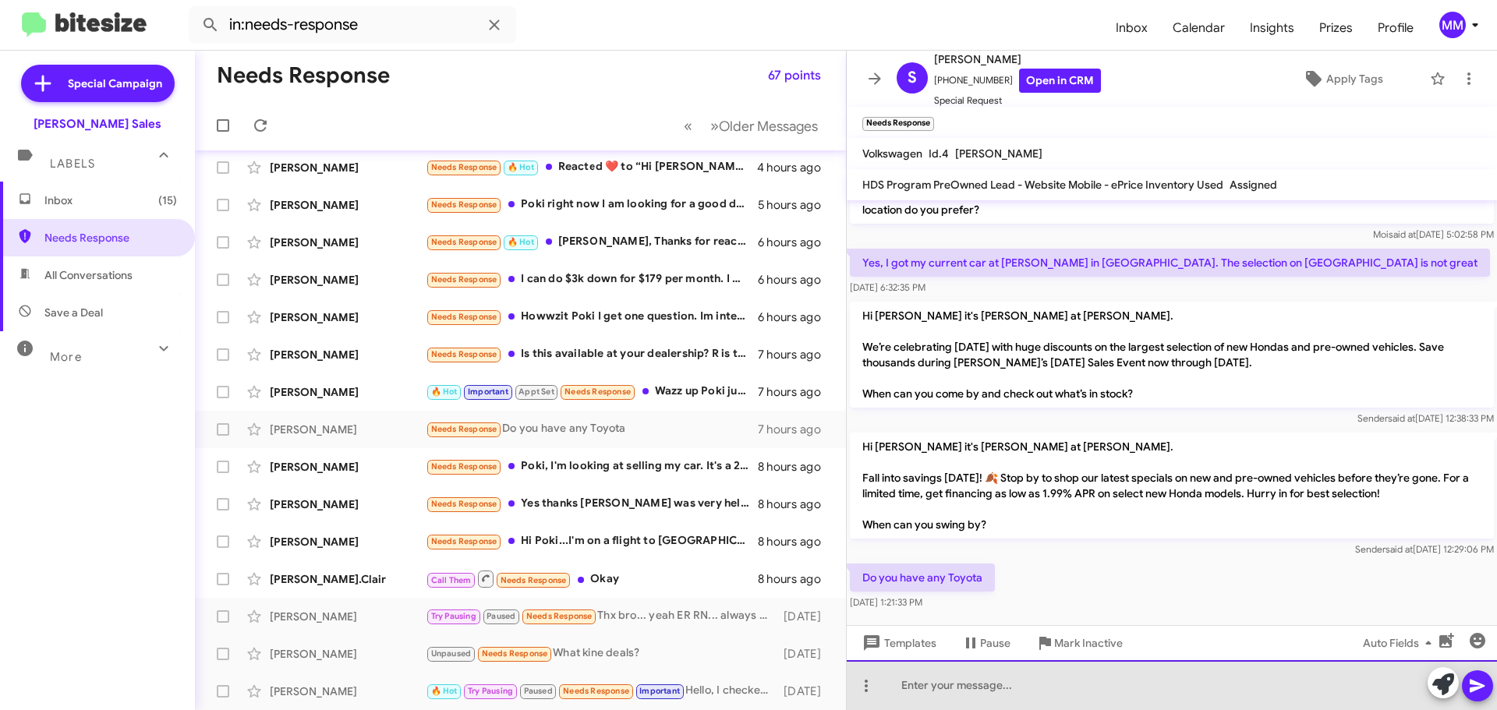
click at [953, 689] on div at bounding box center [1172, 686] width 650 height 50
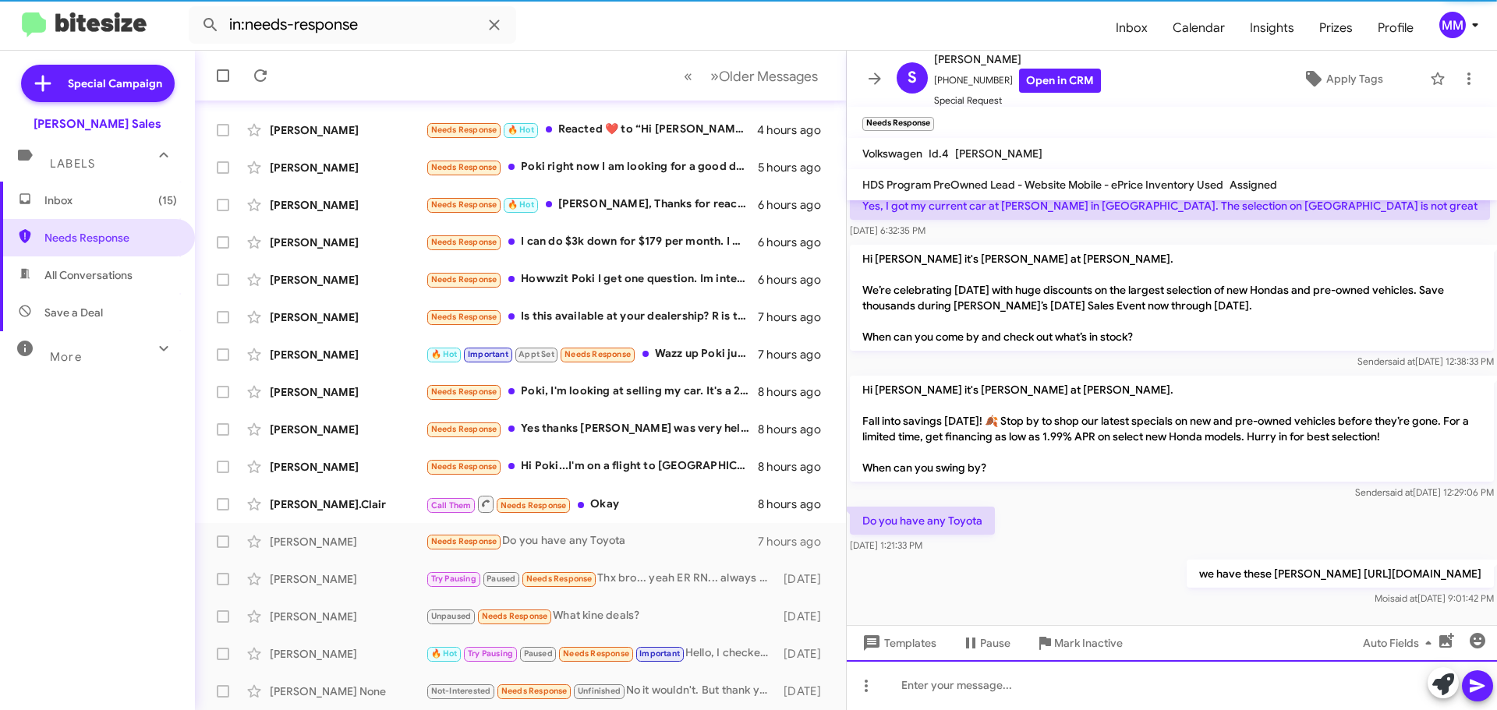
scroll to position [186, 0]
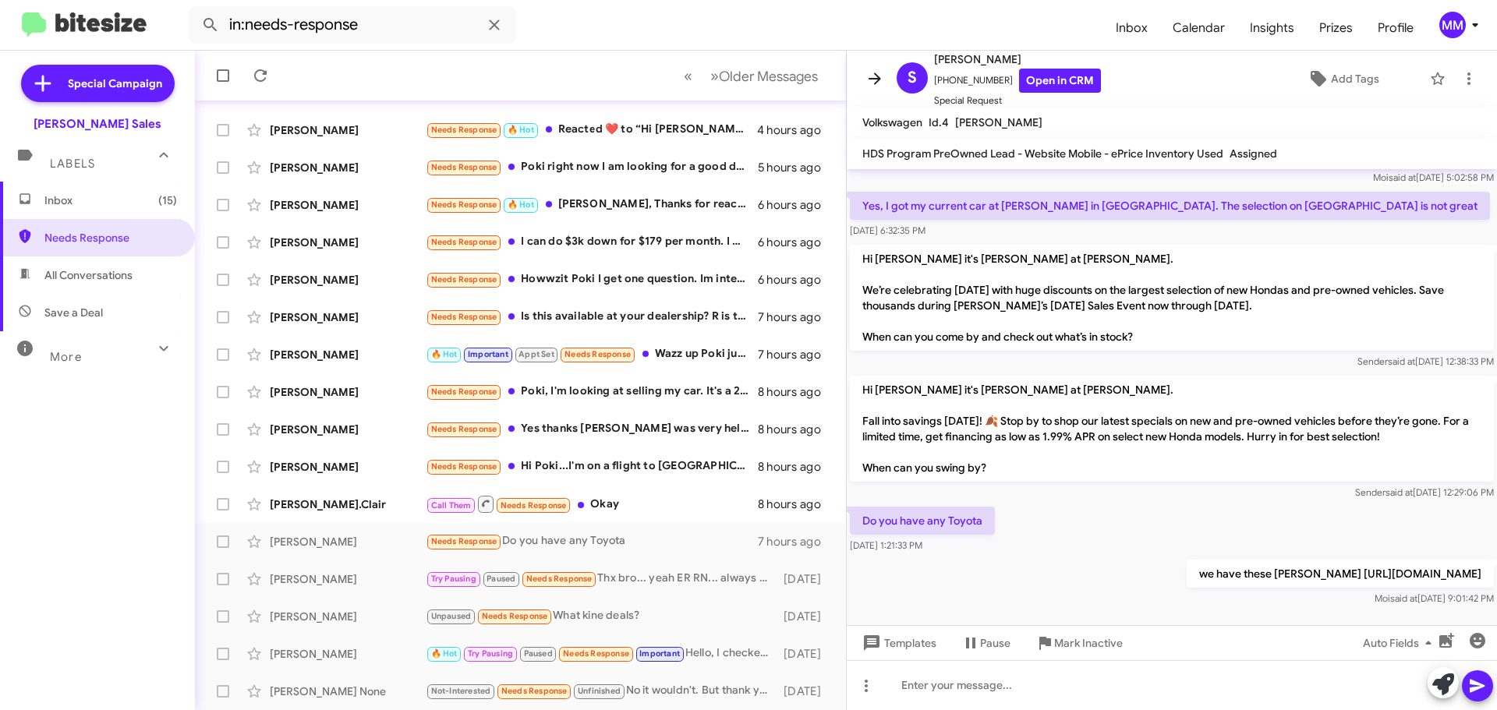
click at [880, 87] on icon at bounding box center [875, 78] width 19 height 19
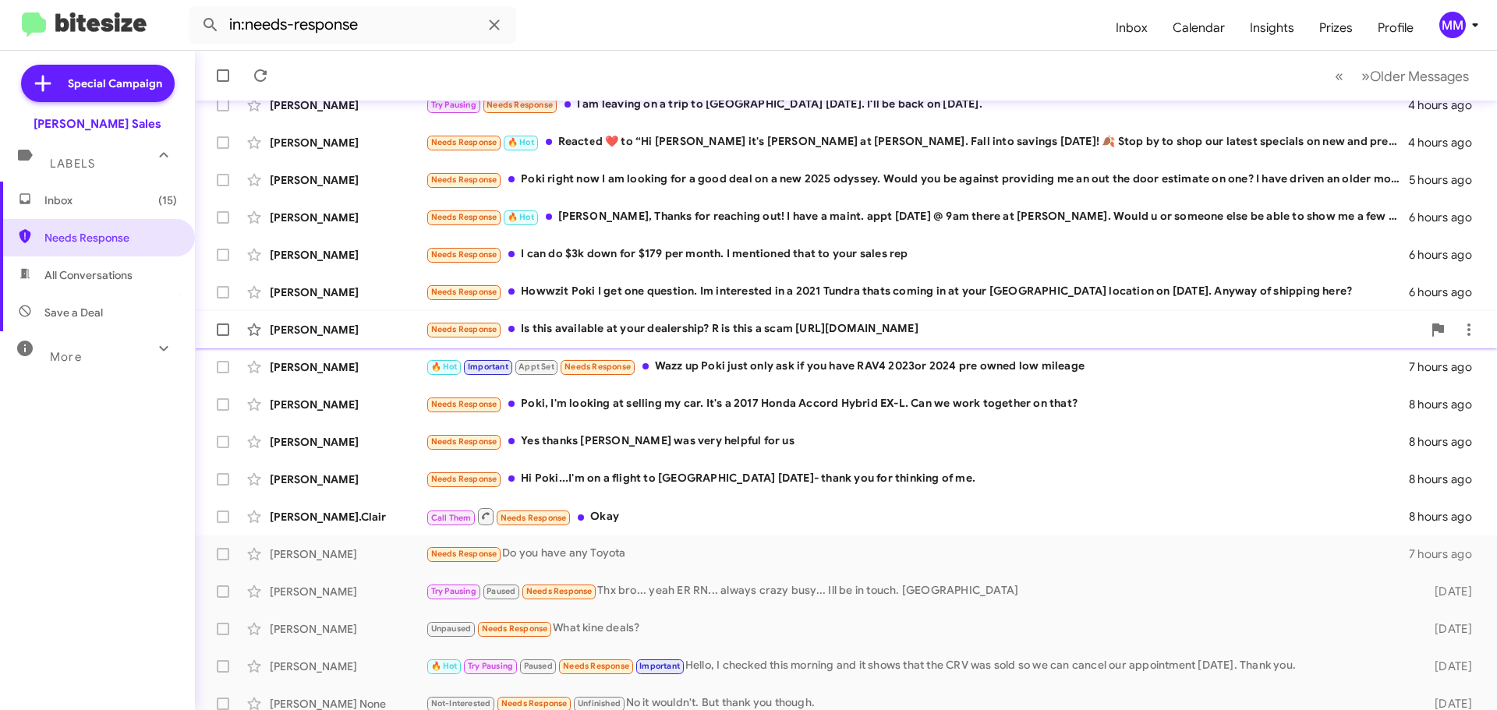
scroll to position [195, 0]
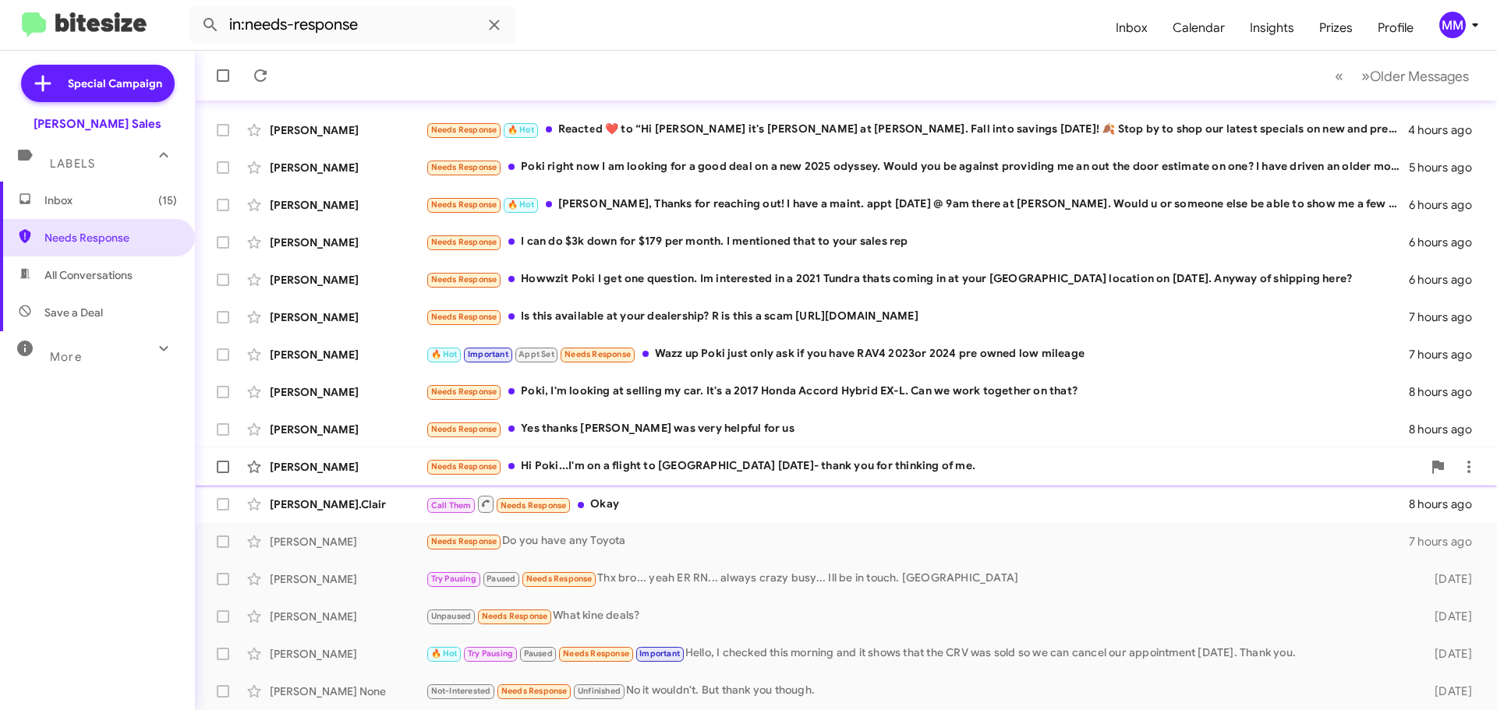
click at [651, 464] on div "Needs Response Hi [PERSON_NAME]...I'm on a flight to [GEOGRAPHIC_DATA] [DATE]- …" at bounding box center [924, 467] width 997 height 18
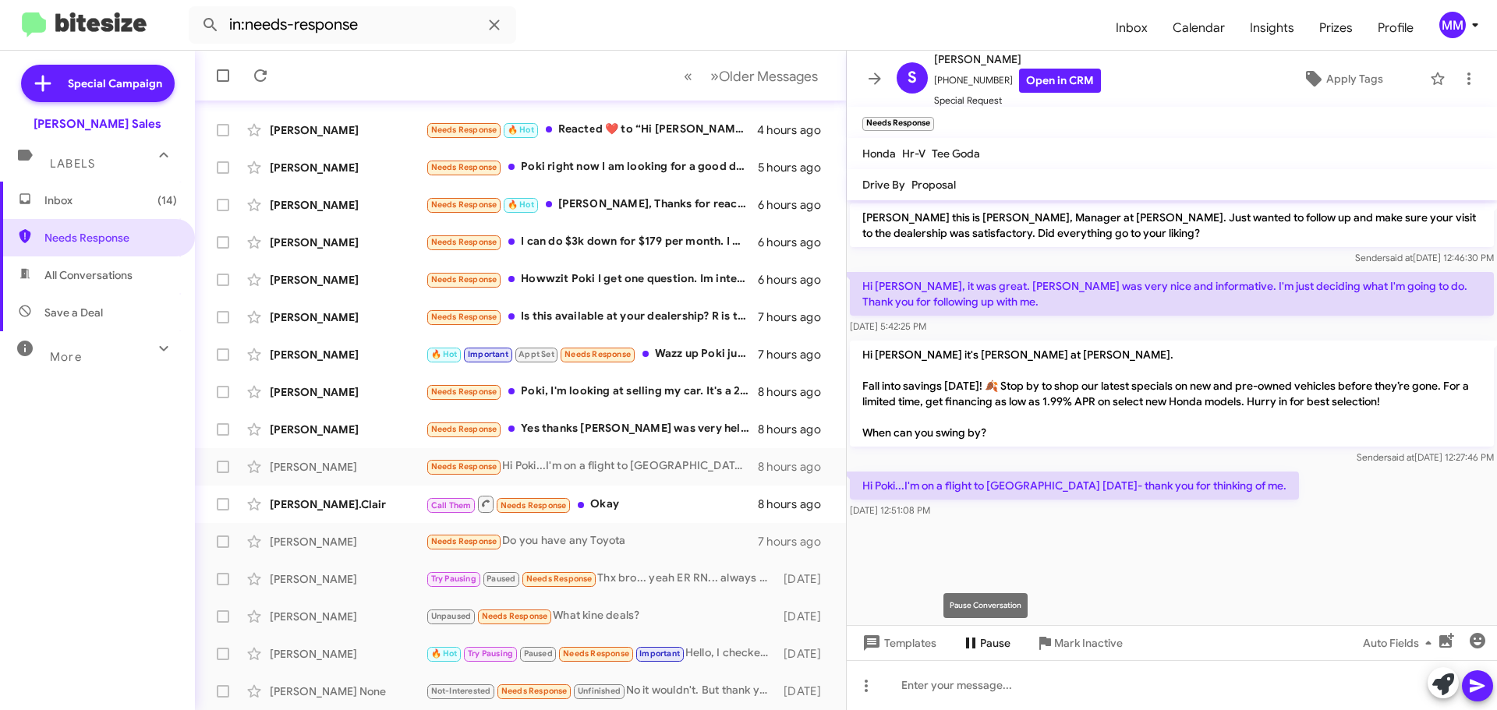
click at [986, 642] on span "Pause" at bounding box center [995, 643] width 30 height 28
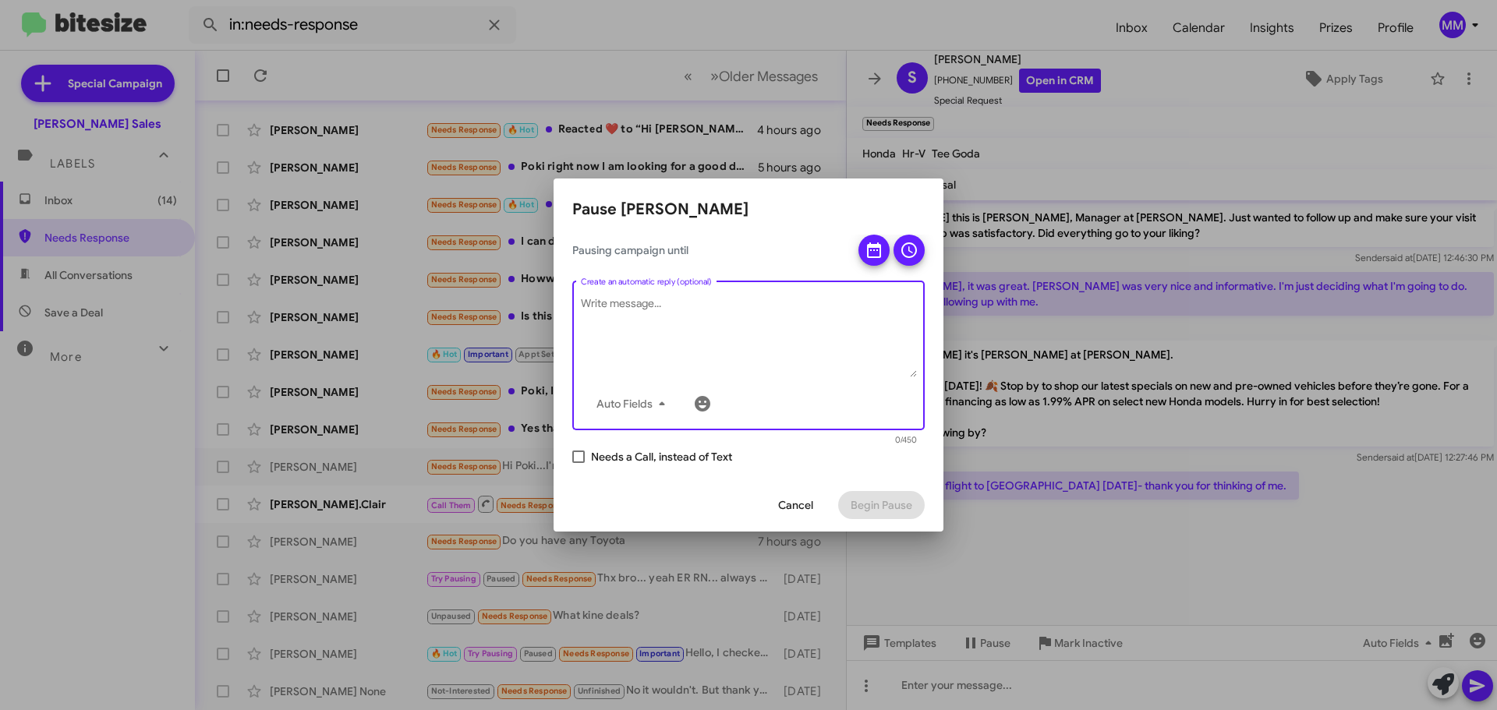
click at [627, 306] on textarea "Create an automatic reply (optional)" at bounding box center [749, 336] width 336 height 81
type textarea "s"
type textarea "[PERSON_NAME] are you back from [GEOGRAPHIC_DATA]?"
click at [868, 250] on icon at bounding box center [874, 251] width 14 height 16
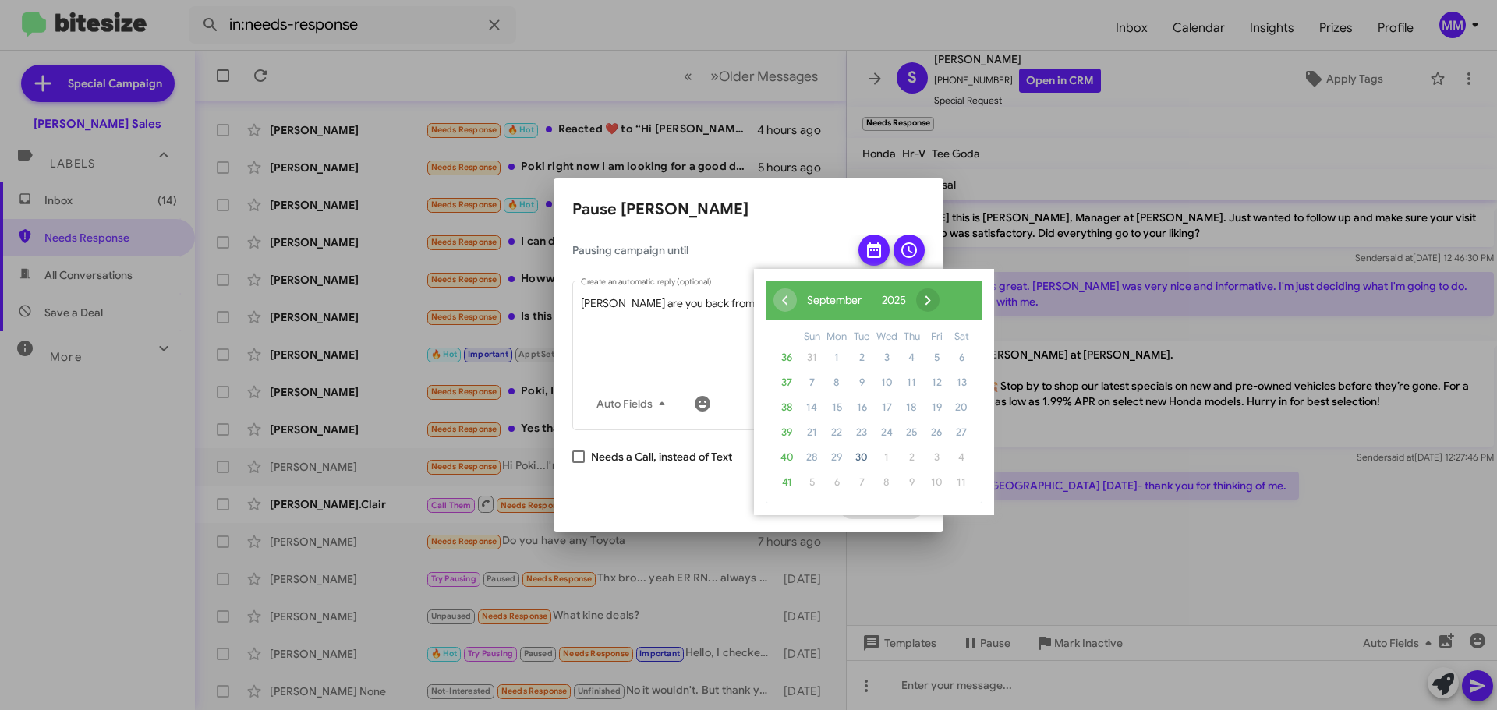
click at [940, 302] on span "›" at bounding box center [927, 300] width 23 height 23
click at [858, 404] on span "14" at bounding box center [861, 407] width 25 height 25
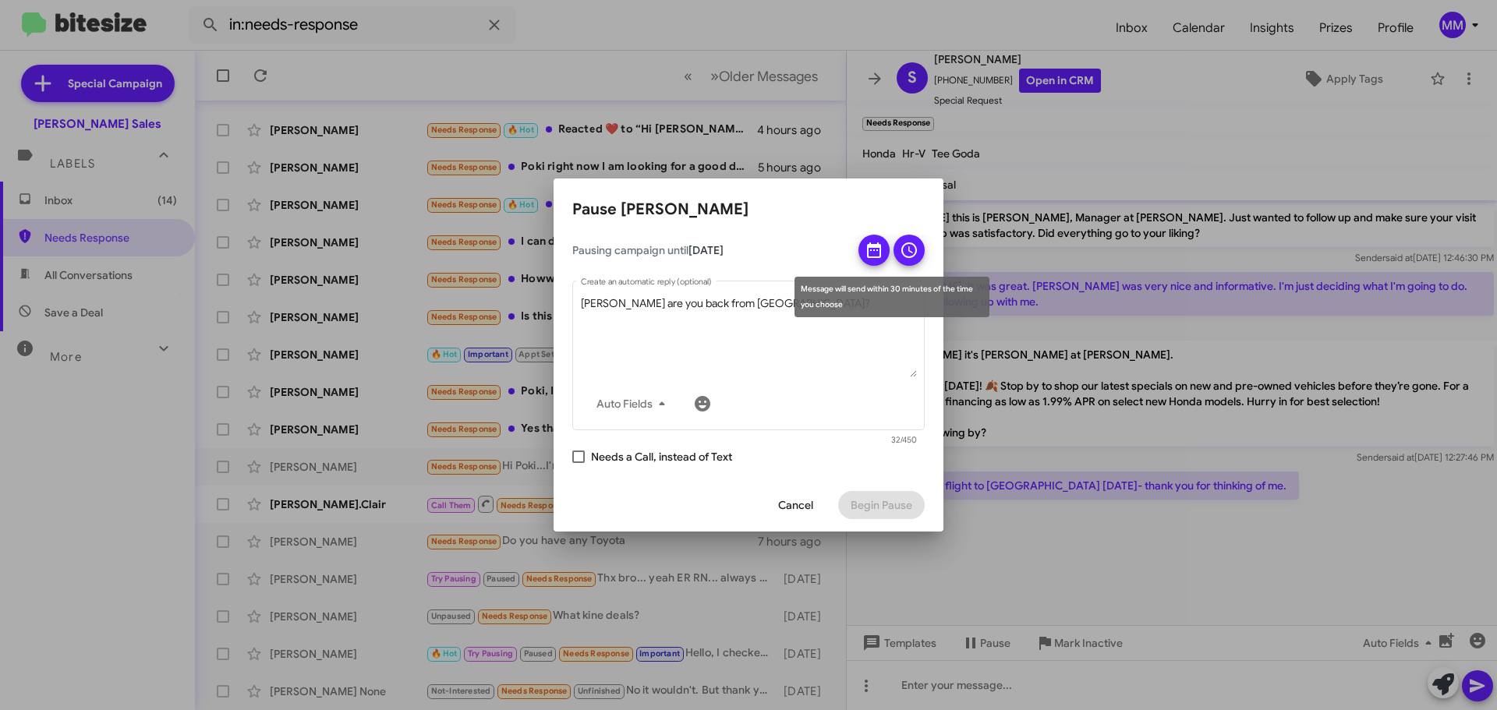
click at [911, 250] on icon at bounding box center [909, 250] width 19 height 19
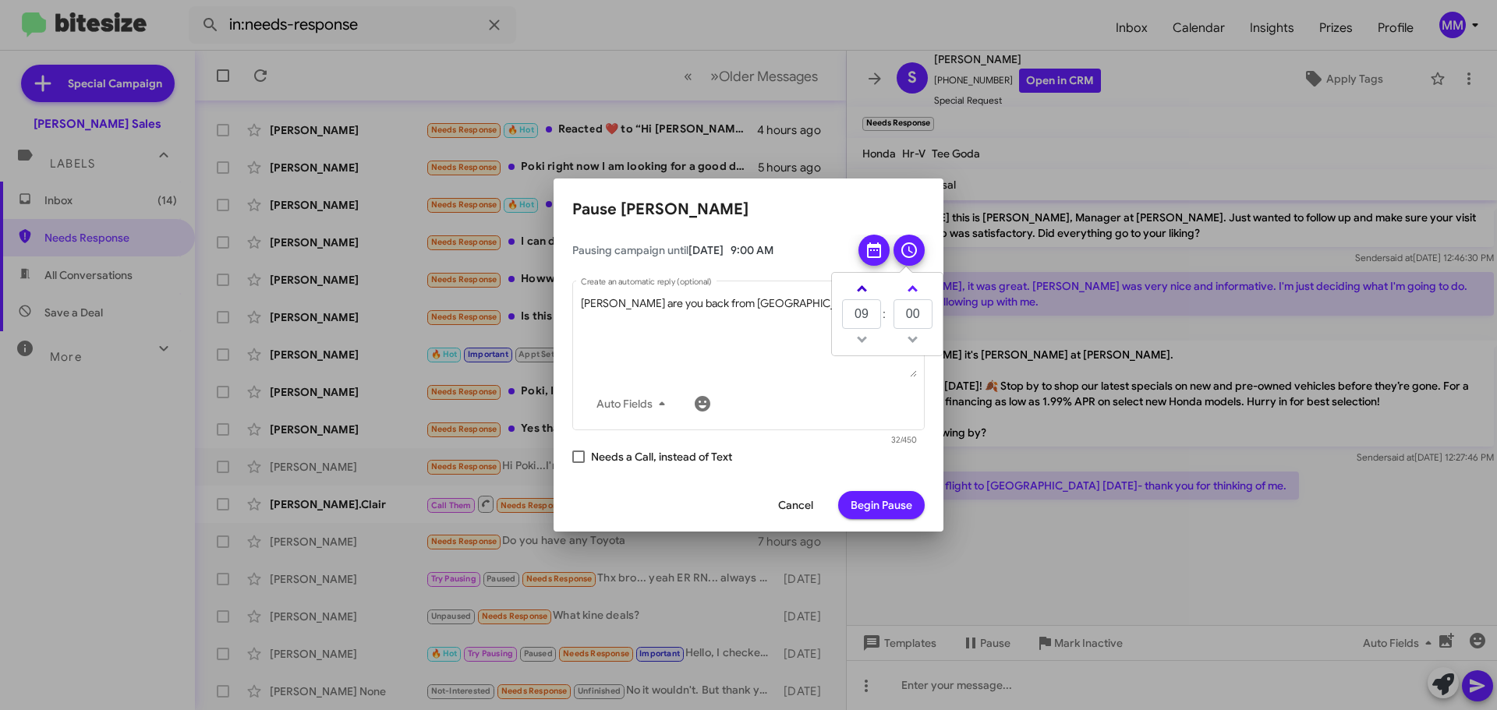
click at [862, 292] on span at bounding box center [862, 290] width 10 height 10
type input "13"
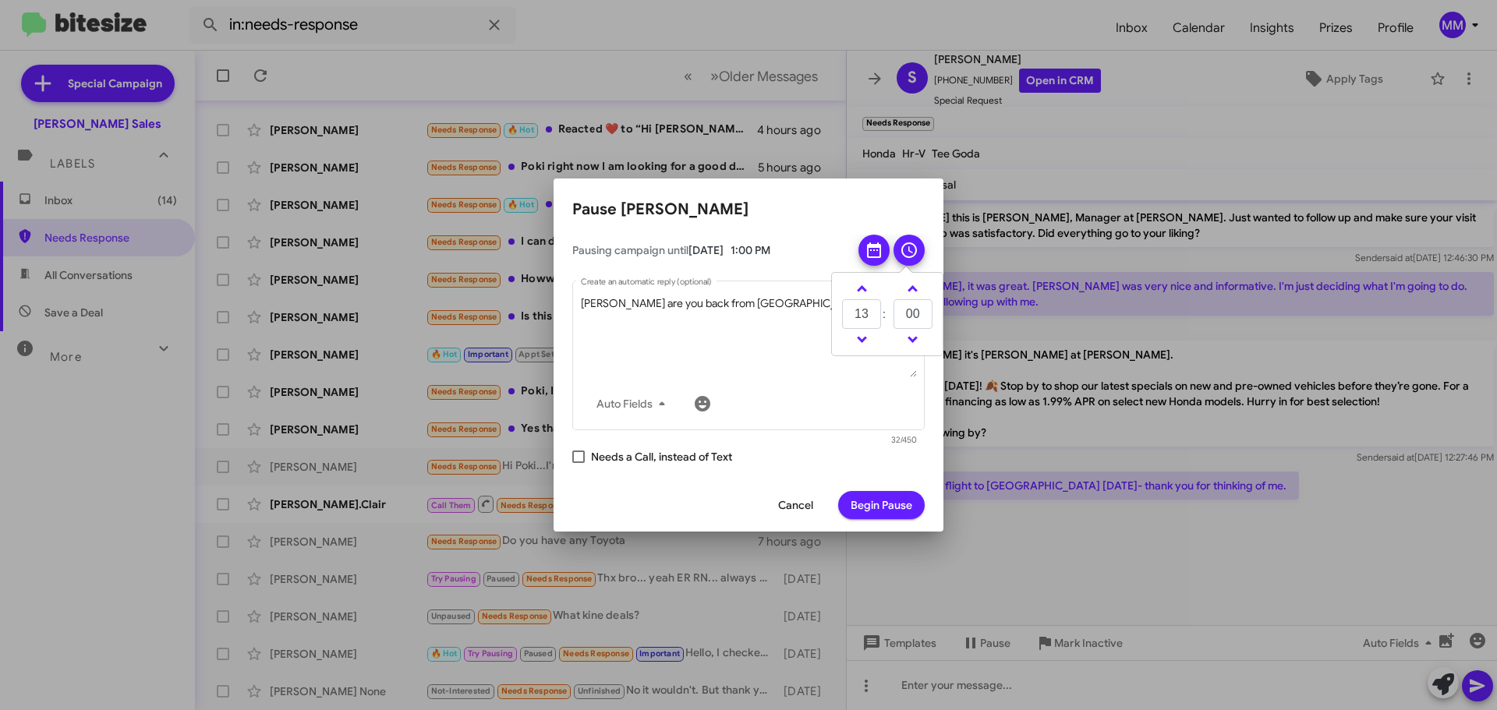
click at [886, 504] on span "Begin Pause" at bounding box center [882, 505] width 62 height 28
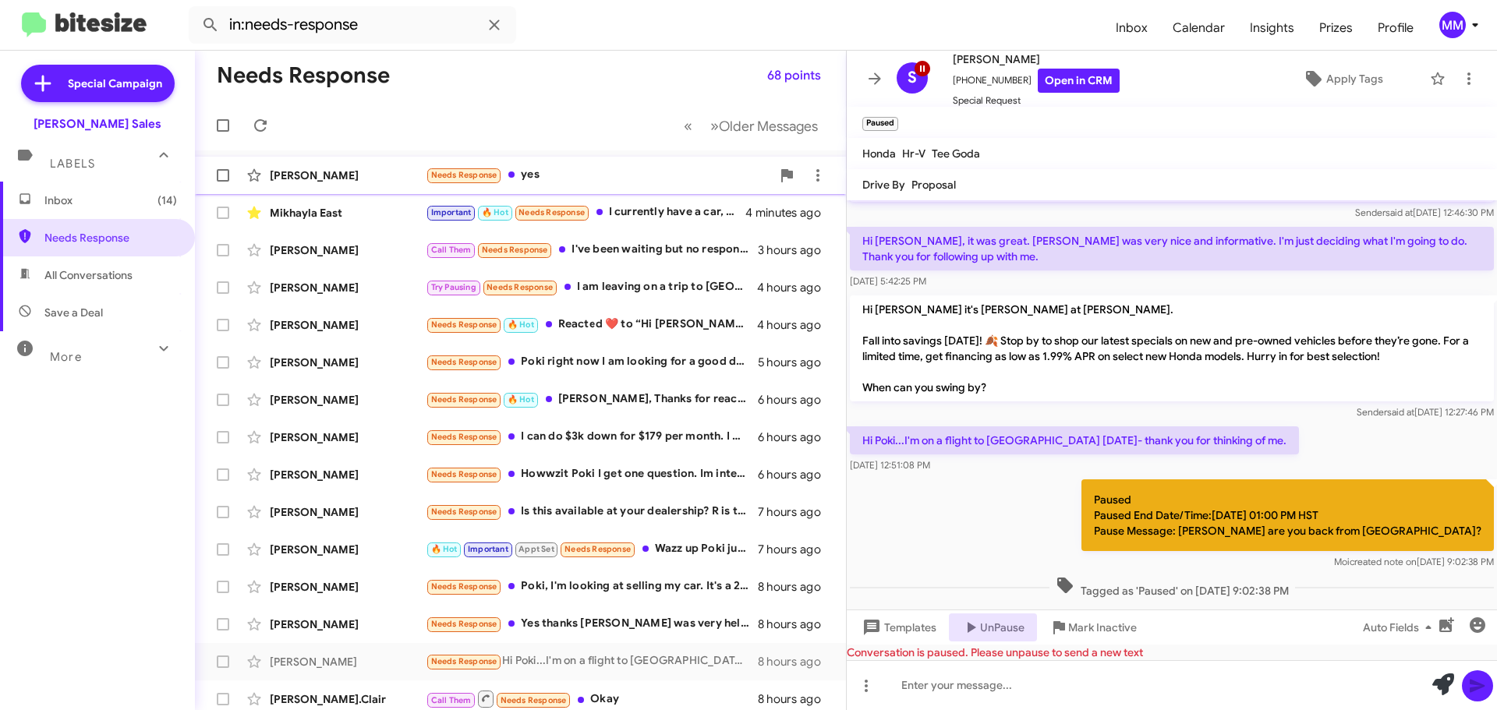
click at [343, 177] on div "[PERSON_NAME]" at bounding box center [348, 176] width 156 height 16
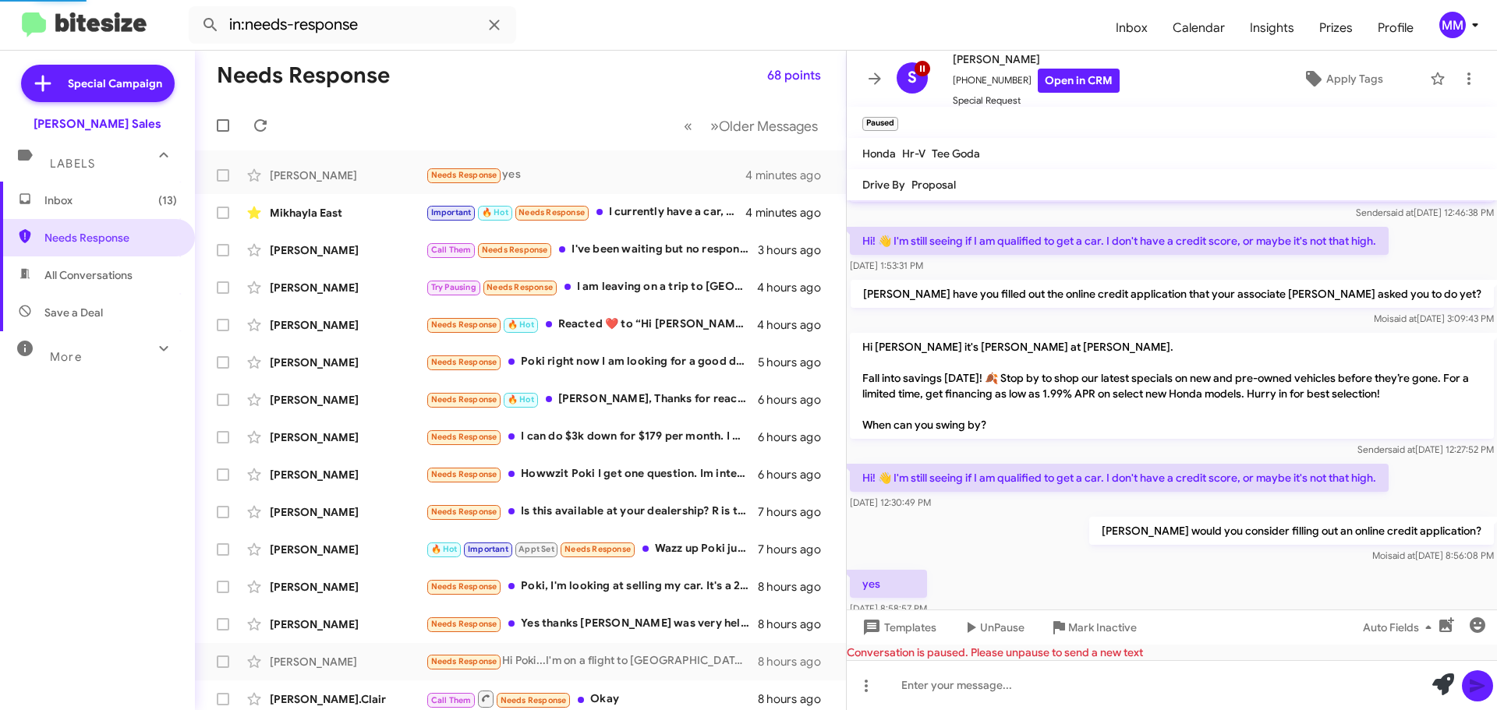
scroll to position [67, 0]
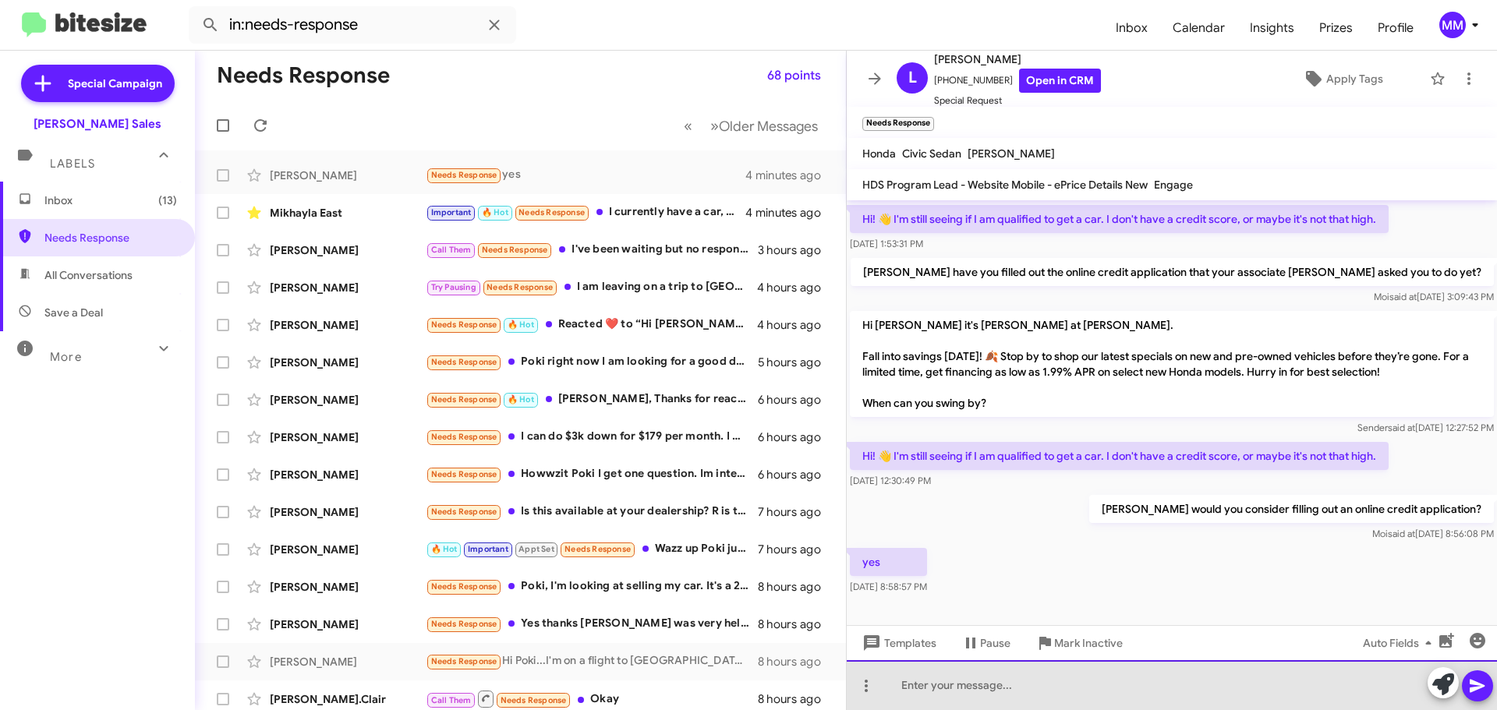
click at [919, 686] on div at bounding box center [1172, 686] width 650 height 50
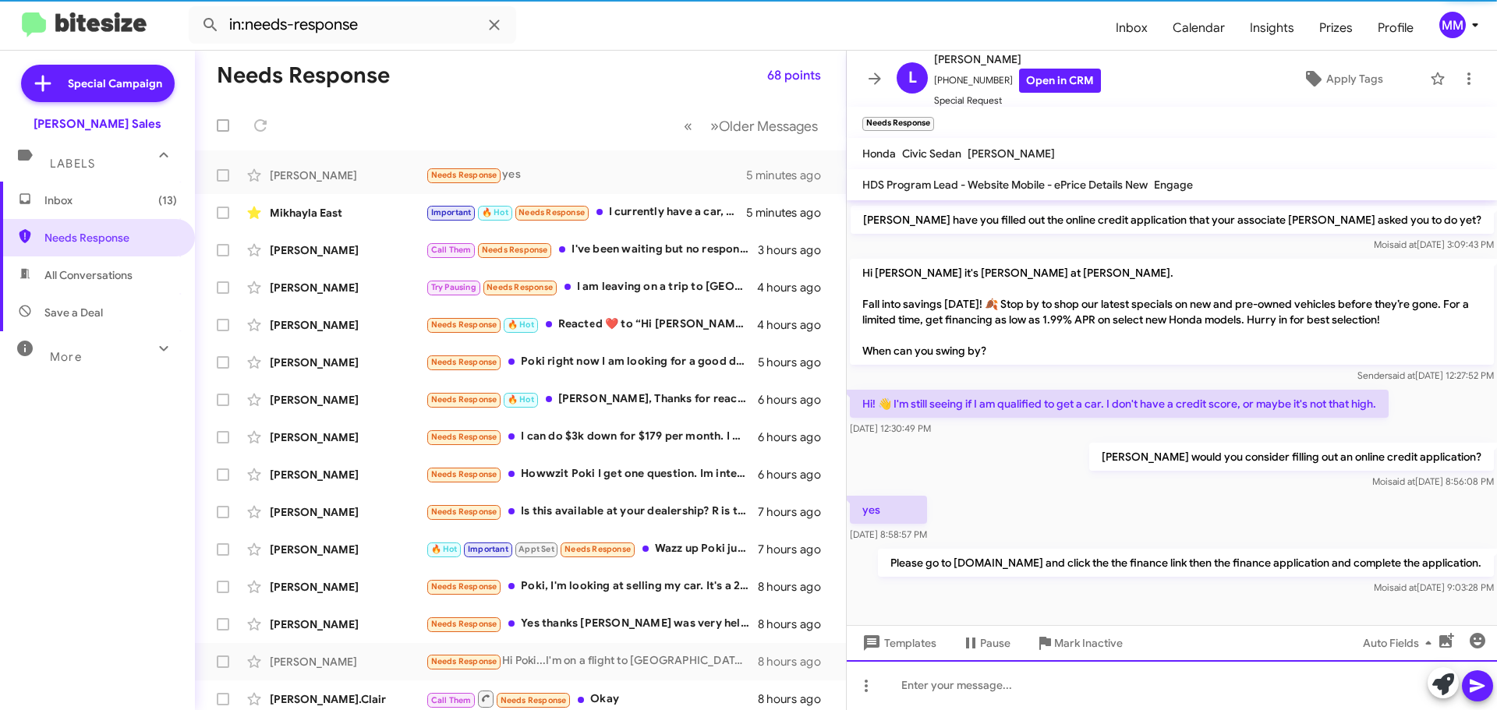
scroll to position [124, 0]
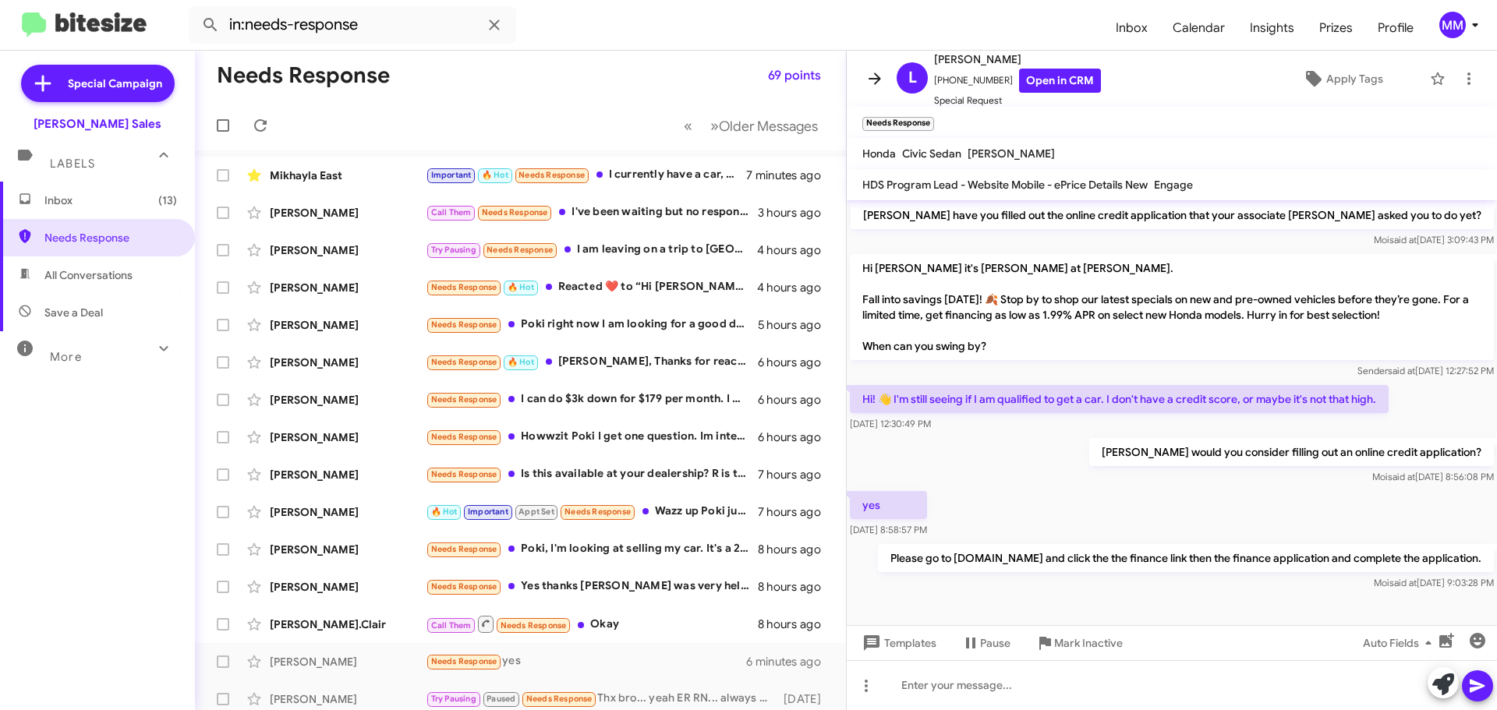
click at [876, 83] on icon at bounding box center [875, 79] width 12 height 12
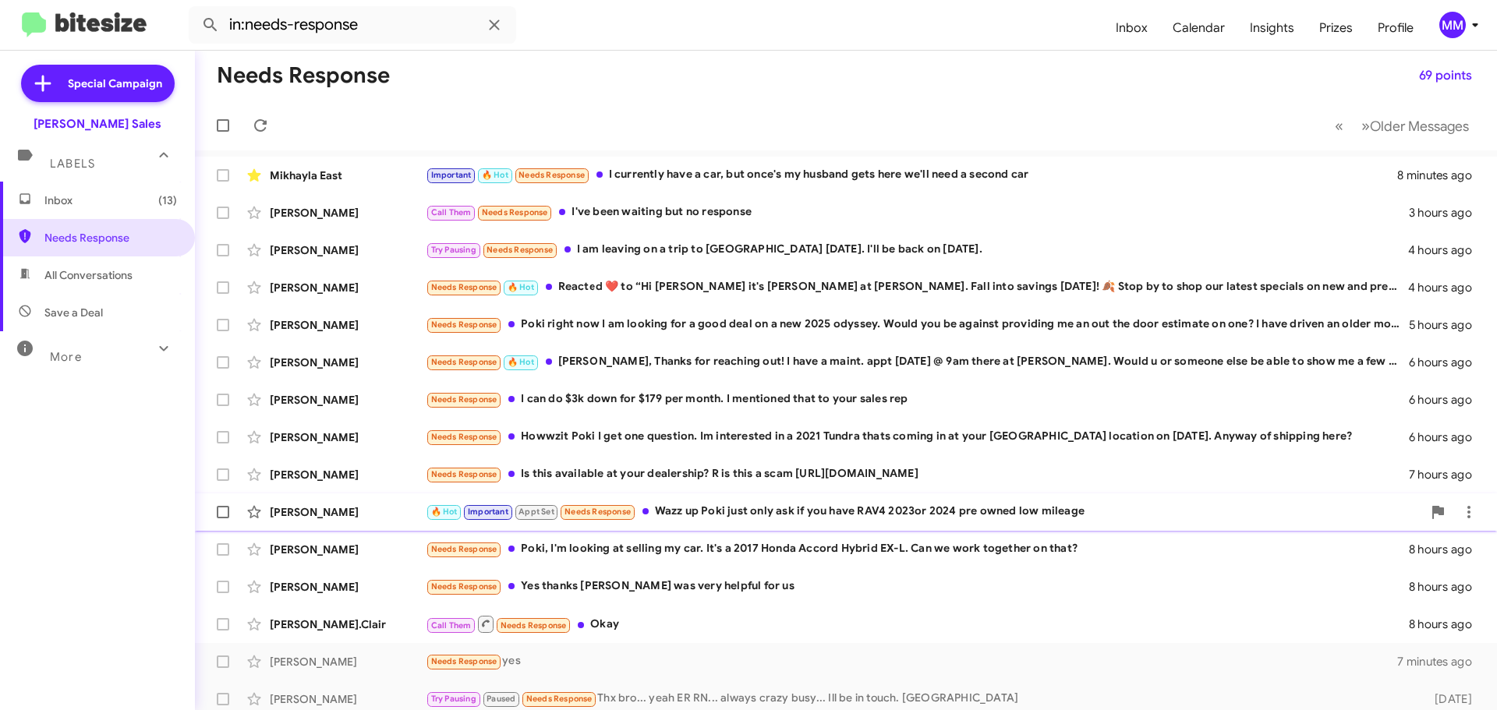
click at [749, 509] on div "🔥 Hot Important Appt Set Needs Response Wazz up Poki just only ask if you have …" at bounding box center [924, 512] width 997 height 18
